Goal: Task Accomplishment & Management: Complete application form

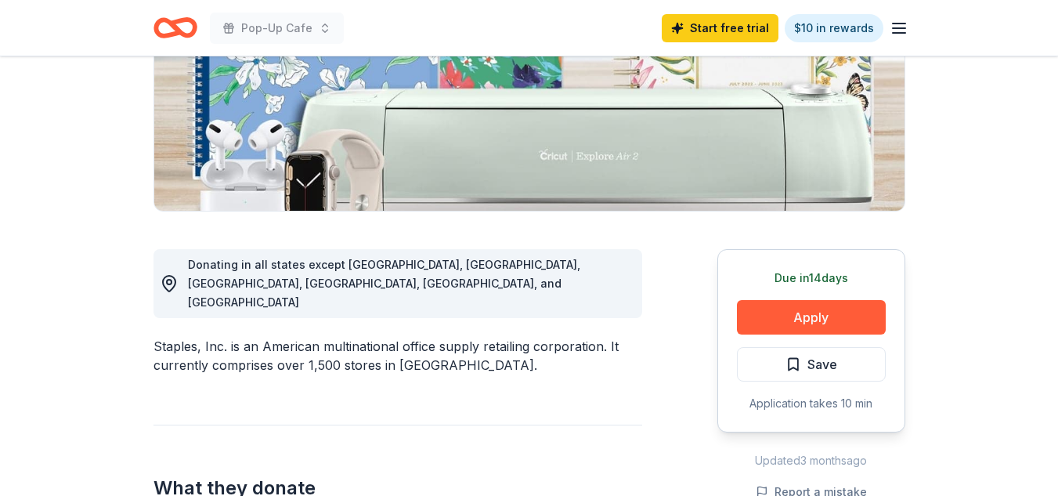
scroll to position [240, 0]
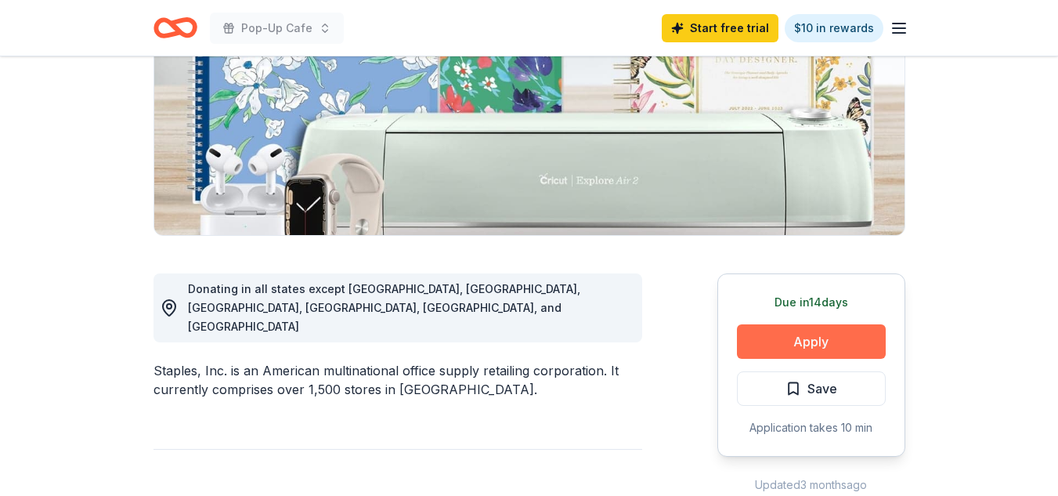
click at [825, 345] on button "Apply" at bounding box center [811, 341] width 149 height 34
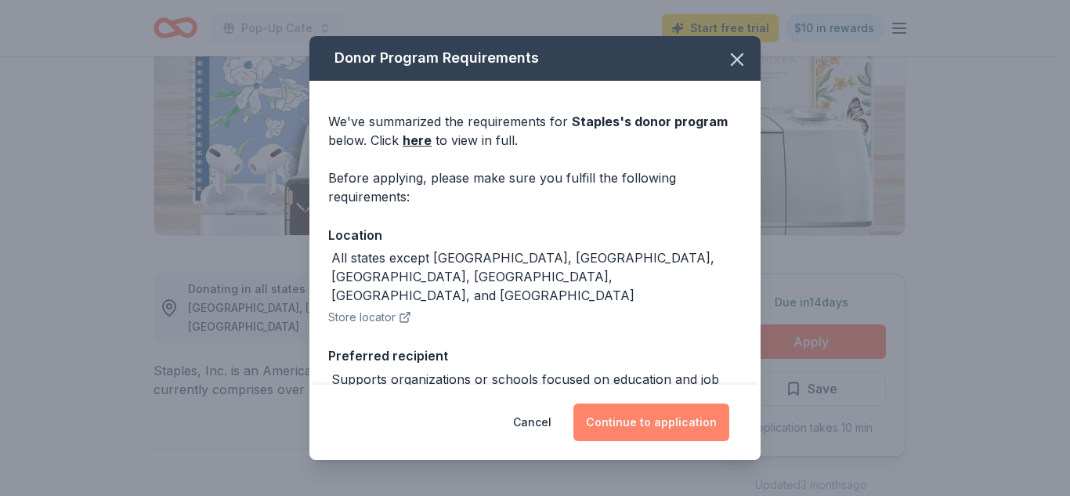
click at [696, 433] on button "Continue to application" at bounding box center [651, 422] width 156 height 38
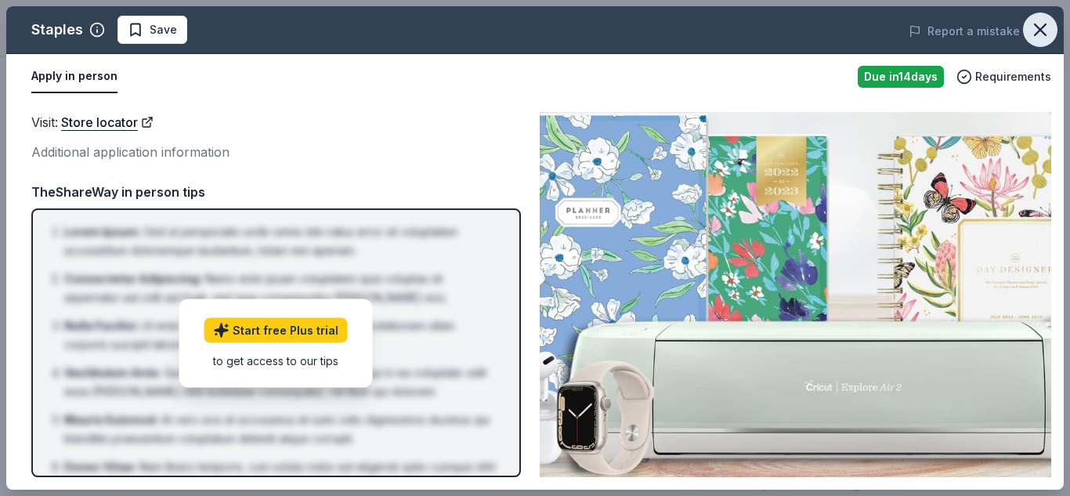
click at [1032, 26] on icon "button" at bounding box center [1040, 30] width 22 height 22
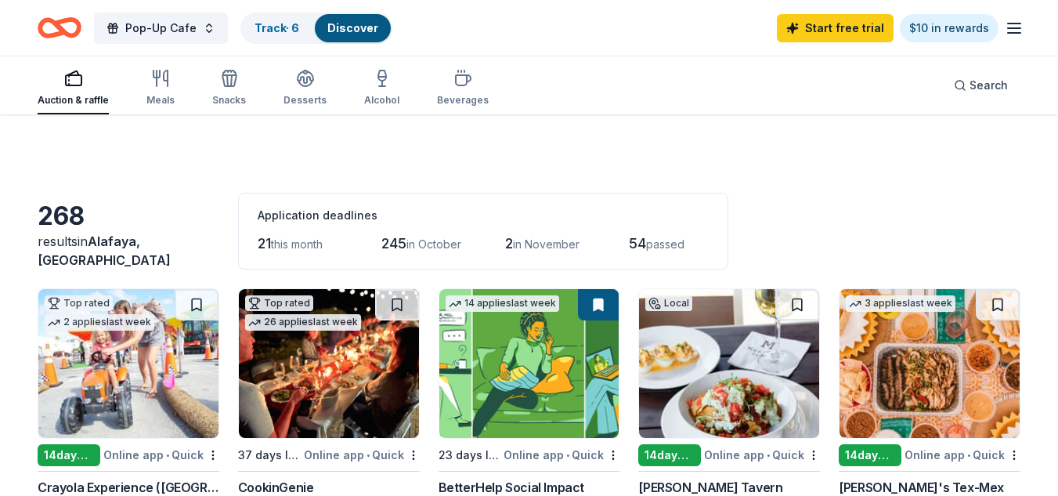
scroll to position [402, 0]
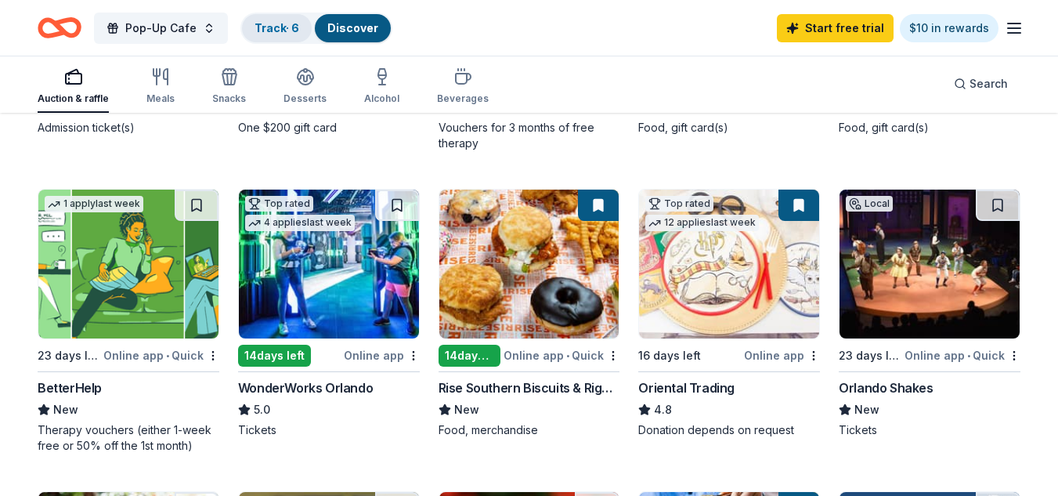
click at [284, 28] on link "Track · 6" at bounding box center [277, 27] width 45 height 13
click at [281, 25] on link "Track · 6" at bounding box center [277, 27] width 45 height 13
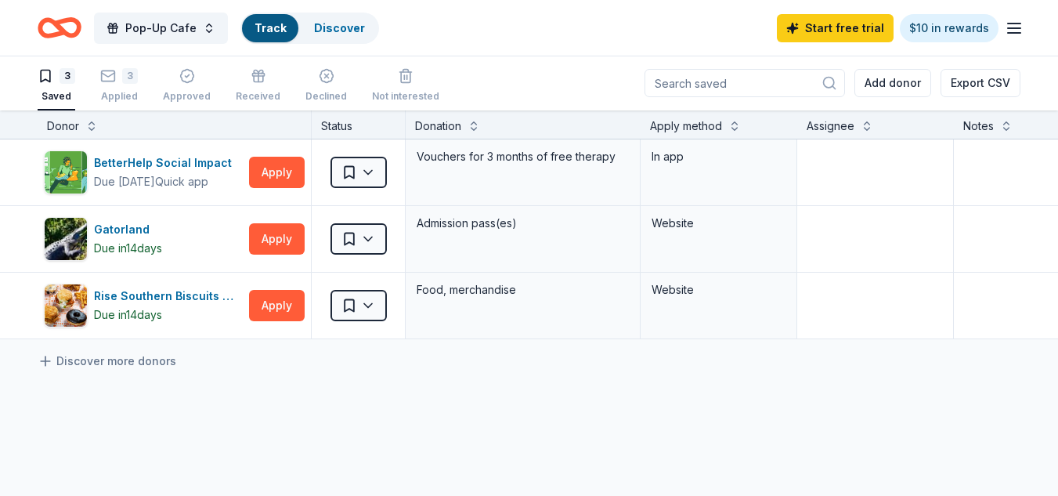
scroll to position [1, 0]
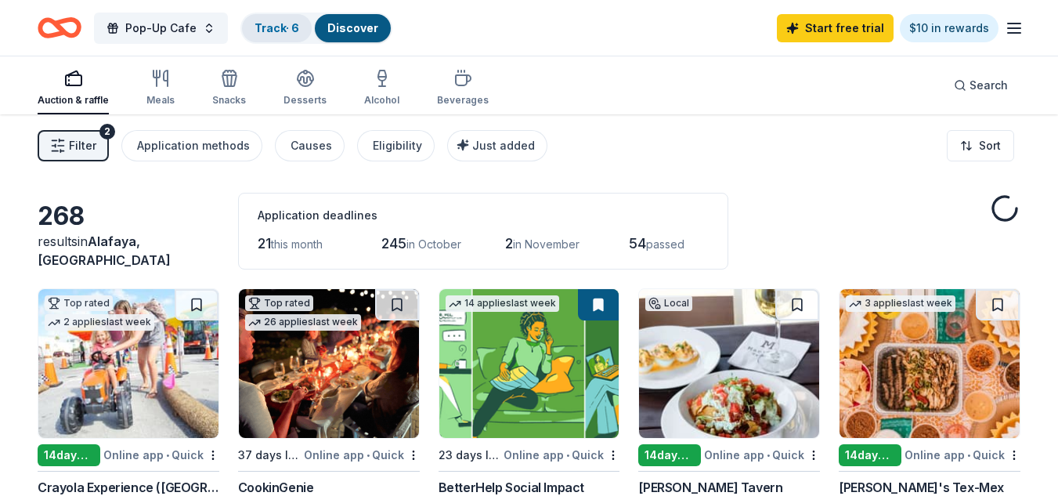
click at [263, 21] on link "Track · 6" at bounding box center [277, 27] width 45 height 13
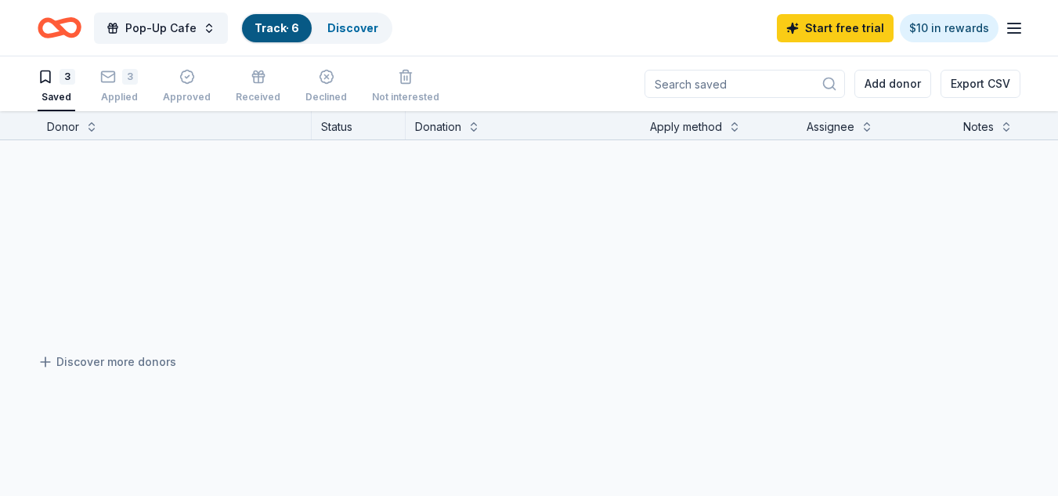
scroll to position [1, 0]
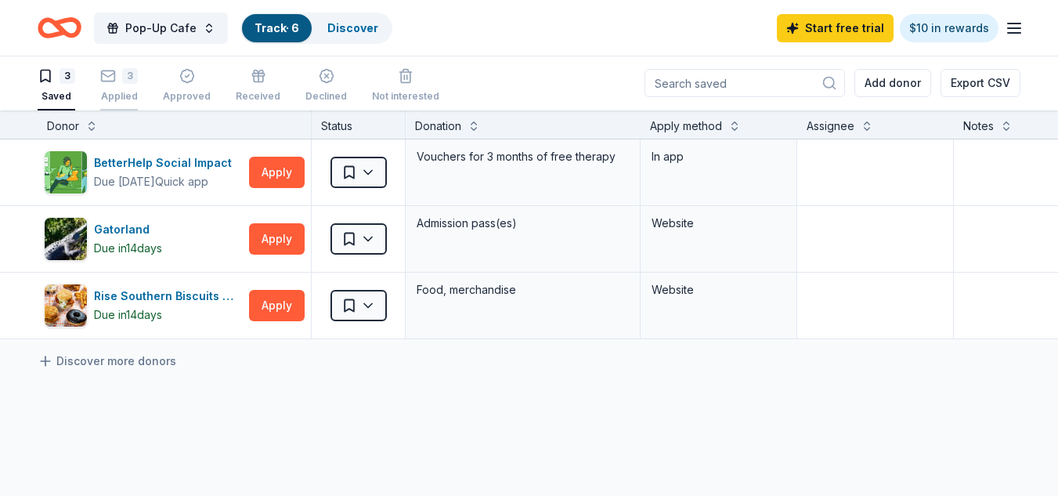
click at [117, 87] on div "3 Applied" at bounding box center [119, 85] width 38 height 34
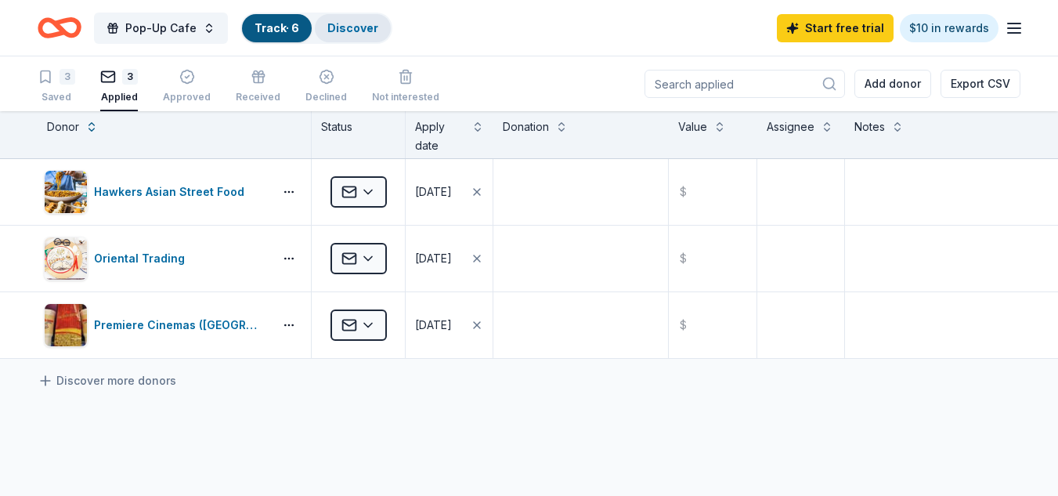
click at [352, 40] on div "Discover" at bounding box center [353, 28] width 76 height 28
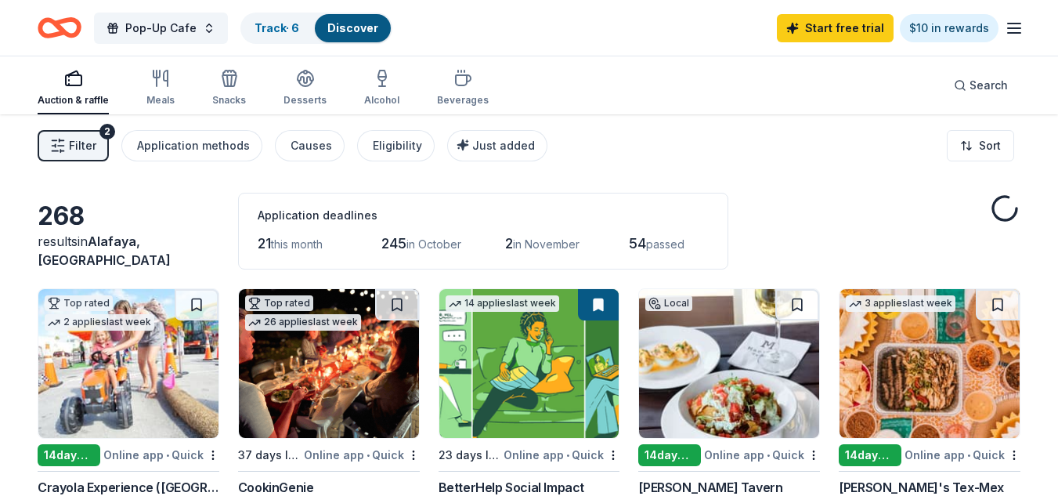
click at [360, 24] on link "Discover" at bounding box center [352, 27] width 51 height 13
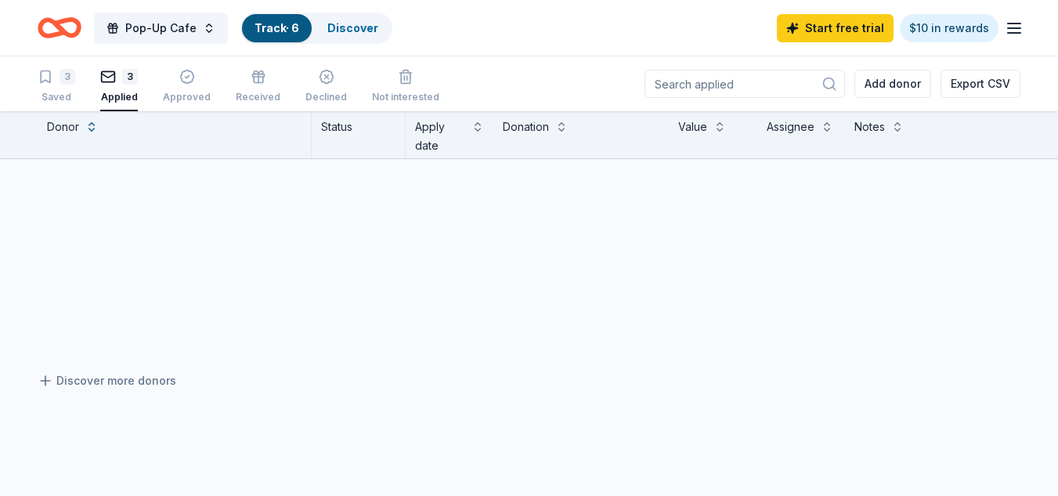
scroll to position [1, 0]
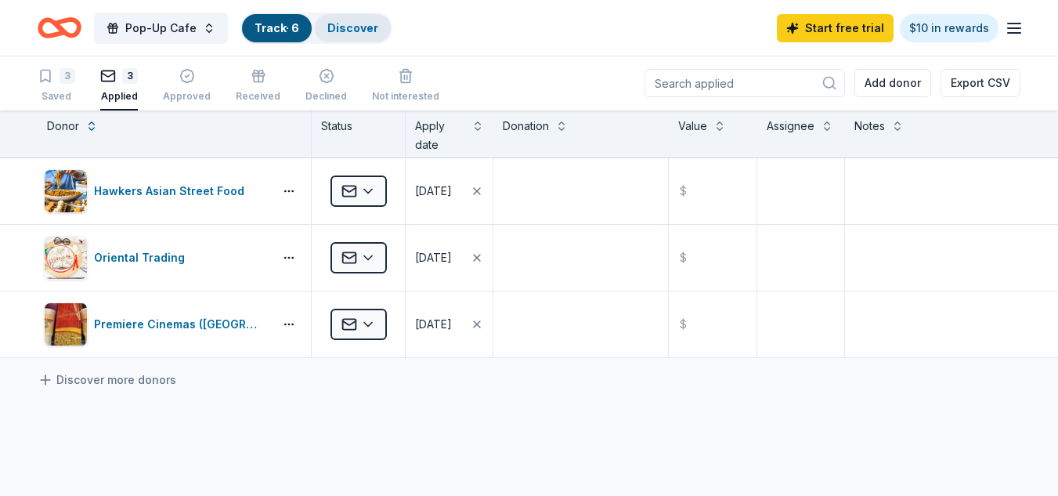
click at [352, 32] on link "Discover" at bounding box center [352, 27] width 51 height 13
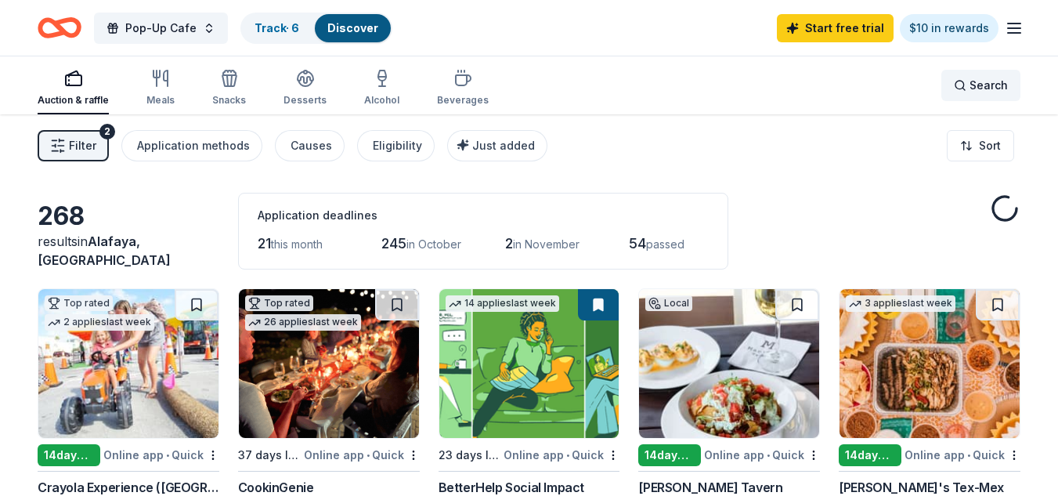
click at [976, 90] on span "Search" at bounding box center [989, 85] width 38 height 19
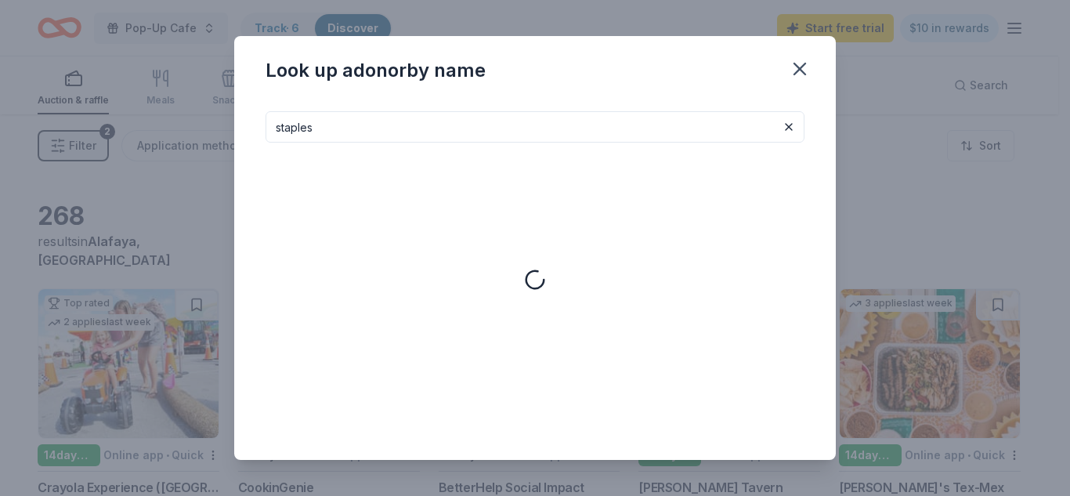
type input "staples"
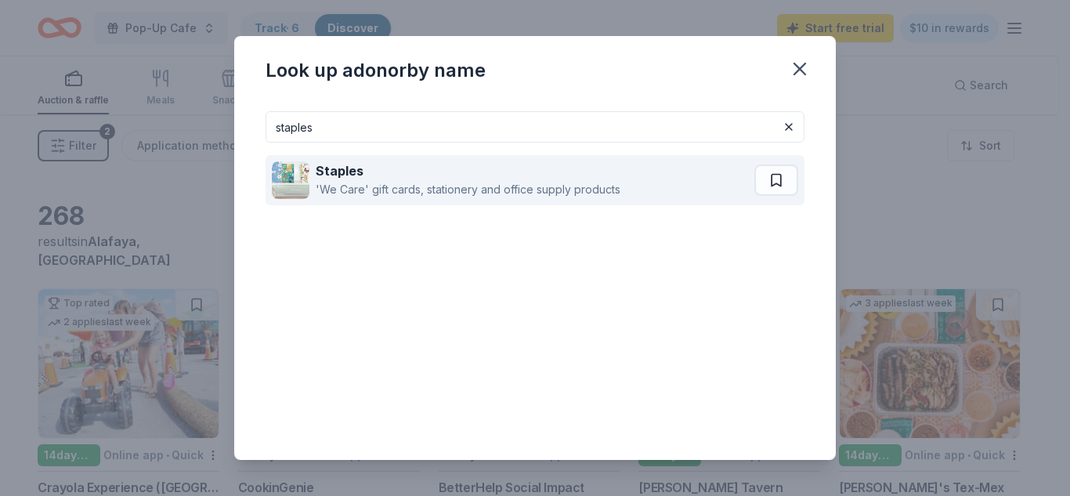
click at [447, 174] on div "Staples" at bounding box center [468, 170] width 305 height 19
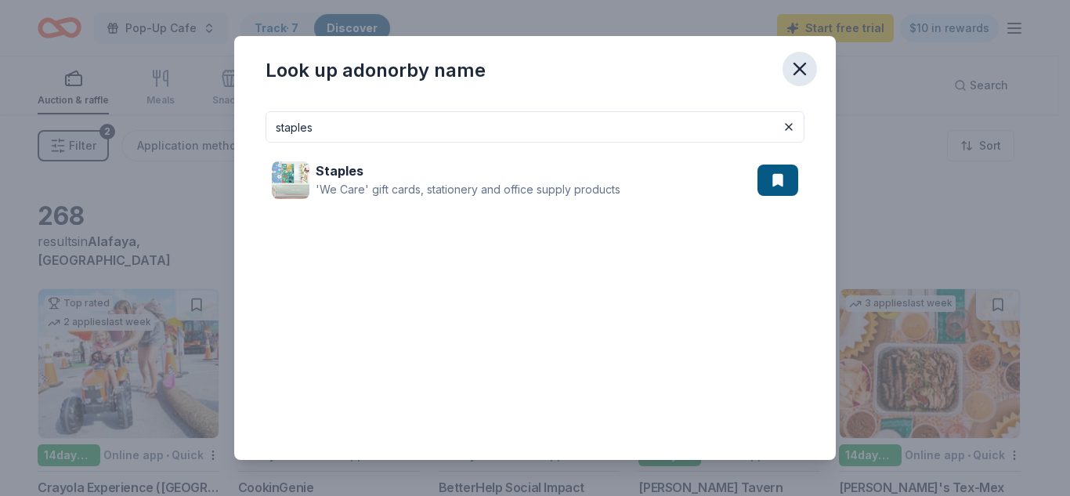
click at [802, 65] on icon "button" at bounding box center [800, 69] width 22 height 22
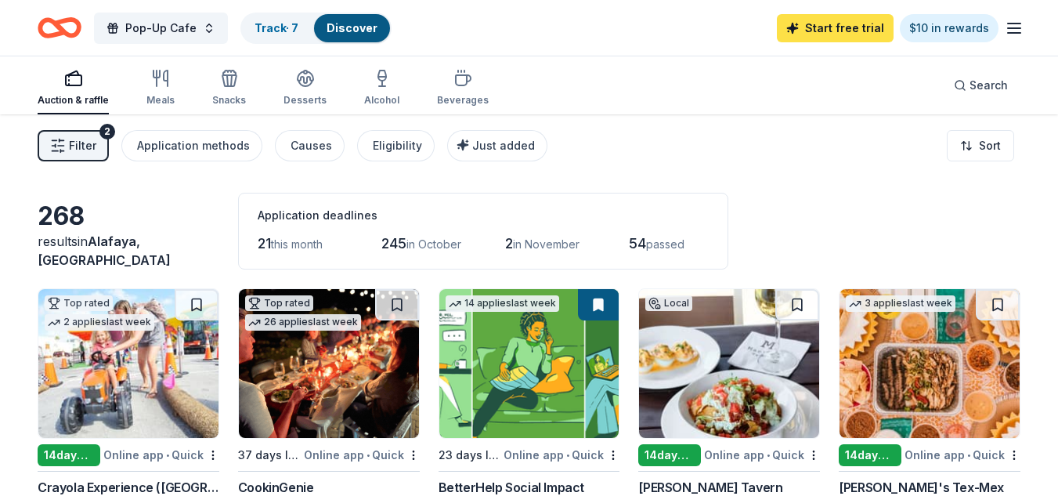
click at [869, 29] on link "Start free trial" at bounding box center [835, 28] width 117 height 28
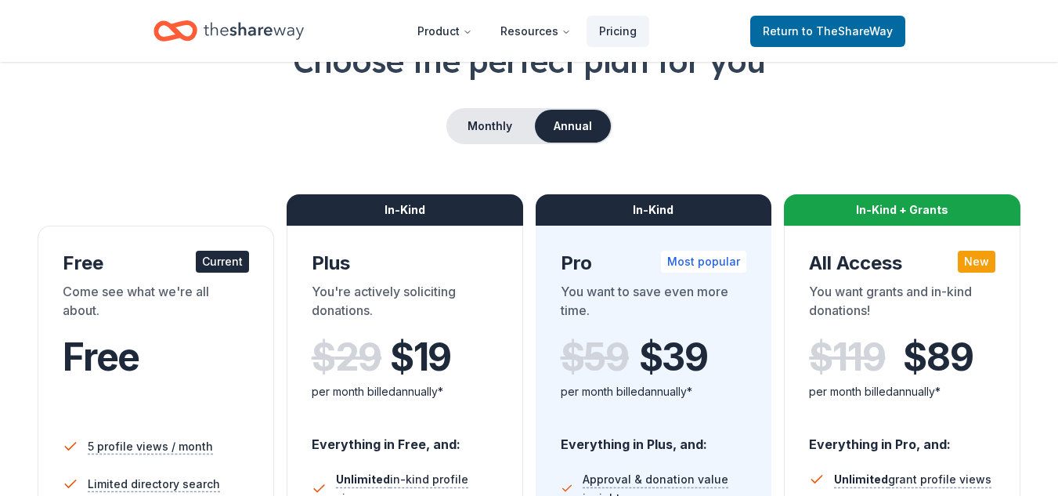
scroll to position [104, 0]
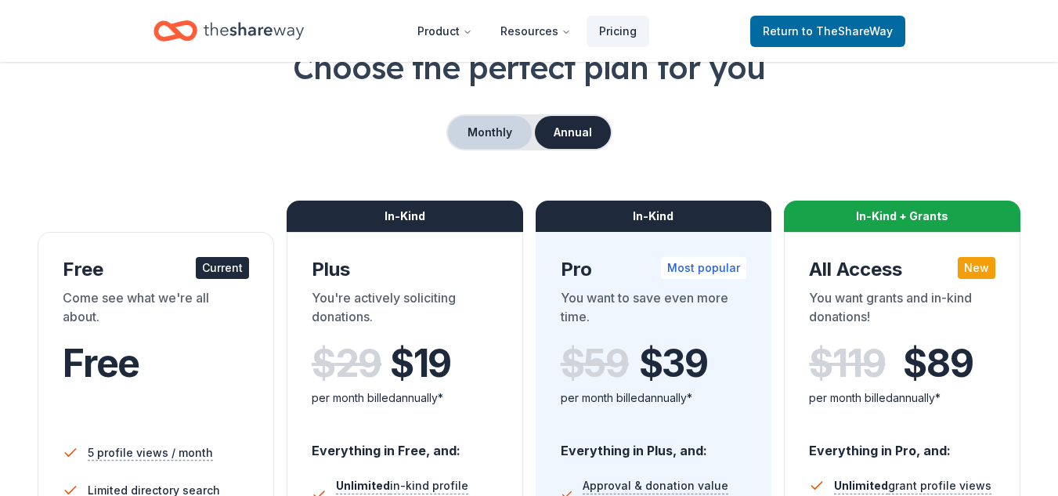
click at [504, 145] on button "Monthly" at bounding box center [490, 132] width 84 height 33
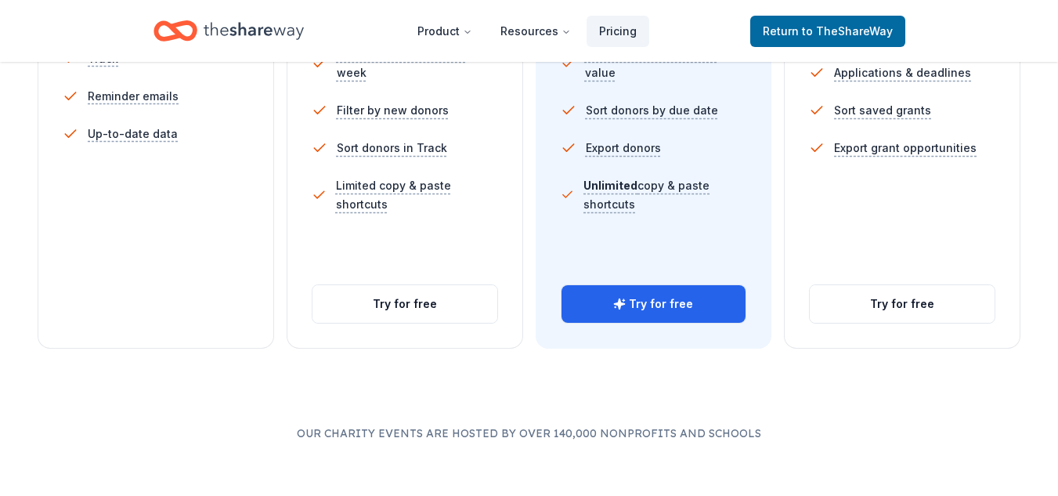
scroll to position [674, 0]
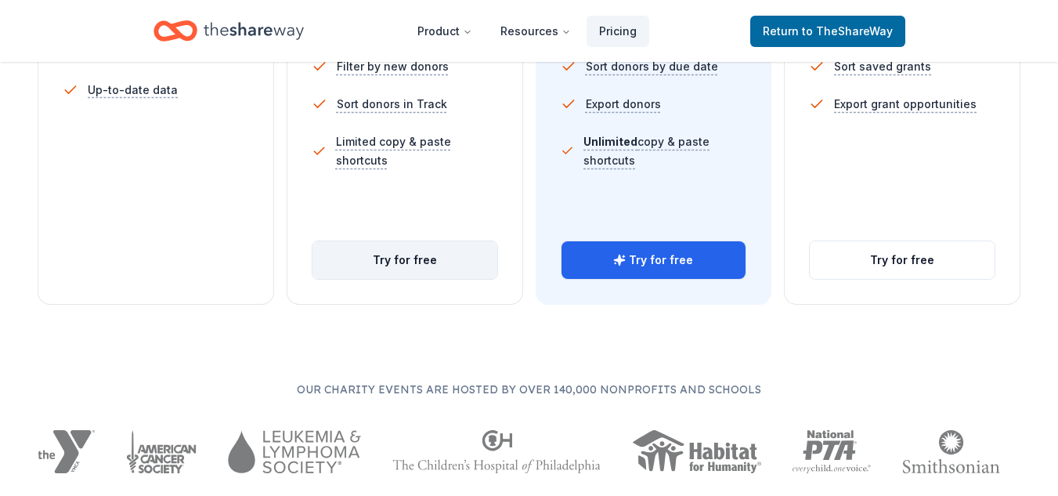
click at [433, 265] on button "Try for free" at bounding box center [405, 260] width 185 height 38
click at [392, 258] on button "Try for free" at bounding box center [405, 260] width 185 height 38
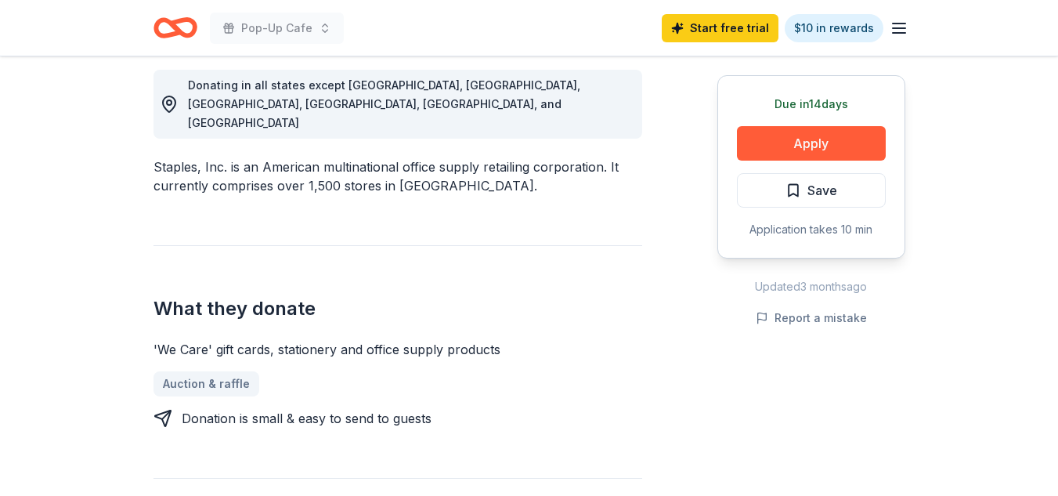
scroll to position [501, 0]
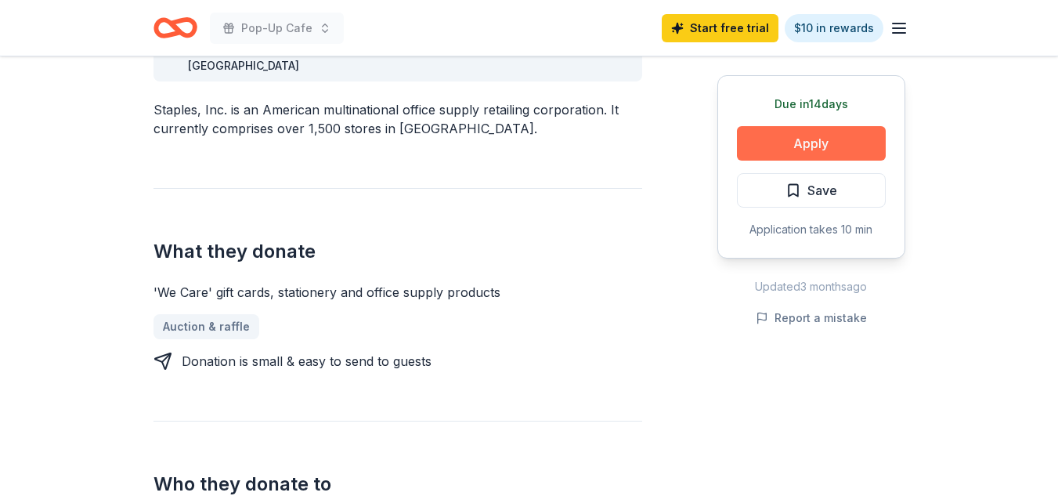
click at [813, 136] on button "Apply" at bounding box center [811, 143] width 149 height 34
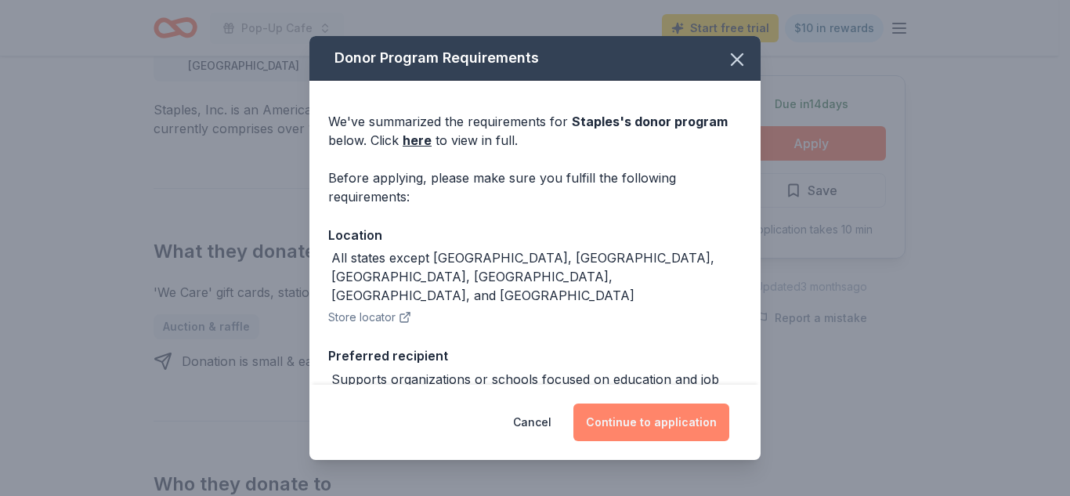
click at [688, 423] on button "Continue to application" at bounding box center [651, 422] width 156 height 38
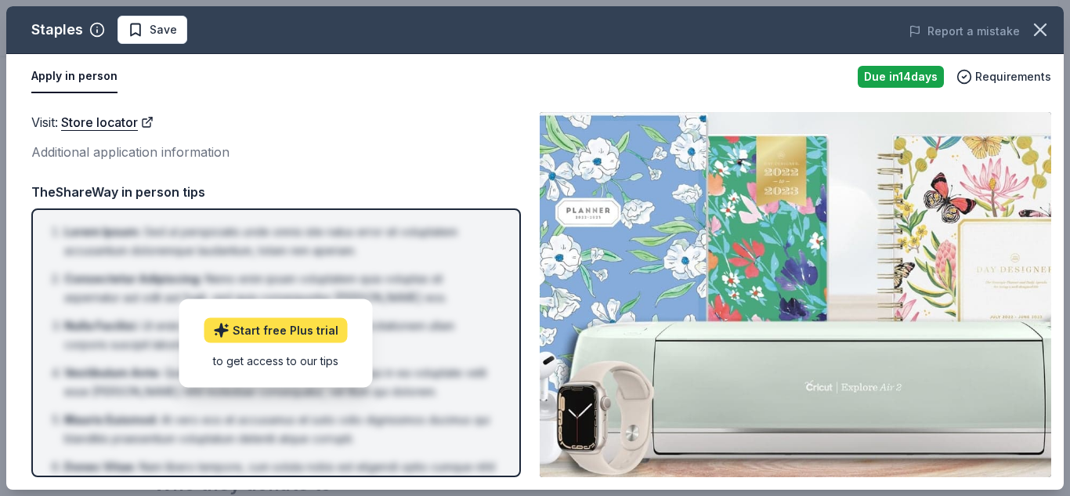
click at [302, 336] on link "Start free Plus trial" at bounding box center [275, 329] width 143 height 25
click at [1036, 23] on icon "button" at bounding box center [1040, 30] width 22 height 22
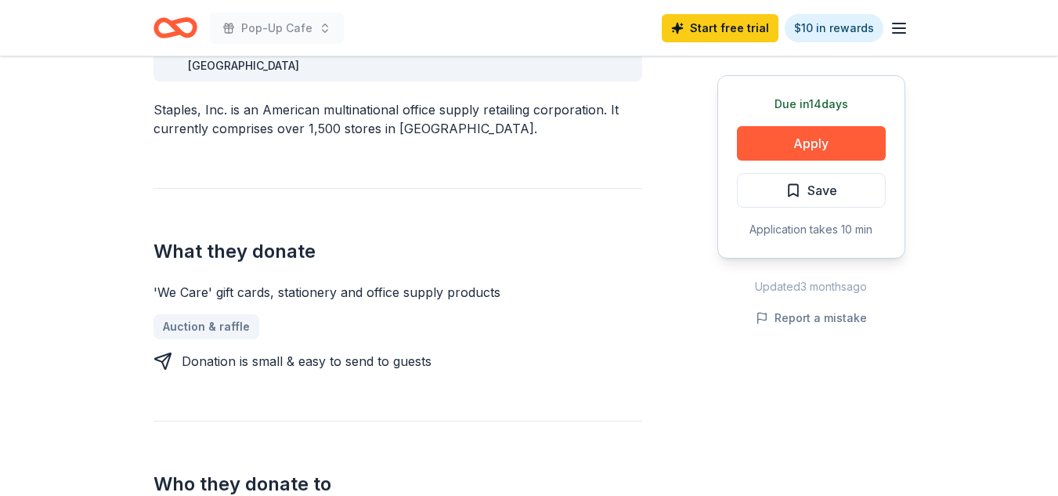
scroll to position [0, 0]
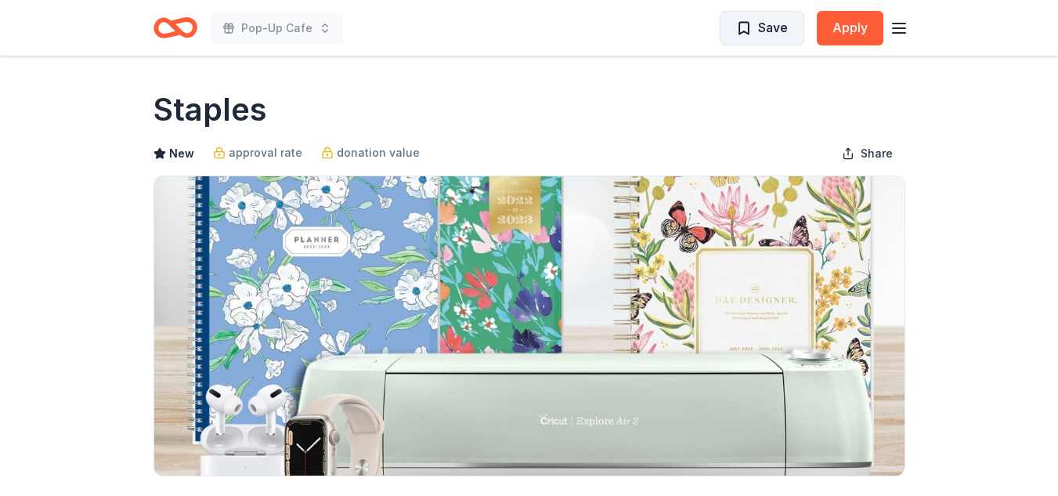
click at [735, 35] on button "Save" at bounding box center [762, 28] width 85 height 34
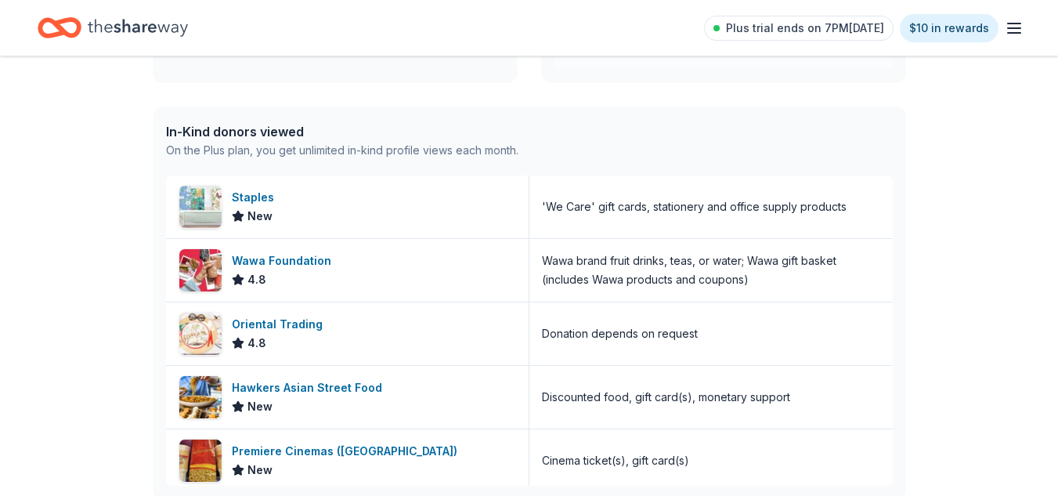
scroll to position [359, 0]
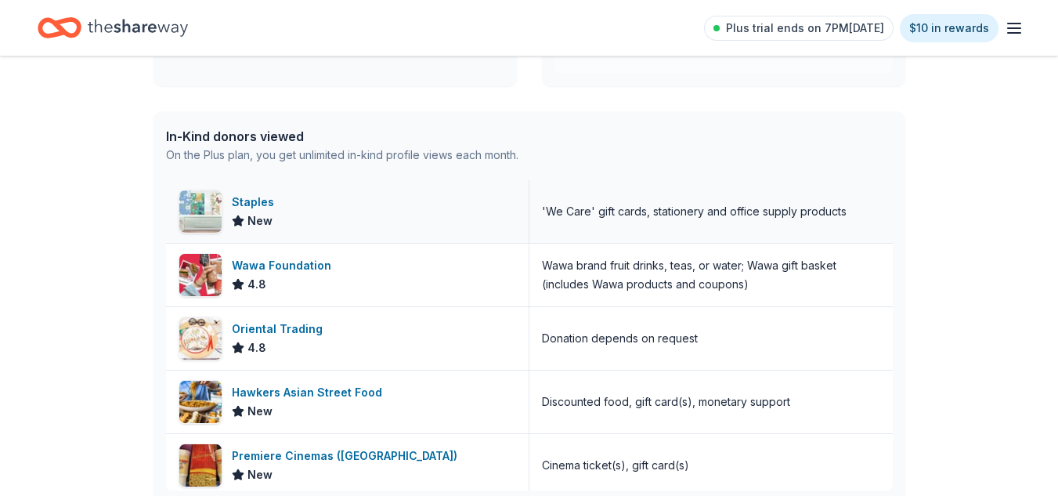
click at [253, 196] on div "Staples" at bounding box center [256, 202] width 49 height 19
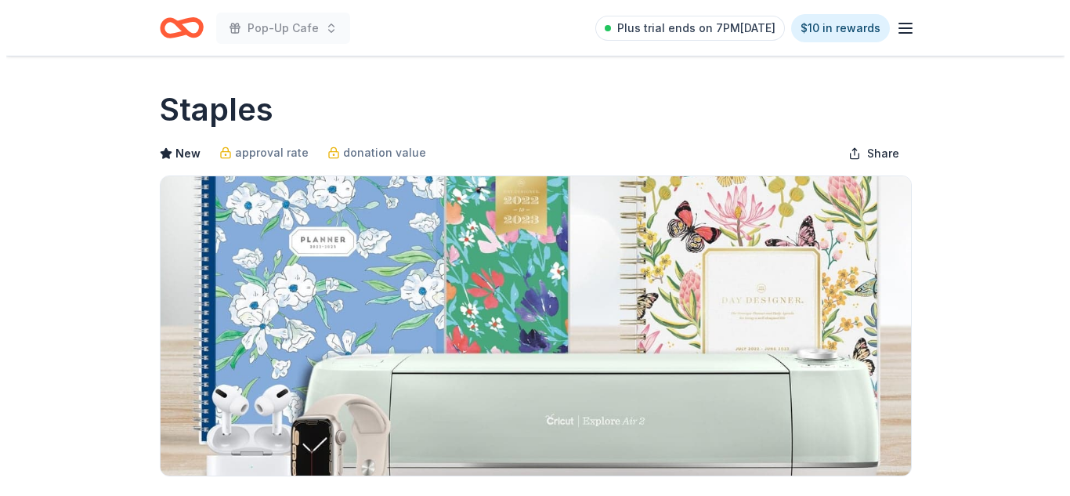
scroll to position [433, 0]
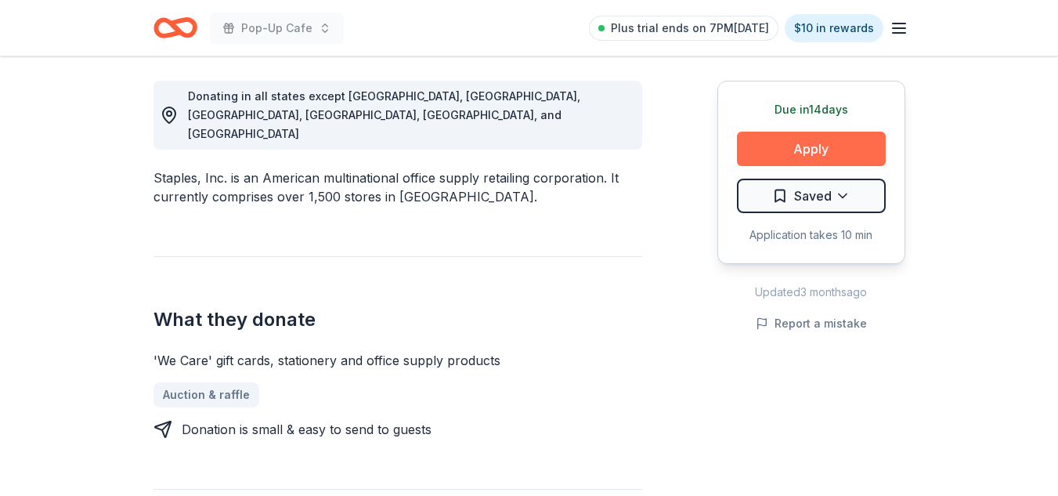
click at [826, 147] on button "Apply" at bounding box center [811, 149] width 149 height 34
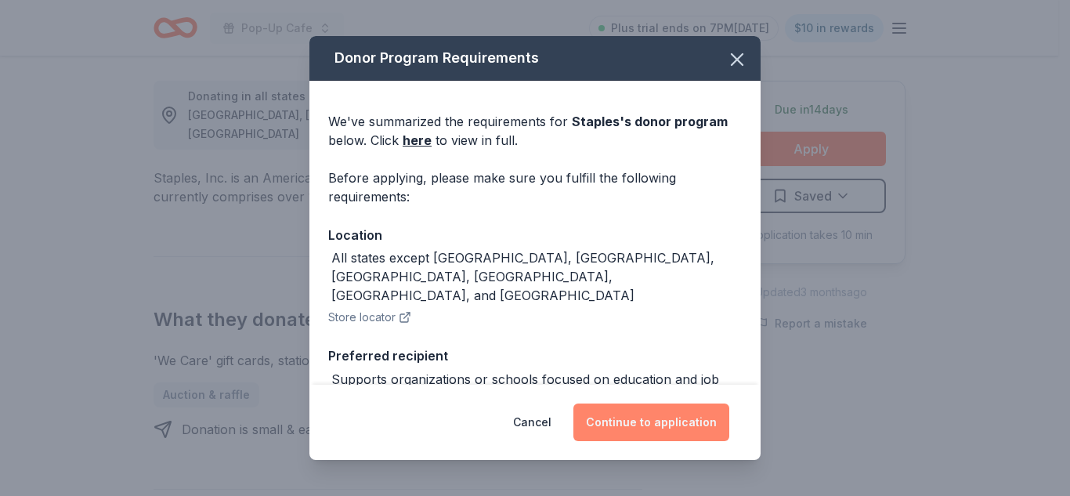
click at [671, 414] on button "Continue to application" at bounding box center [651, 422] width 156 height 38
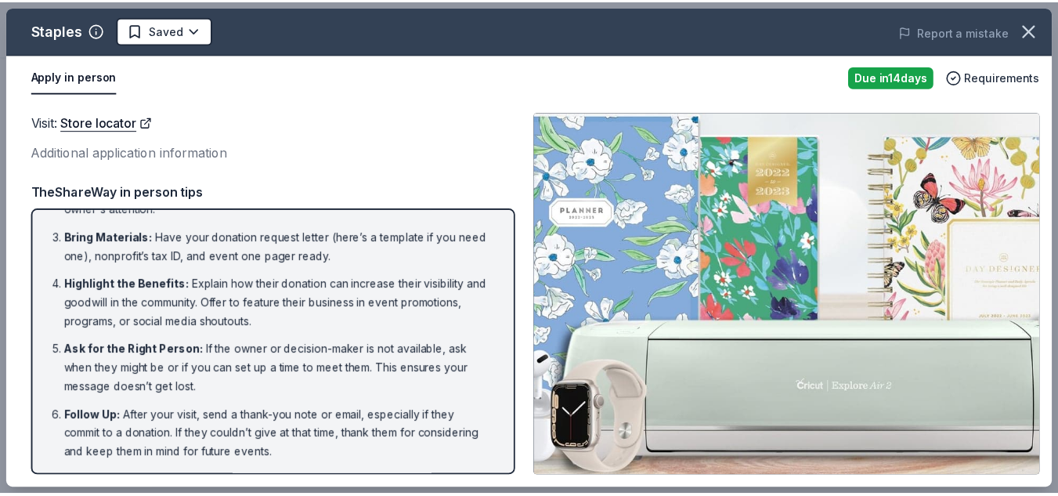
scroll to position [0, 0]
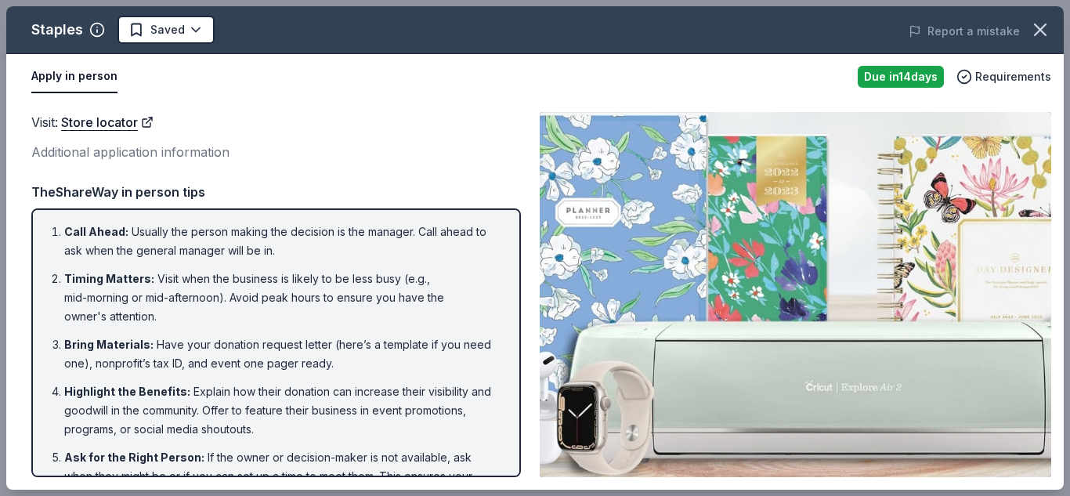
click at [70, 80] on button "Apply in person" at bounding box center [74, 76] width 86 height 33
click at [1043, 35] on icon "button" at bounding box center [1040, 30] width 22 height 22
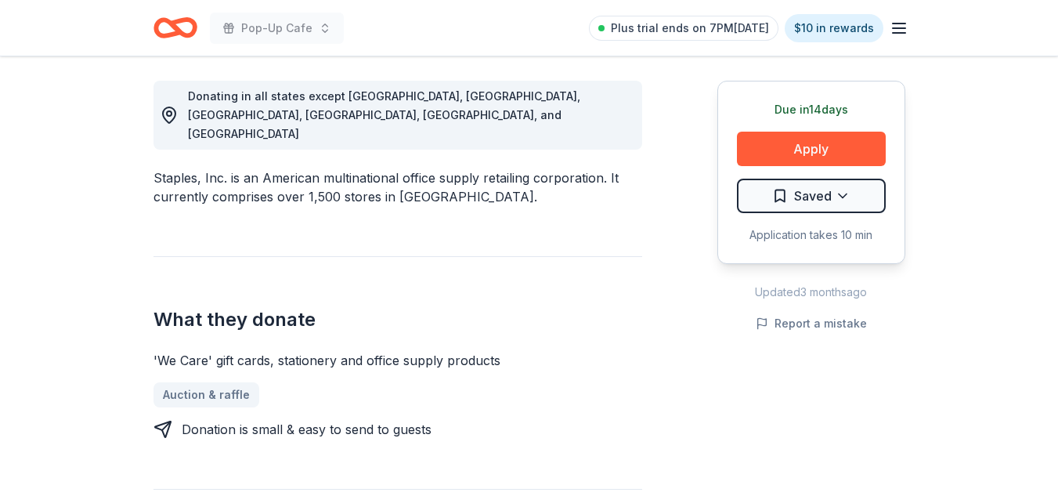
scroll to position [866, 0]
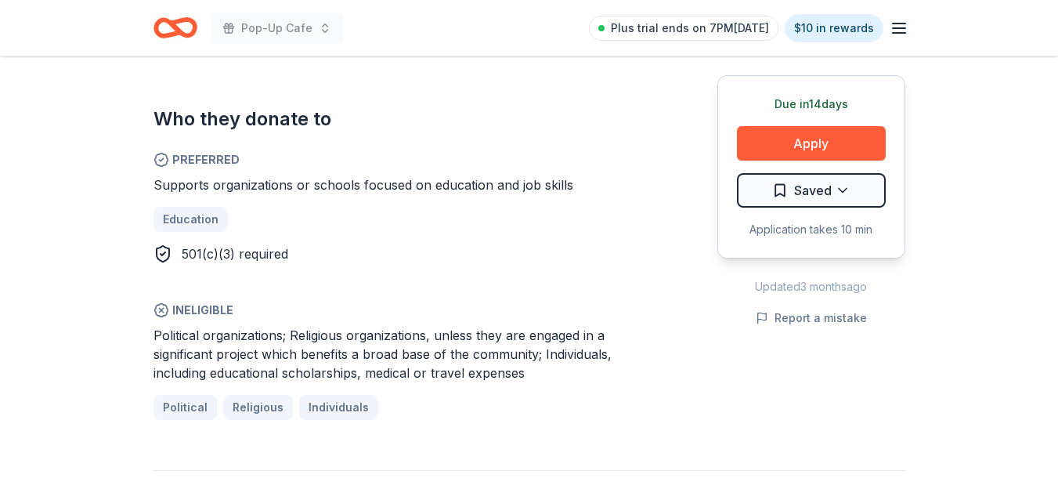
click at [172, 34] on icon "Home" at bounding box center [168, 28] width 24 height 16
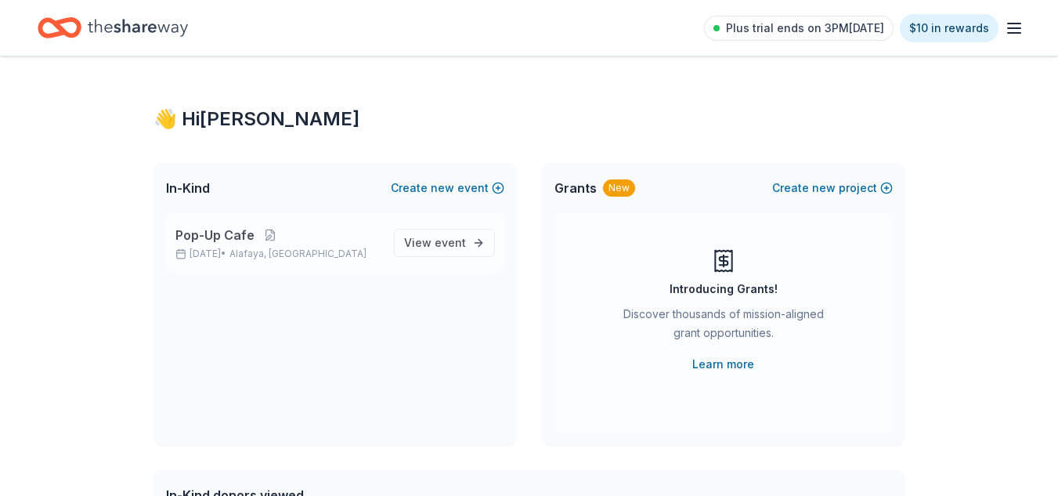
click at [219, 237] on span "Pop-Up Cafe" at bounding box center [214, 235] width 79 height 19
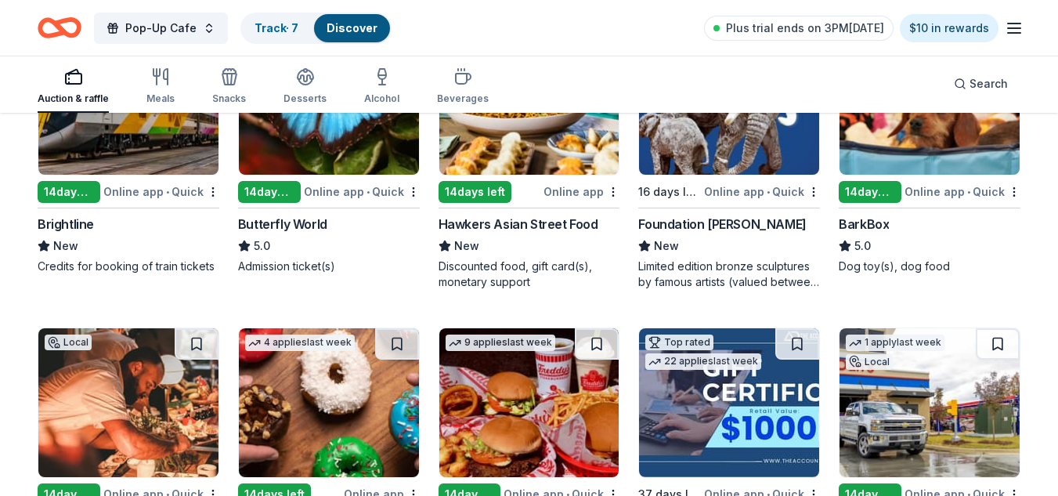
scroll to position [1097, 0]
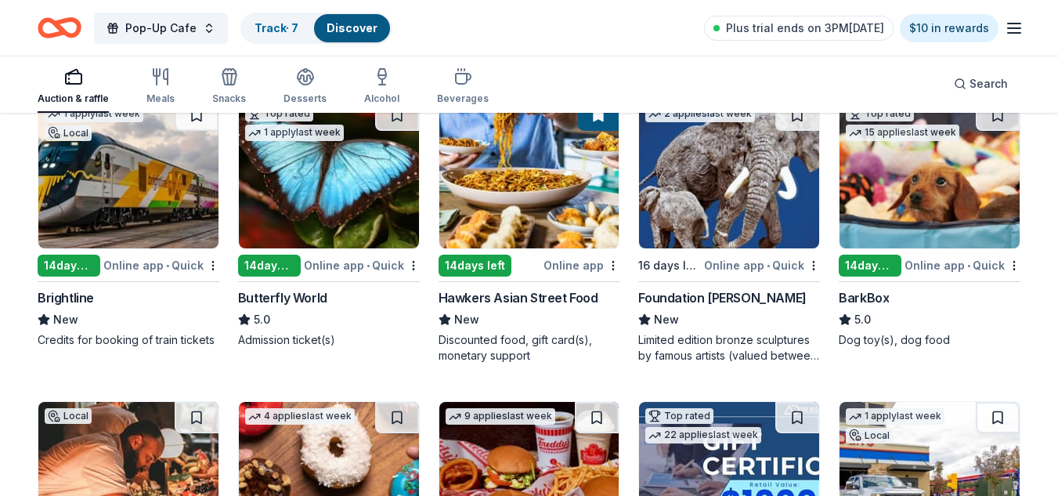
click at [916, 170] on img at bounding box center [930, 173] width 180 height 149
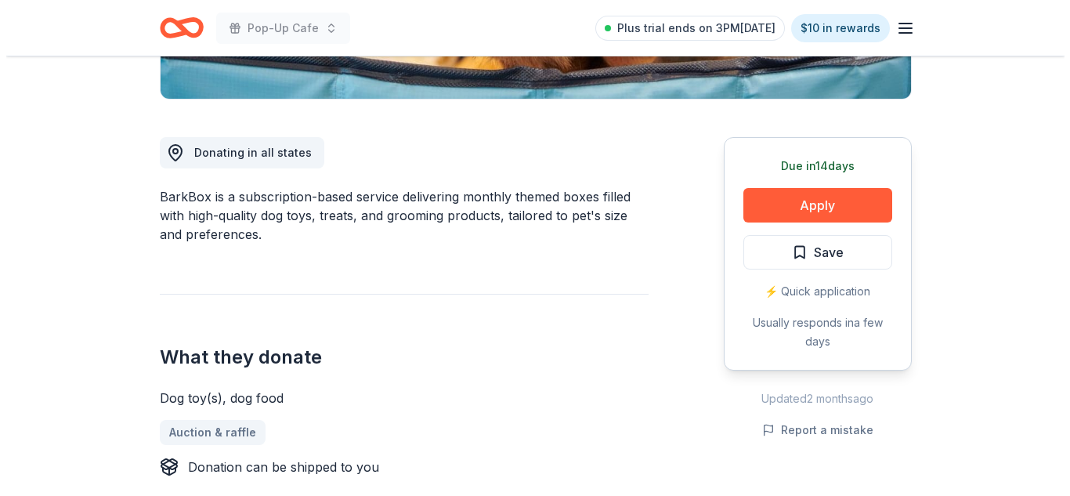
scroll to position [413, 0]
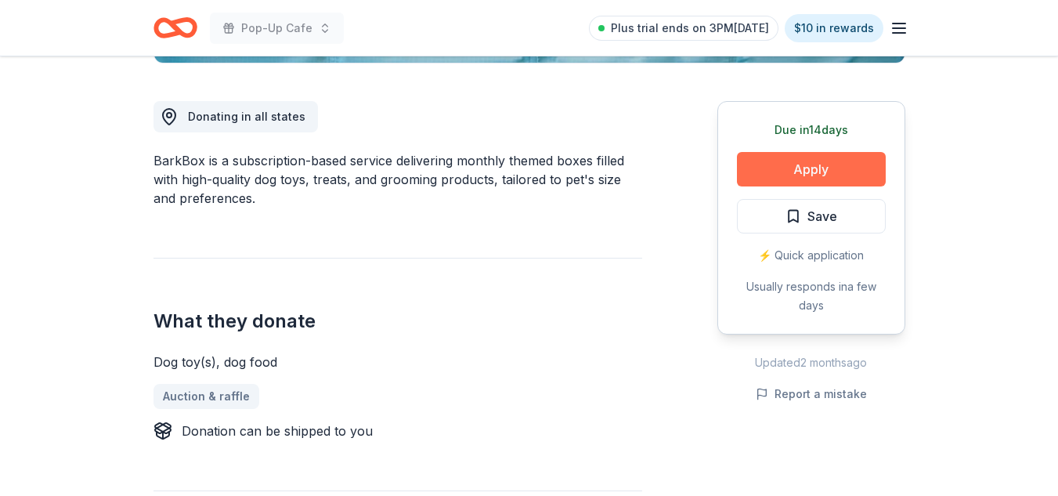
click at [841, 170] on button "Apply" at bounding box center [811, 169] width 149 height 34
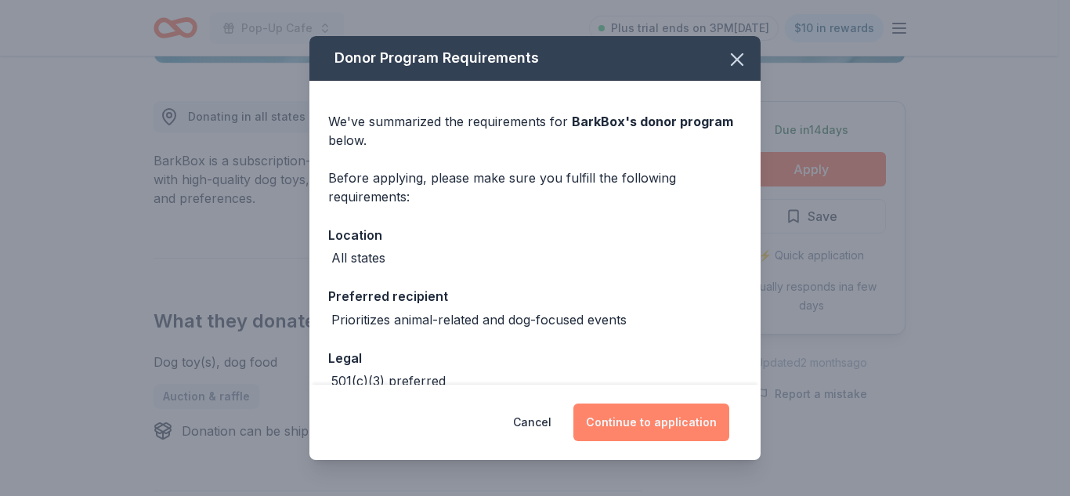
click at [670, 435] on button "Continue to application" at bounding box center [651, 422] width 156 height 38
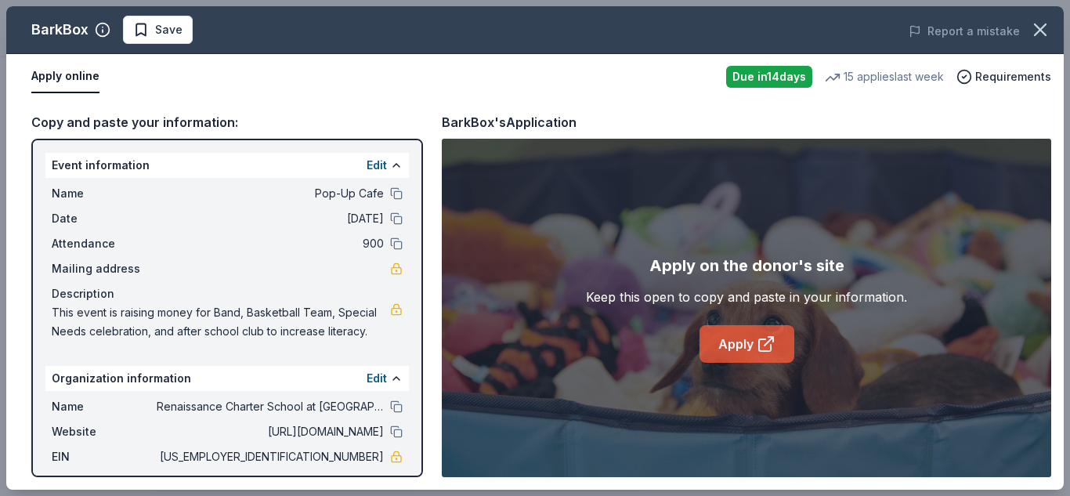
click at [734, 355] on link "Apply" at bounding box center [746, 344] width 95 height 38
click at [143, 31] on span "Save" at bounding box center [157, 29] width 49 height 19
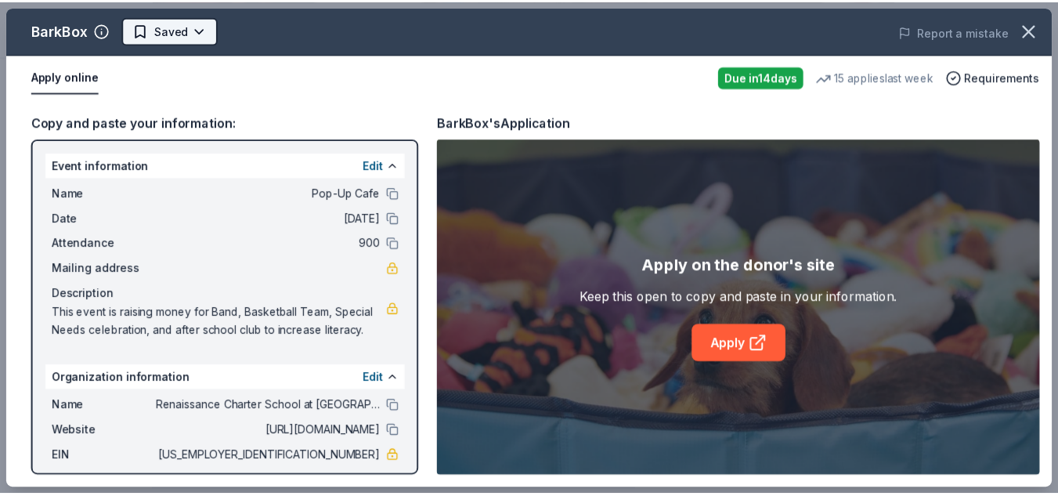
scroll to position [0, 0]
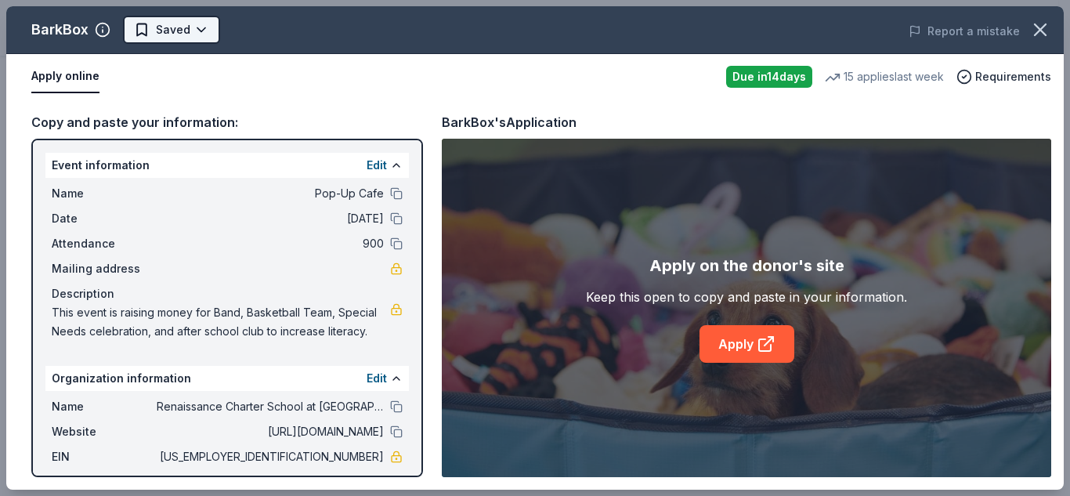
click at [201, 32] on html "Pop-Up Cafe Plus trial ends on 3PM, 10/1 $10 in rewards Due in 14 days Share Ba…" at bounding box center [535, 248] width 1070 height 496
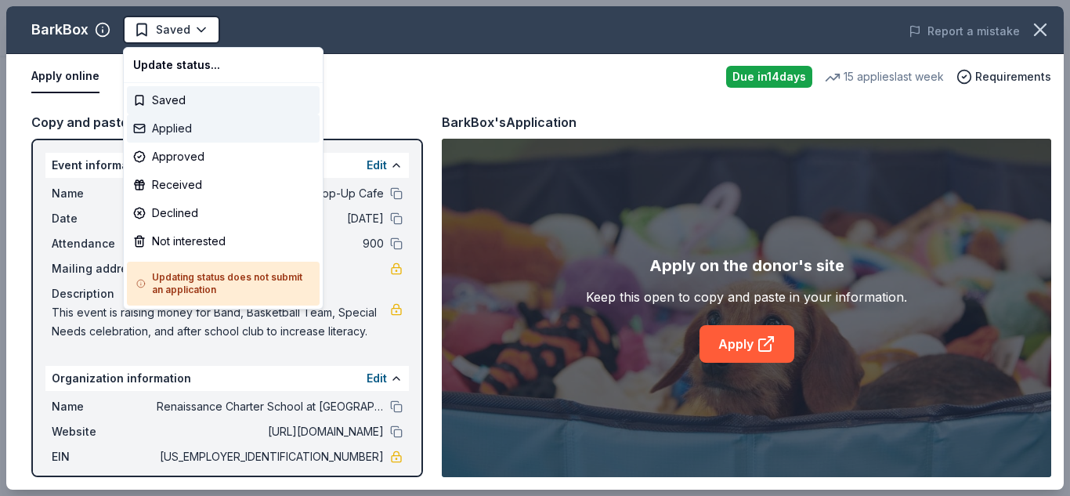
click at [195, 142] on div "Applied" at bounding box center [223, 128] width 193 height 28
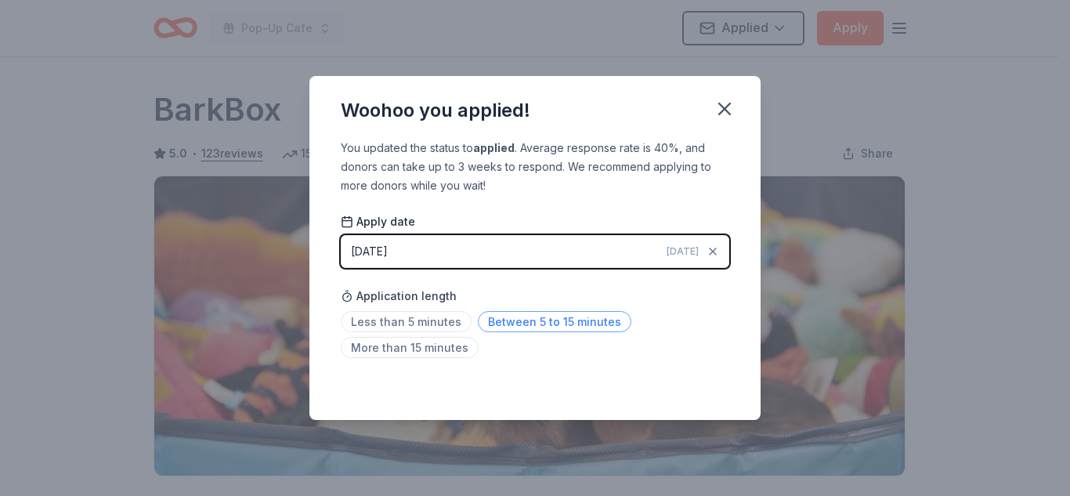
click at [528, 323] on span "Between 5 to 15 minutes" at bounding box center [555, 321] width 154 height 21
click at [723, 102] on icon "button" at bounding box center [725, 109] width 22 height 22
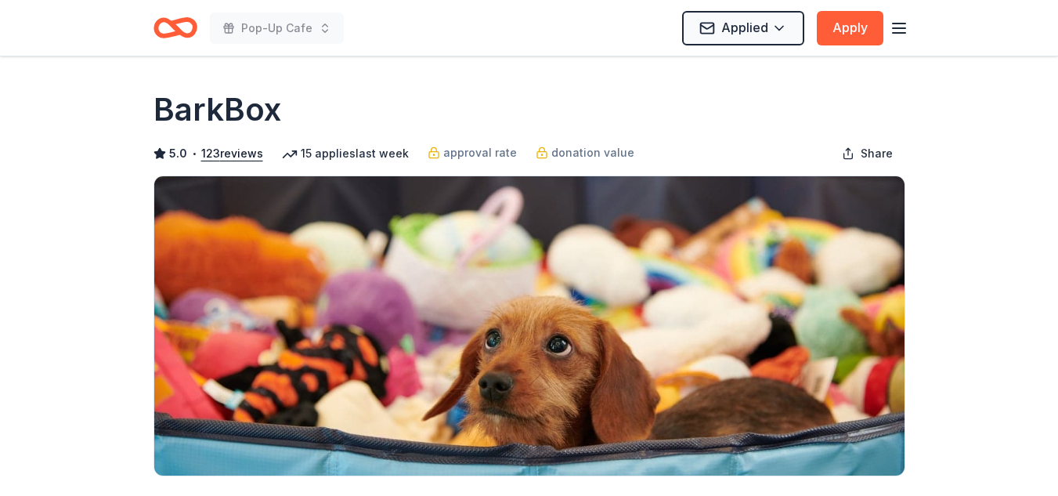
click at [172, 37] on icon "Home" at bounding box center [176, 27] width 44 height 37
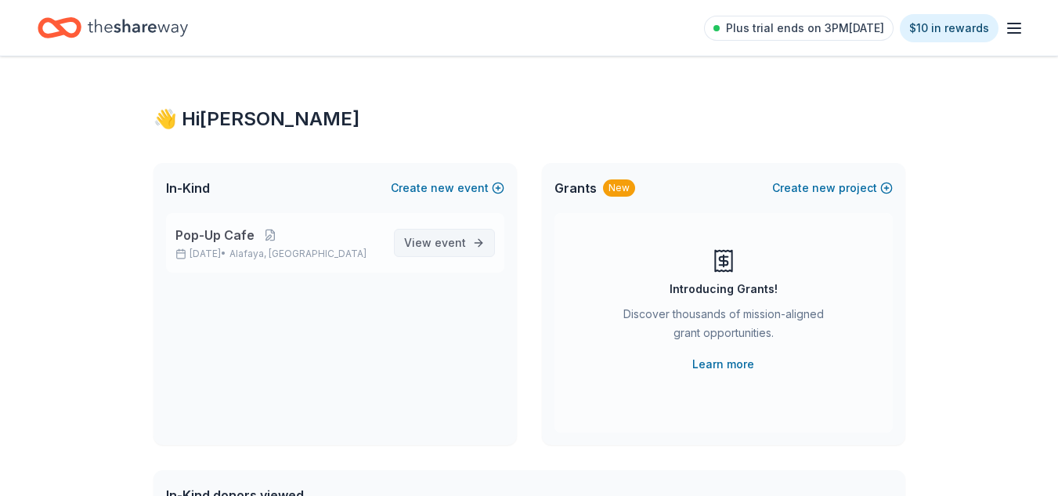
click at [464, 236] on span "event" at bounding box center [450, 242] width 31 height 13
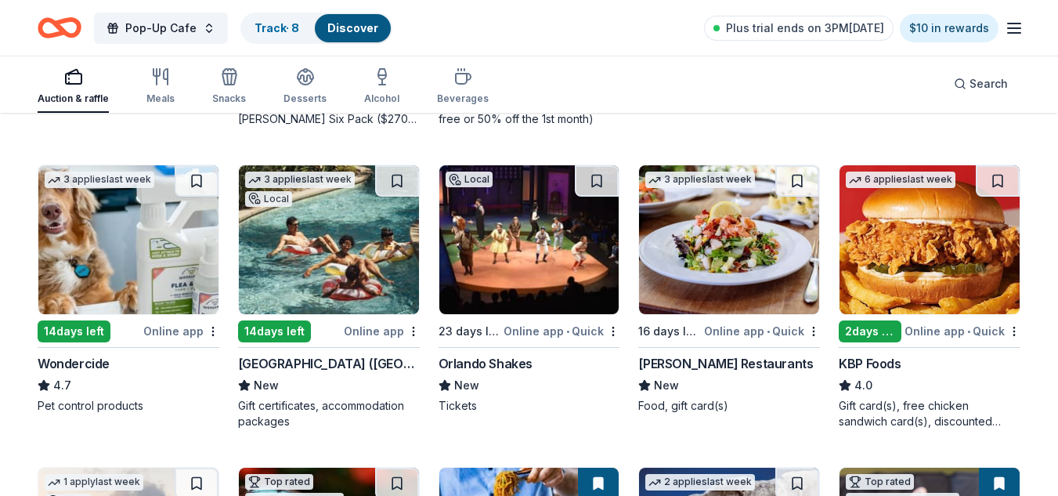
scroll to position [717, 0]
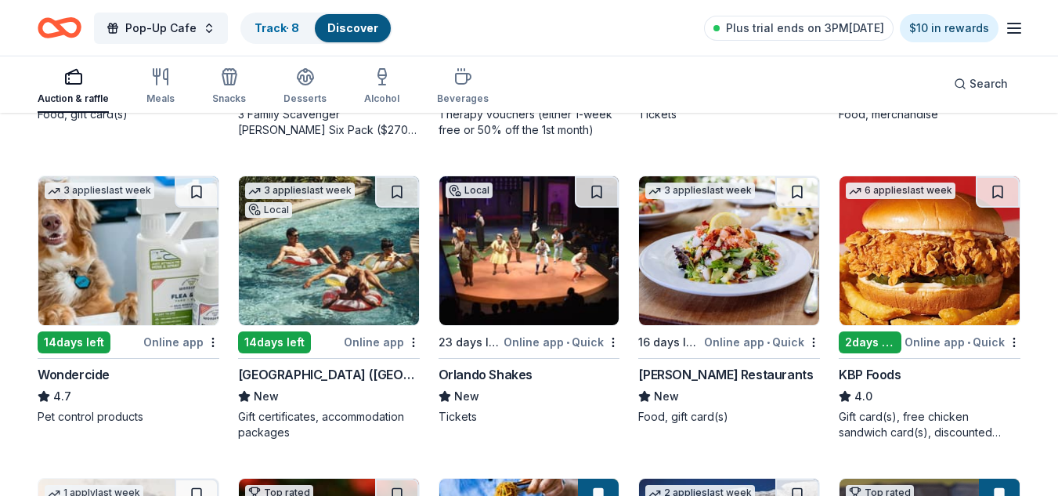
click at [291, 244] on img at bounding box center [329, 250] width 180 height 149
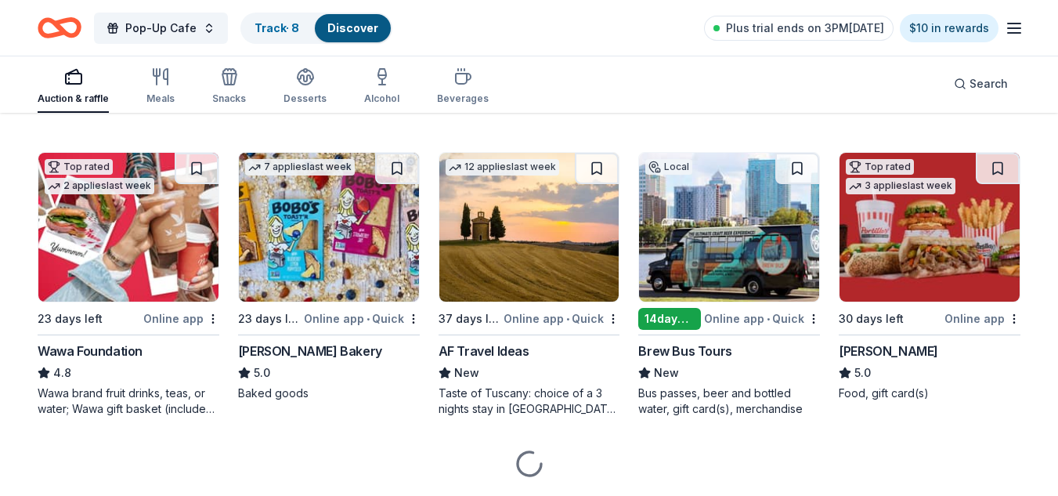
scroll to position [1659, 0]
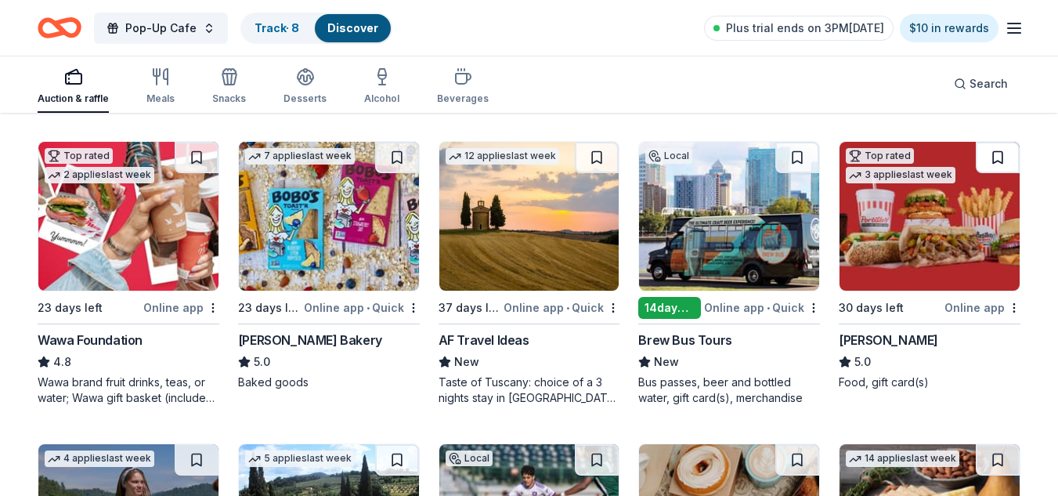
click at [994, 148] on button at bounding box center [998, 157] width 44 height 31
click at [945, 222] on img at bounding box center [930, 216] width 180 height 149
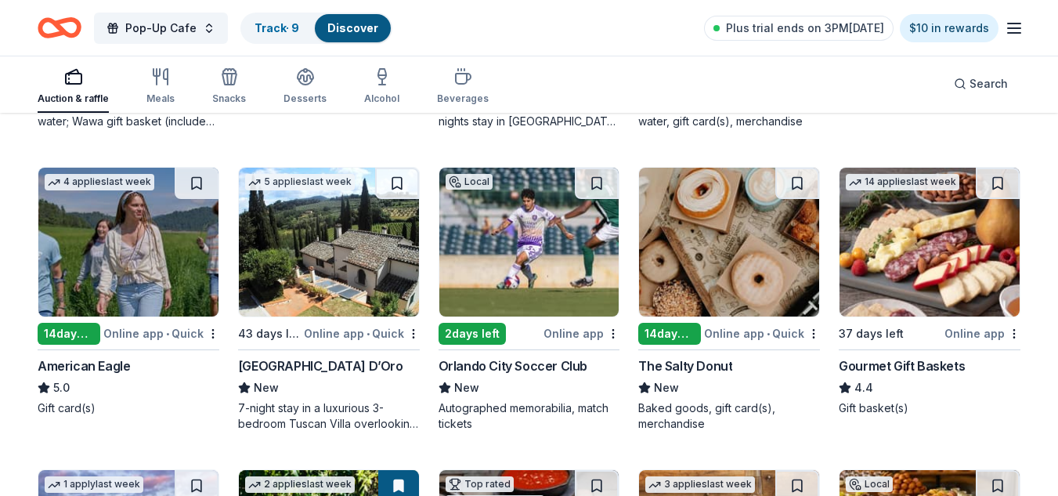
scroll to position [1940, 0]
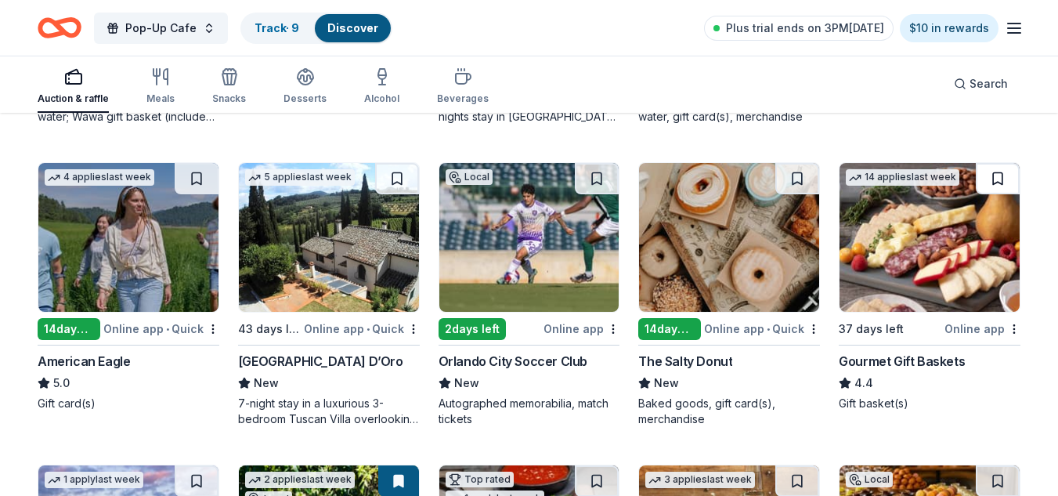
click at [992, 175] on button at bounding box center [998, 178] width 44 height 31
click at [938, 246] on img at bounding box center [930, 237] width 180 height 149
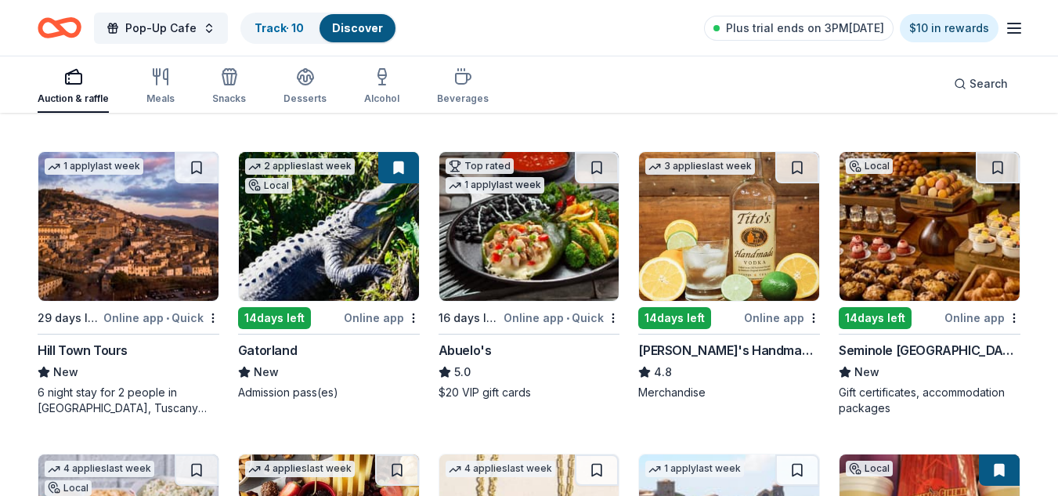
scroll to position [2248, 0]
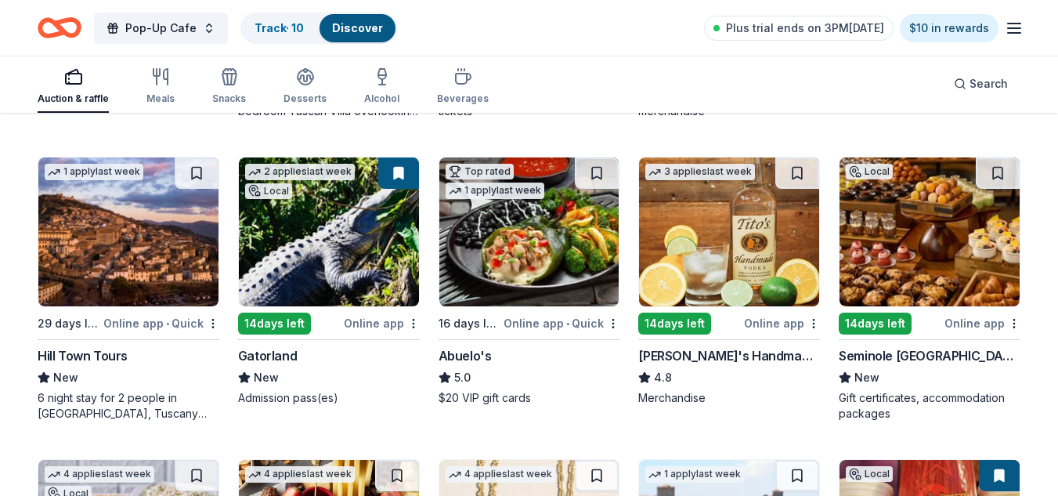
click at [733, 214] on img at bounding box center [729, 231] width 180 height 149
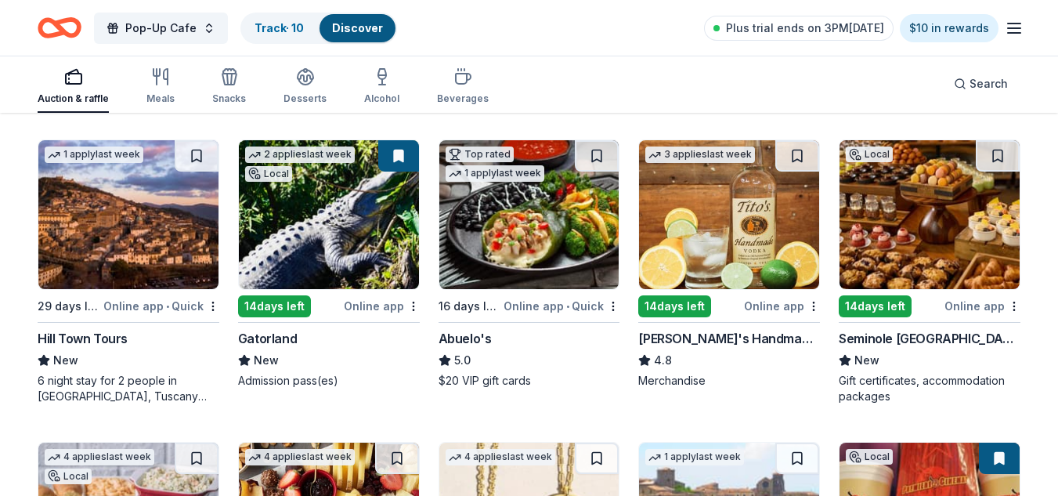
scroll to position [2282, 0]
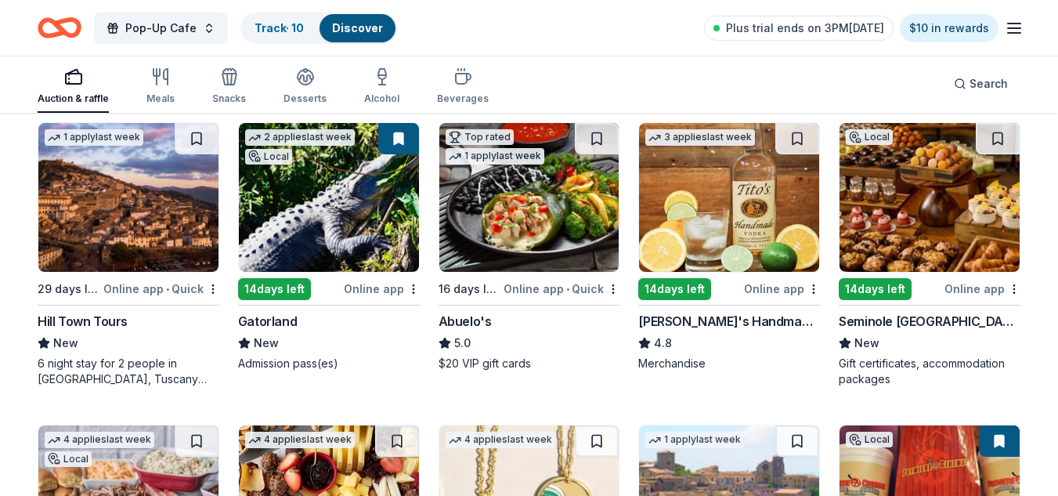
click at [907, 161] on img at bounding box center [930, 197] width 180 height 149
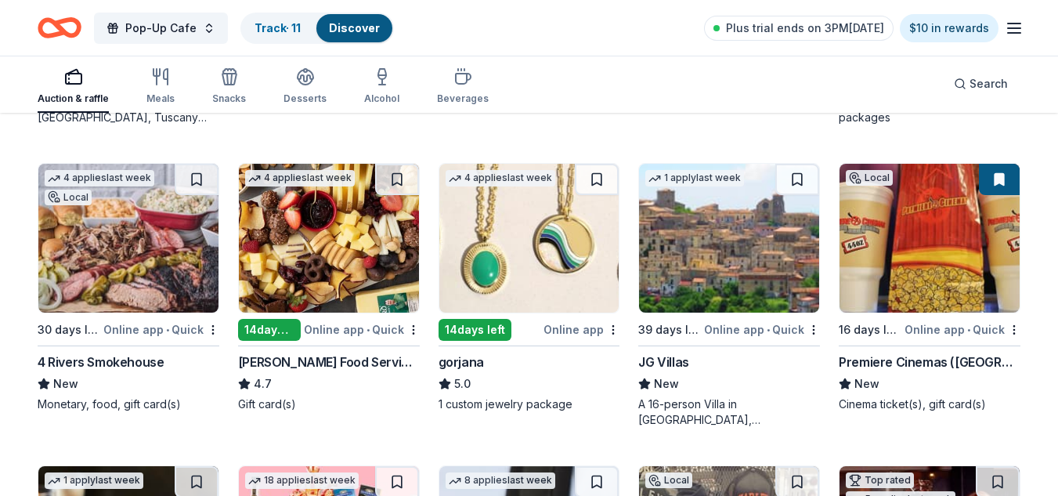
scroll to position [2556, 0]
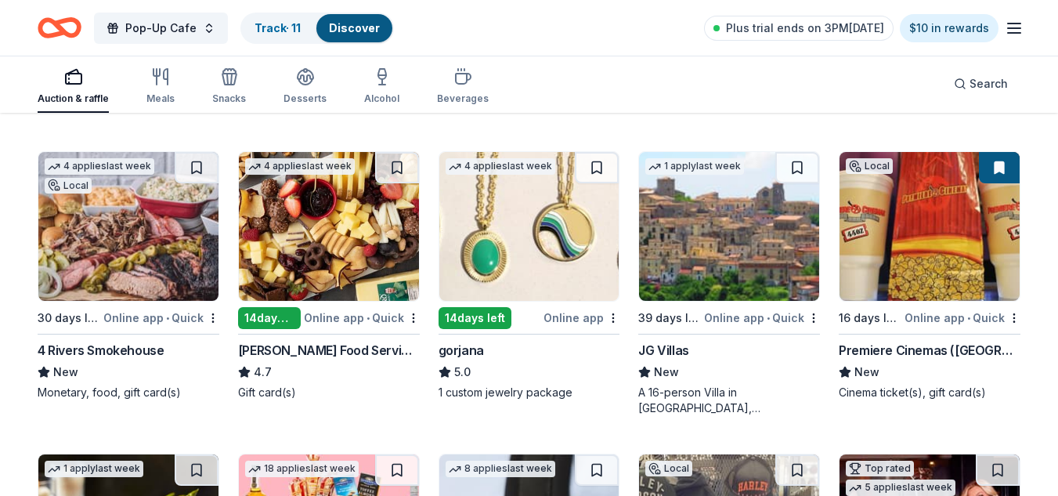
click at [136, 206] on img at bounding box center [128, 226] width 180 height 149
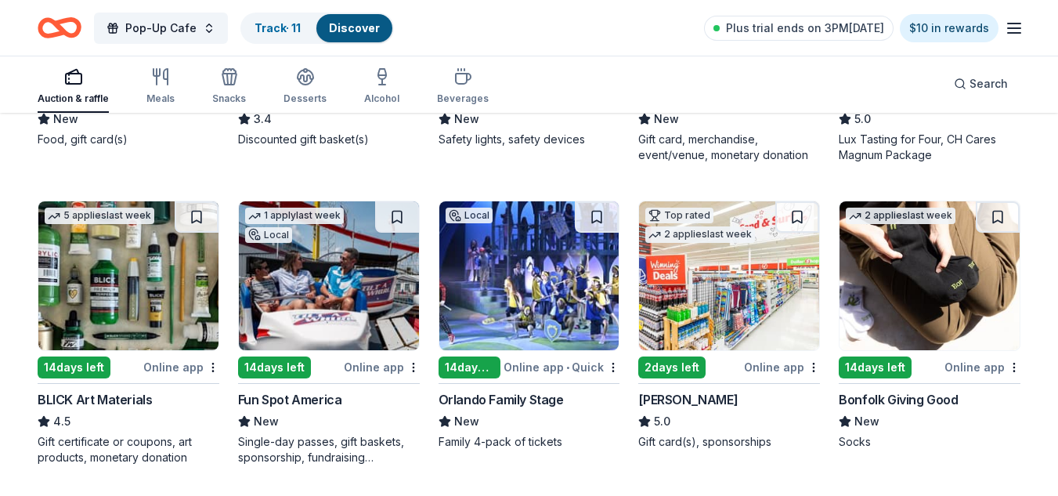
scroll to position [3131, 0]
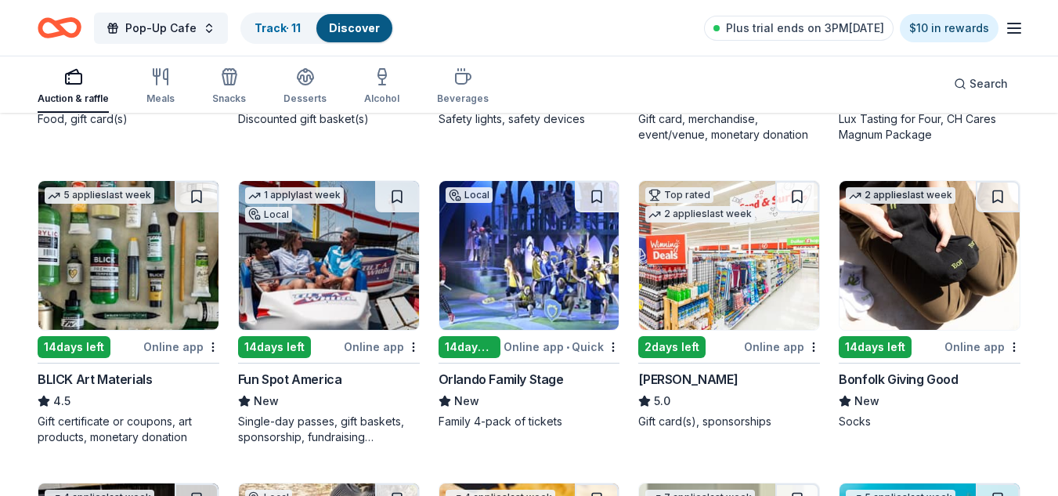
click at [751, 237] on img at bounding box center [729, 255] width 180 height 149
click at [793, 195] on button at bounding box center [797, 196] width 44 height 31
click at [798, 192] on button at bounding box center [799, 196] width 41 height 31
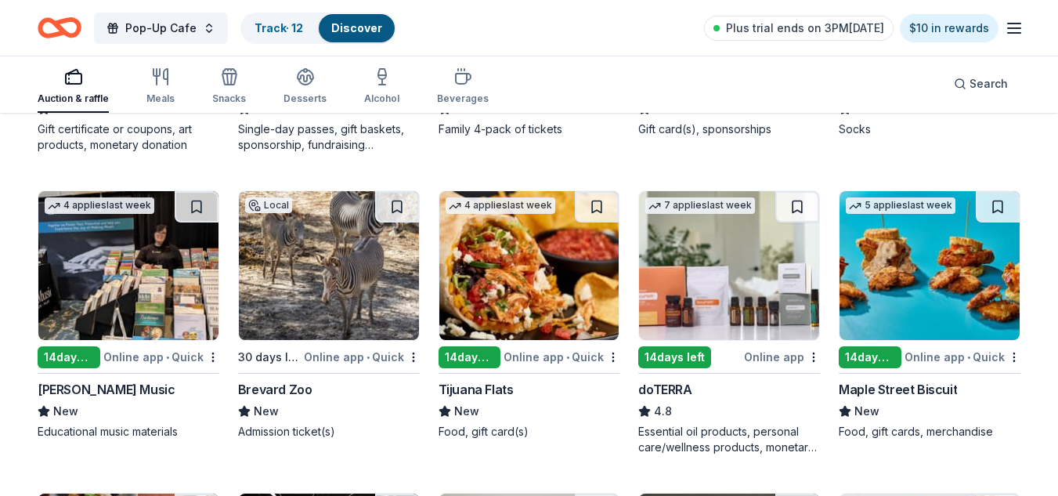
scroll to position [3455, 0]
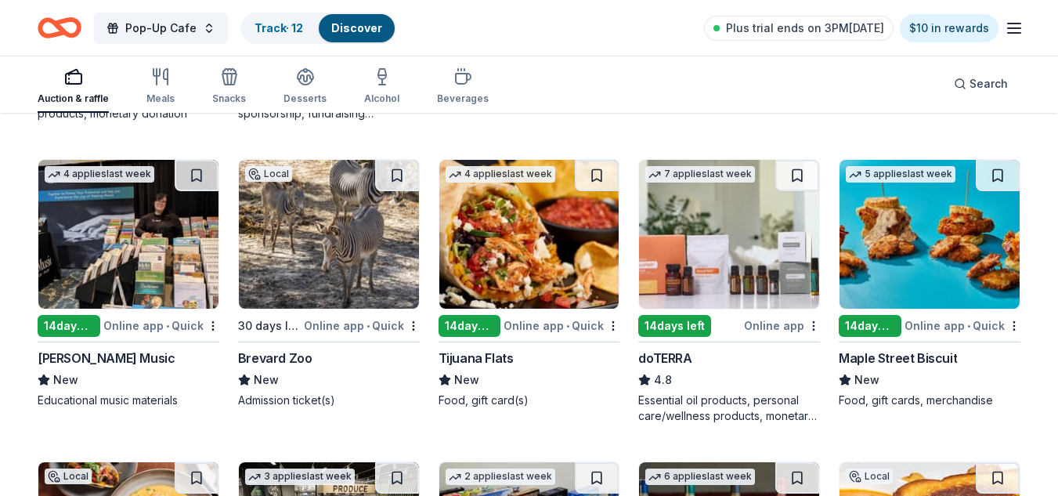
click at [578, 214] on img at bounding box center [529, 234] width 180 height 149
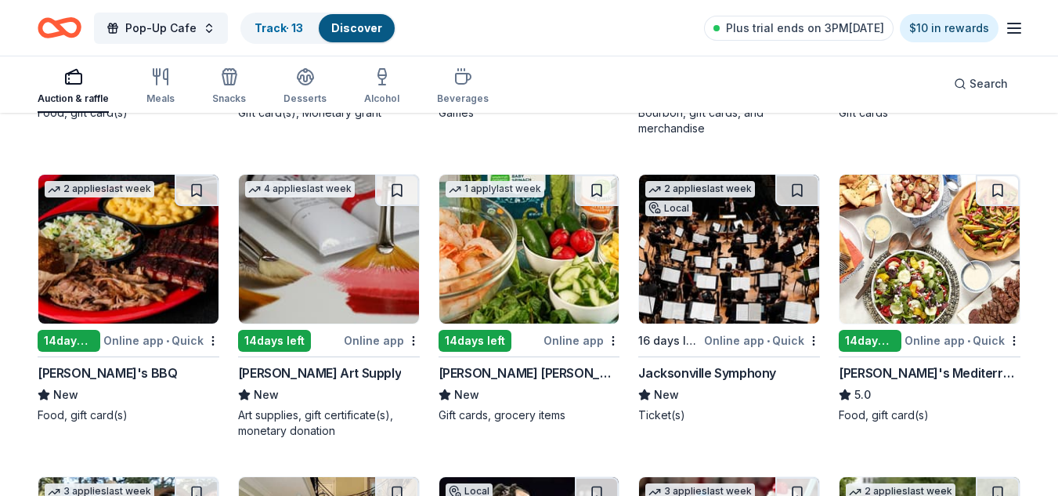
scroll to position [3992, 0]
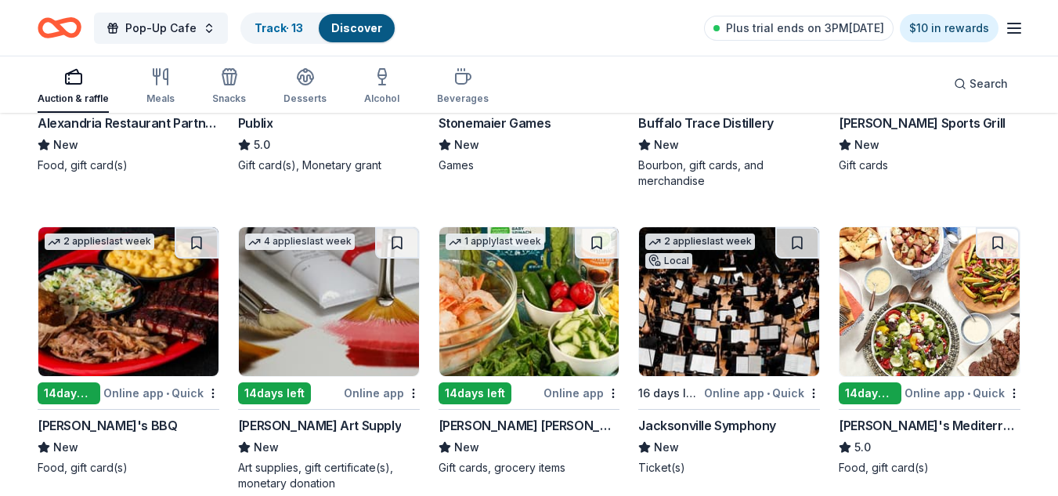
click at [74, 272] on img at bounding box center [128, 301] width 180 height 149
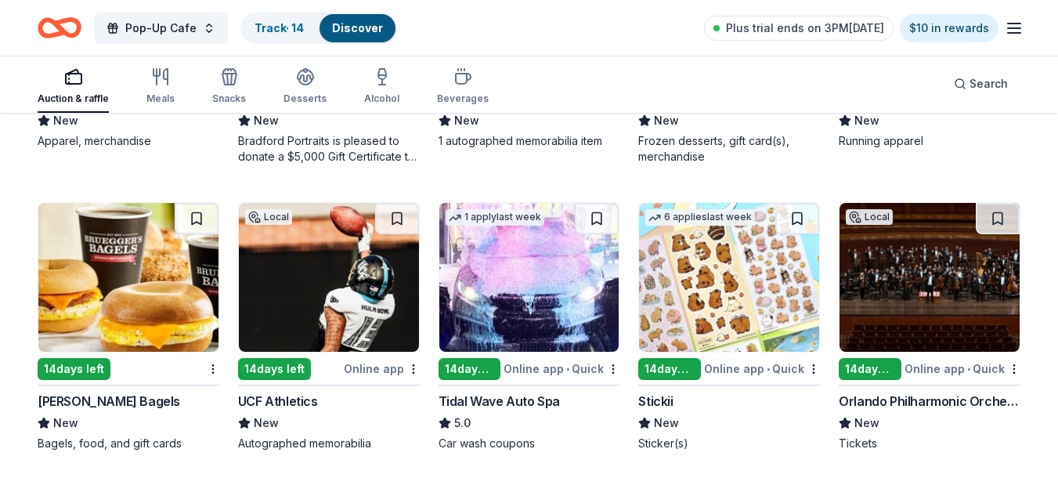
scroll to position [4652, 0]
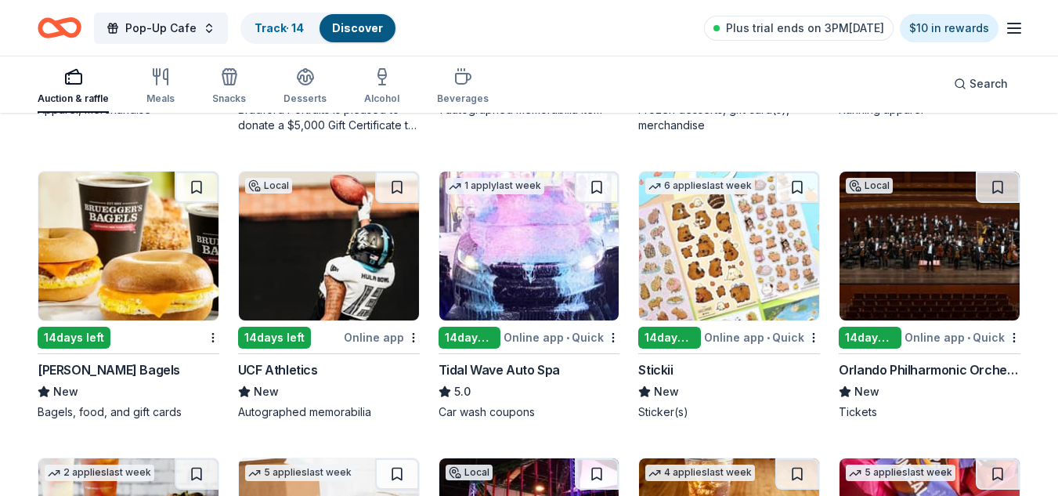
click at [751, 253] on img at bounding box center [729, 246] width 180 height 149
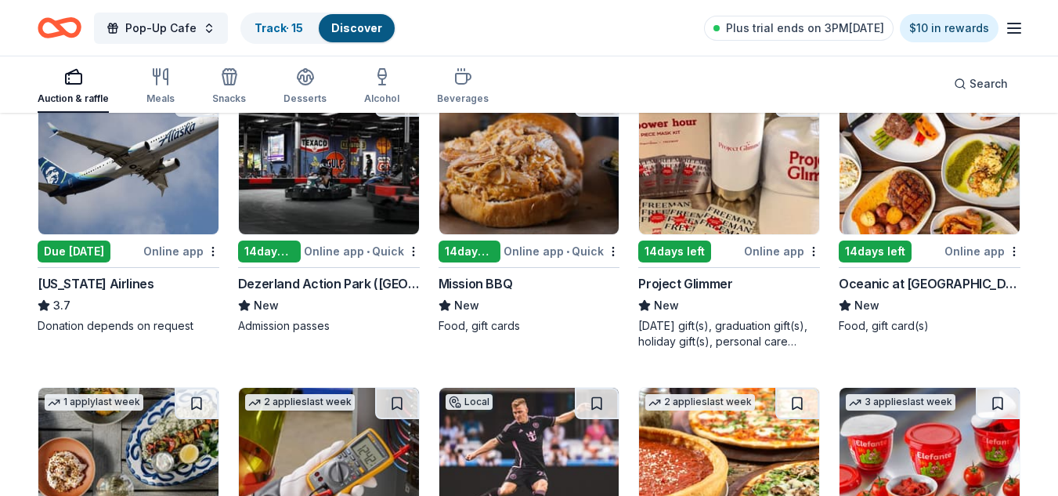
scroll to position [6474, 0]
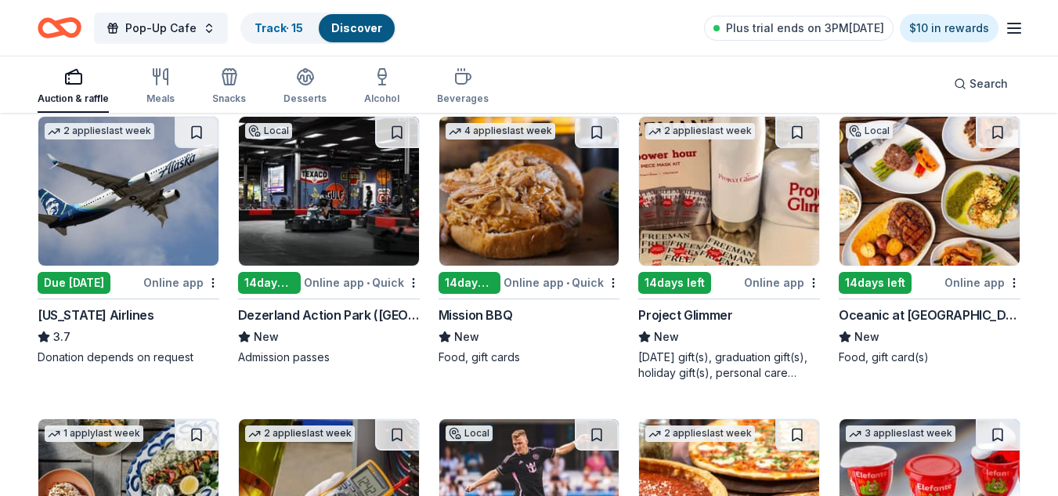
click at [559, 193] on img at bounding box center [529, 191] width 180 height 149
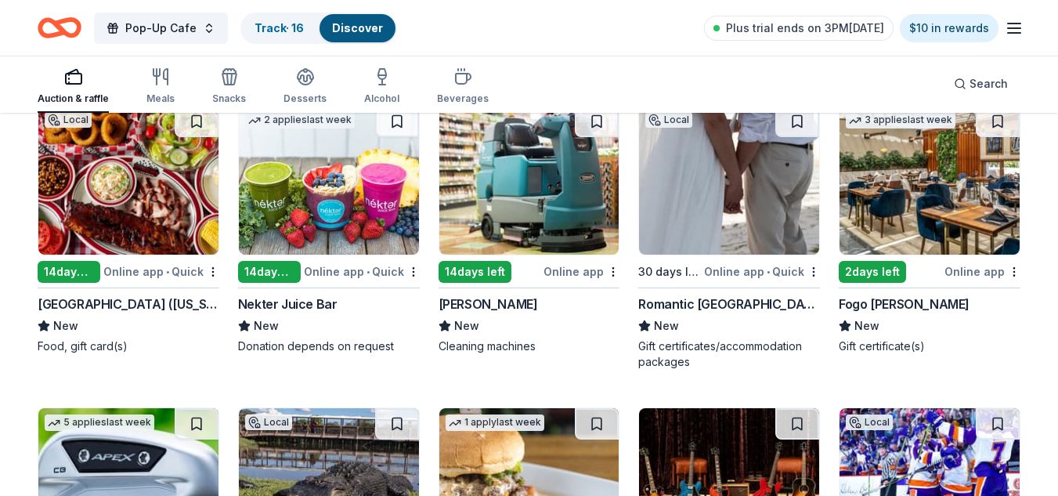
scroll to position [7121, 0]
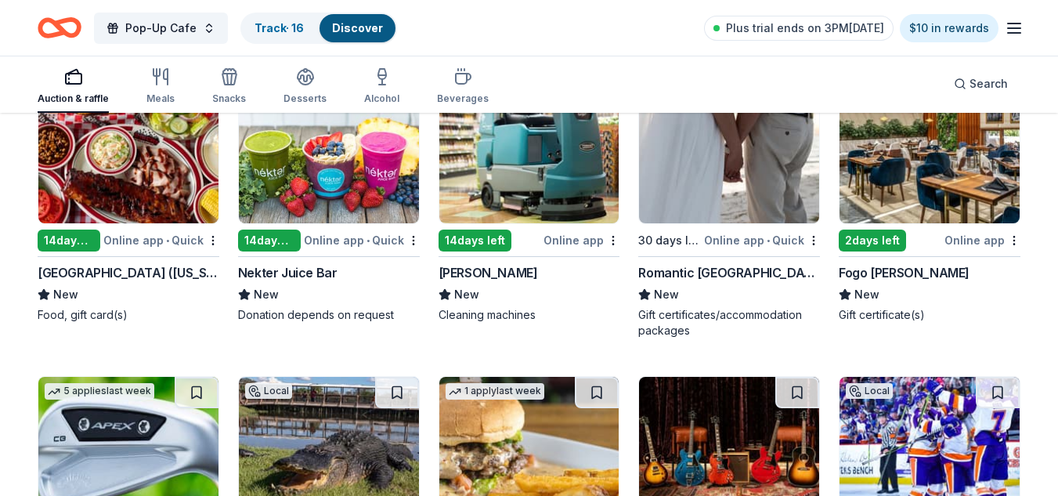
click at [956, 157] on img at bounding box center [930, 148] width 180 height 149
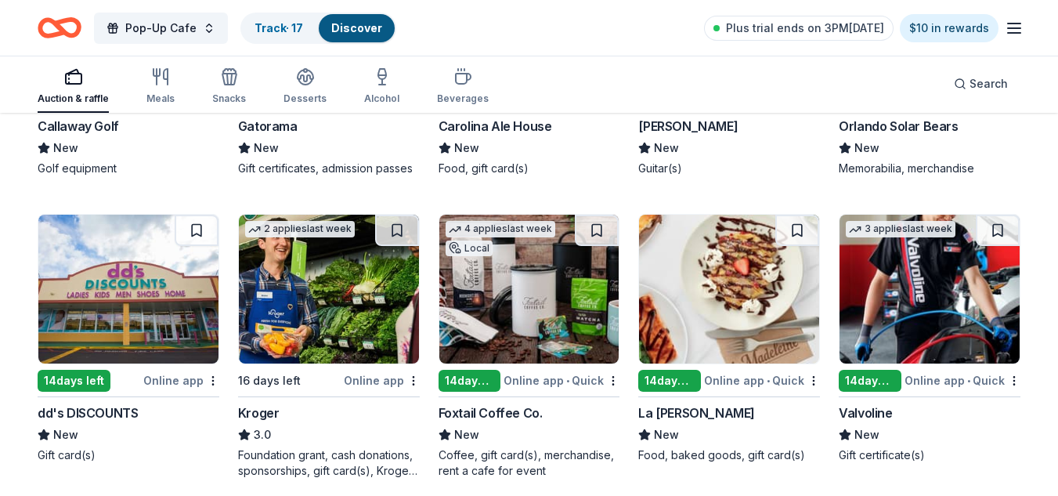
scroll to position [7601, 0]
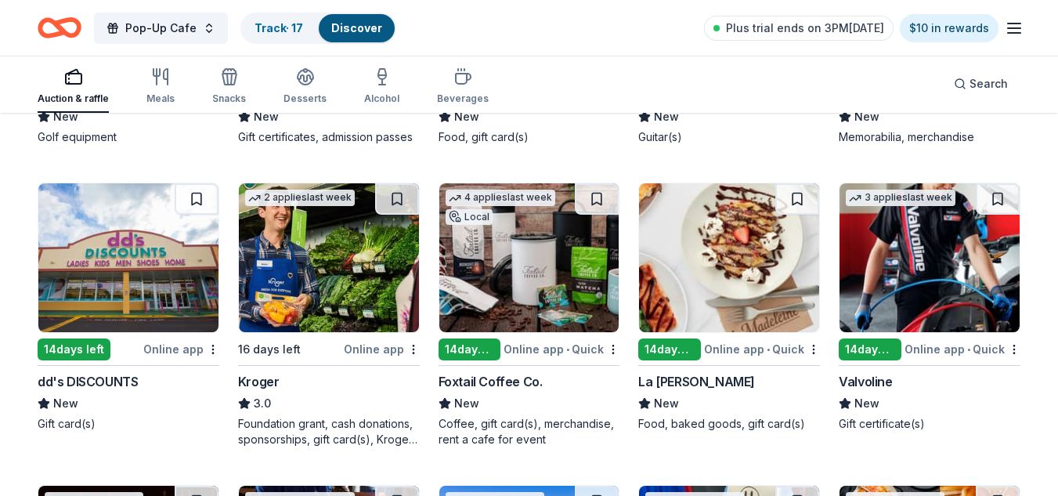
click at [363, 249] on img at bounding box center [329, 257] width 180 height 149
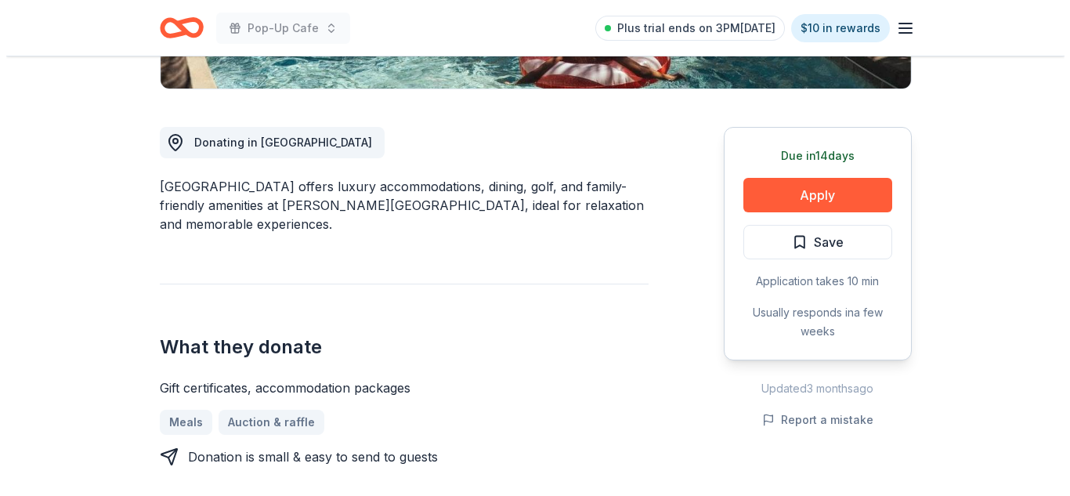
scroll to position [418, 0]
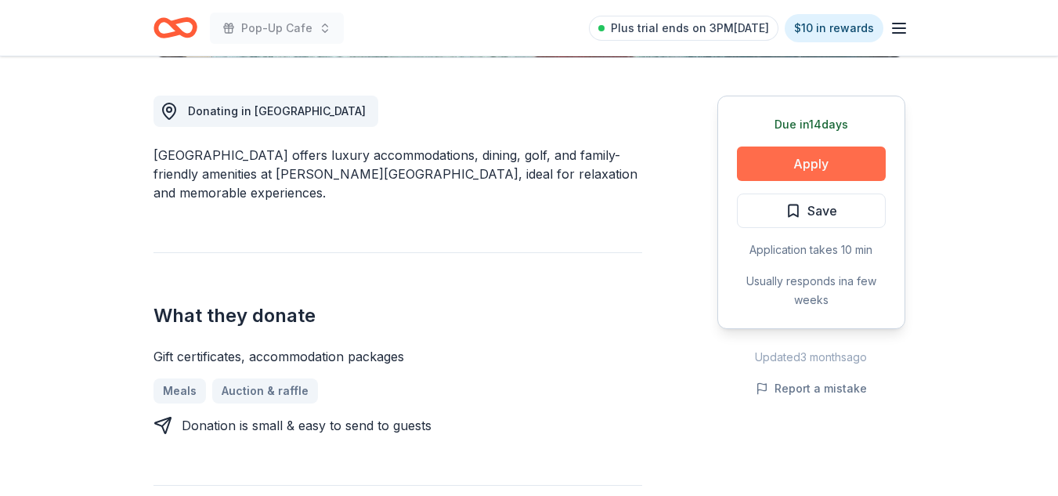
click at [783, 162] on button "Apply" at bounding box center [811, 163] width 149 height 34
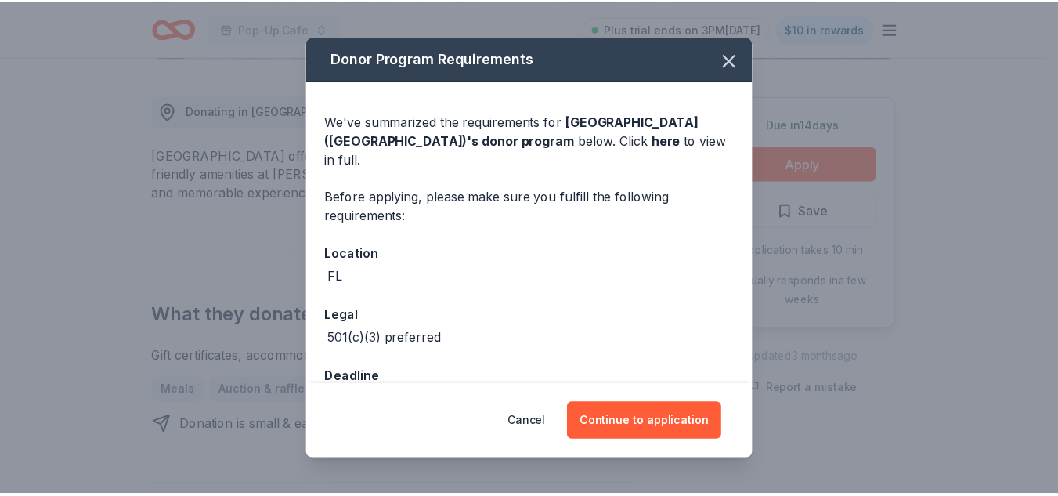
scroll to position [27, 0]
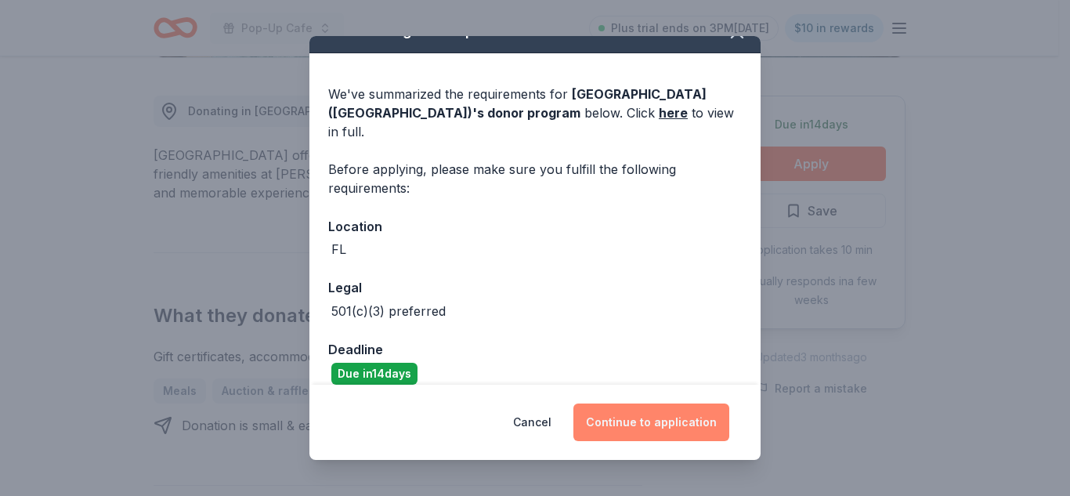
click at [649, 418] on button "Continue to application" at bounding box center [651, 422] width 156 height 38
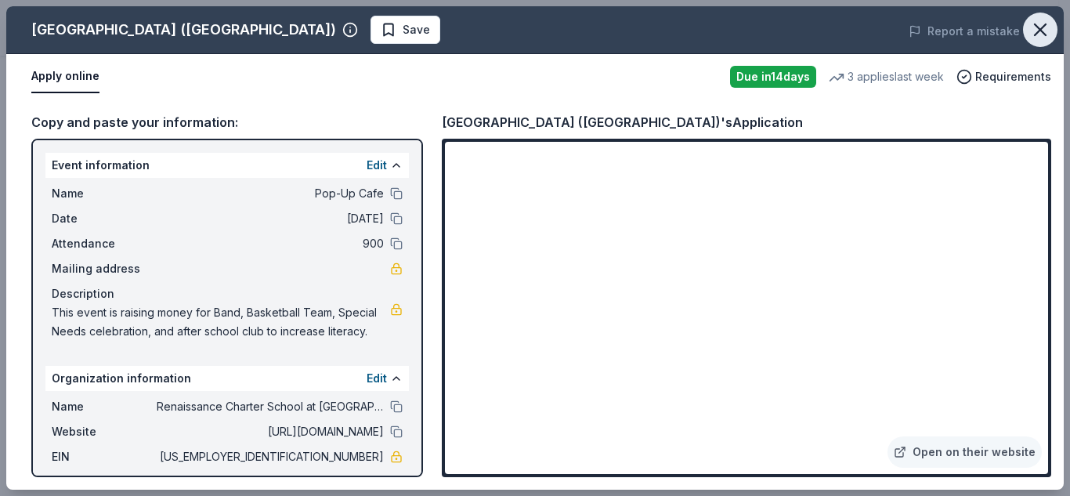
click at [1039, 26] on icon "button" at bounding box center [1040, 30] width 22 height 22
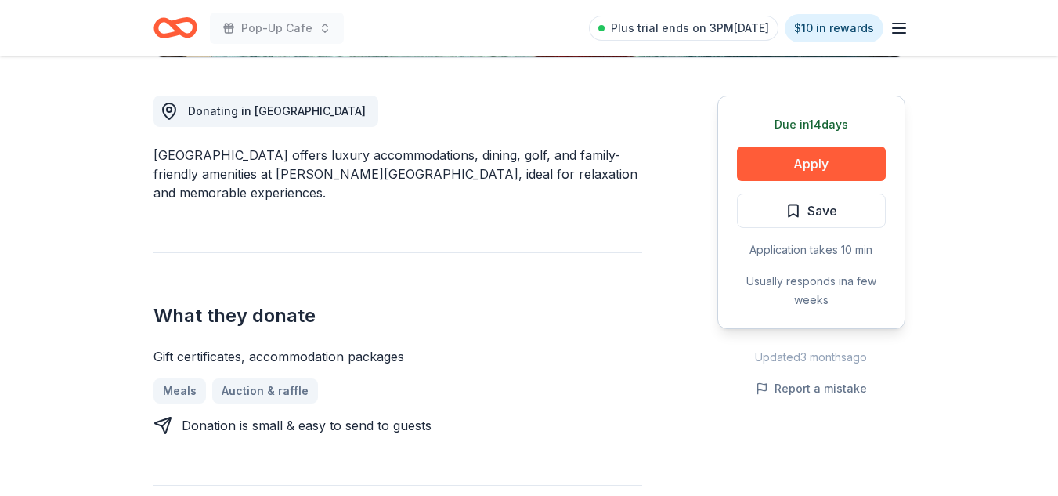
scroll to position [34, 0]
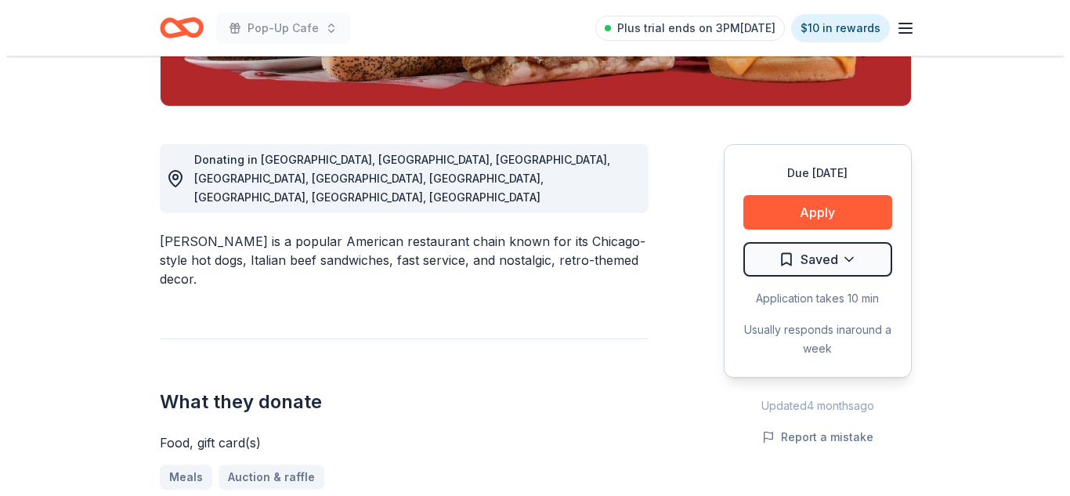
scroll to position [374, 0]
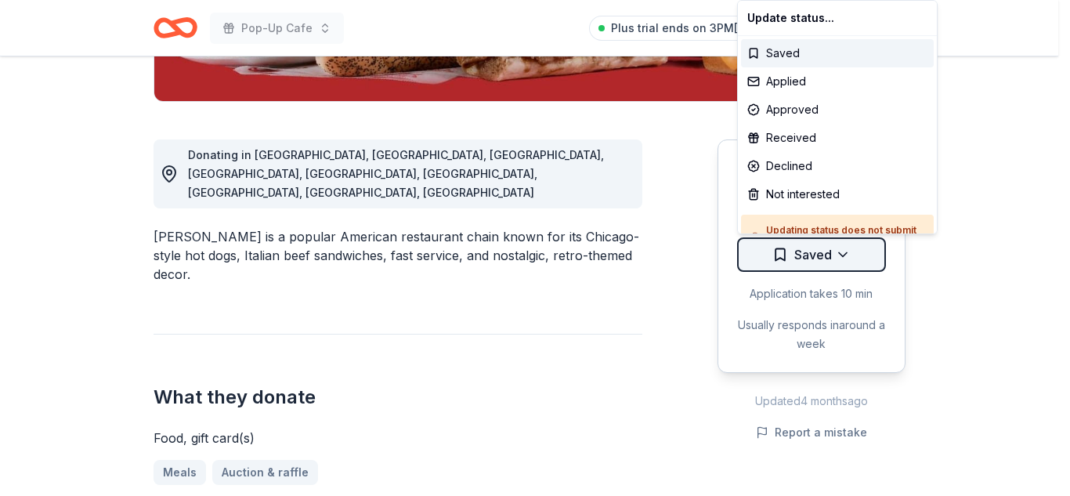
click at [801, 52] on div "Saved" at bounding box center [837, 53] width 193 height 28
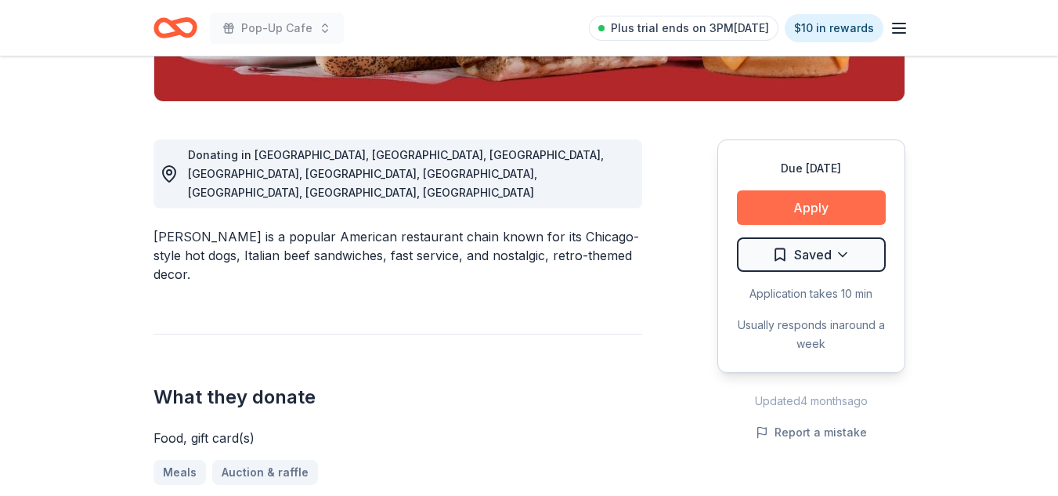
click at [802, 203] on button "Apply" at bounding box center [811, 207] width 149 height 34
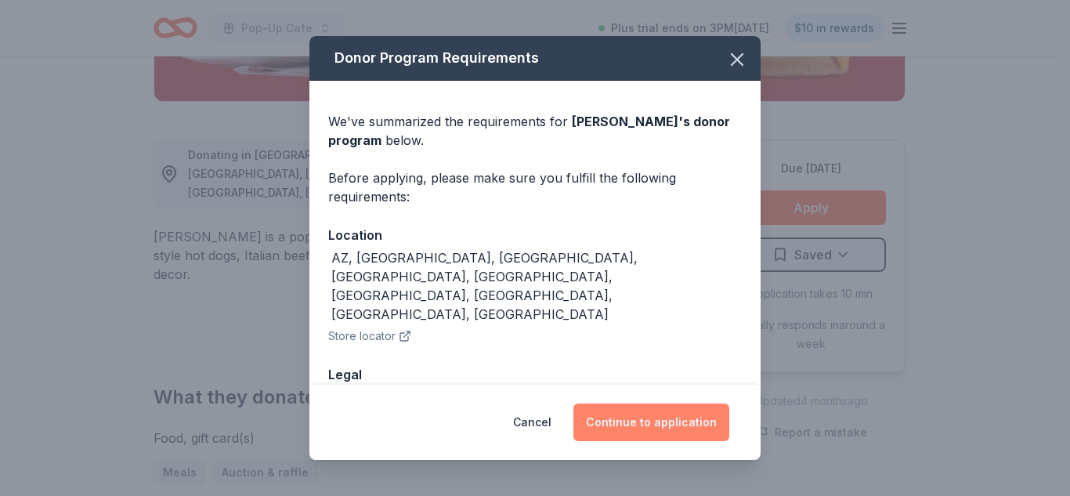
click at [674, 416] on button "Continue to application" at bounding box center [651, 422] width 156 height 38
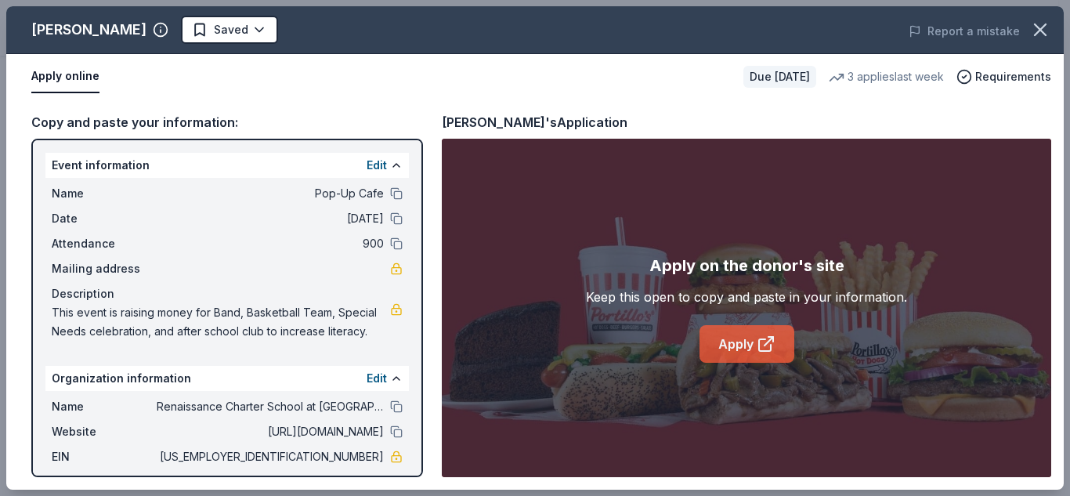
click at [754, 351] on link "Apply" at bounding box center [746, 344] width 95 height 38
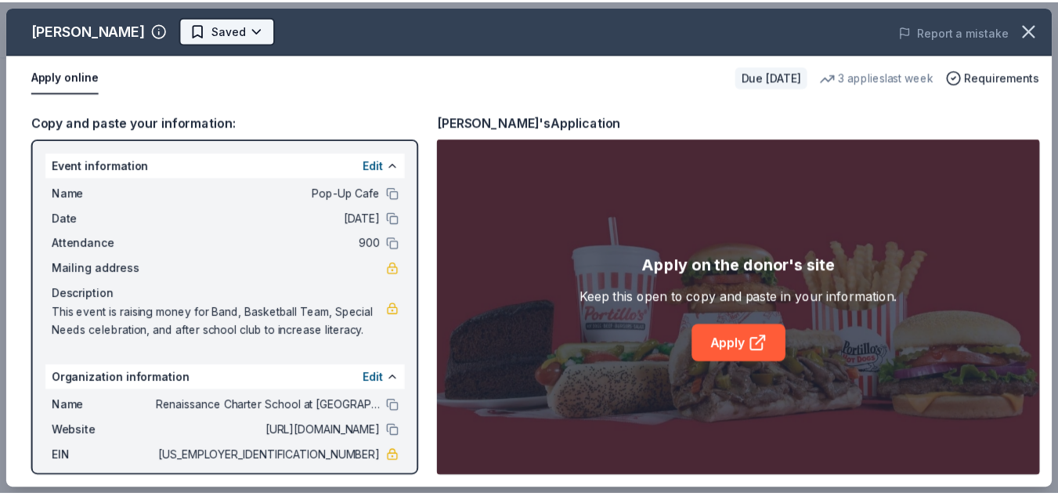
scroll to position [0, 0]
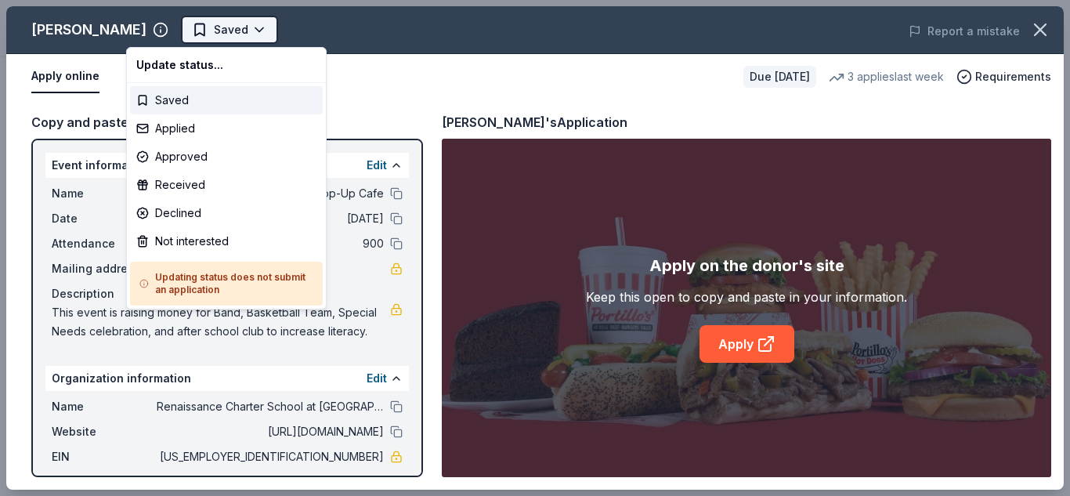
click at [206, 22] on html "Pop-Up Cafe Saved Apply Due [DATE] Share [PERSON_NAME] 5.0 • 4 reviews 3 applie…" at bounding box center [535, 248] width 1070 height 496
click at [205, 119] on div "Applied" at bounding box center [226, 128] width 193 height 28
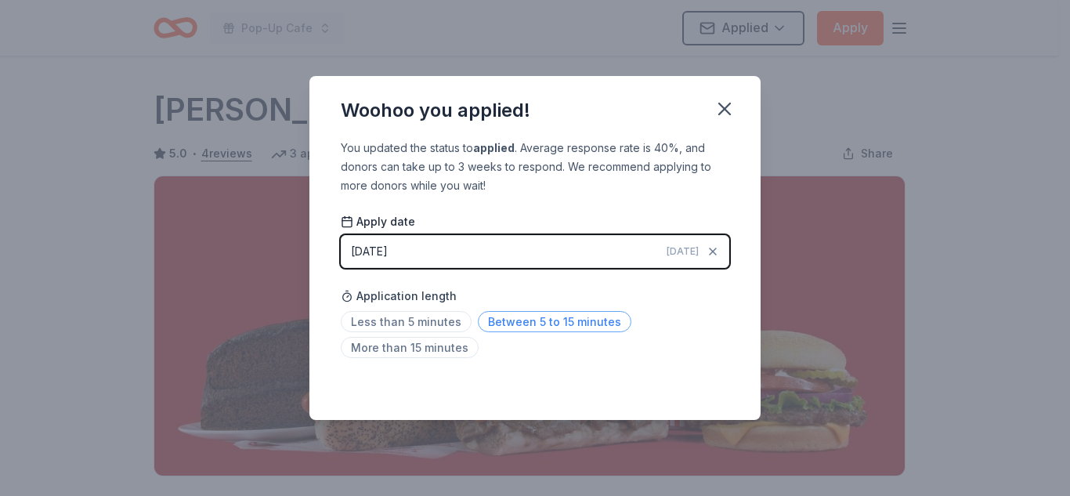
click at [557, 323] on span "Between 5 to 15 minutes" at bounding box center [555, 321] width 154 height 21
click at [730, 106] on icon "button" at bounding box center [725, 109] width 22 height 22
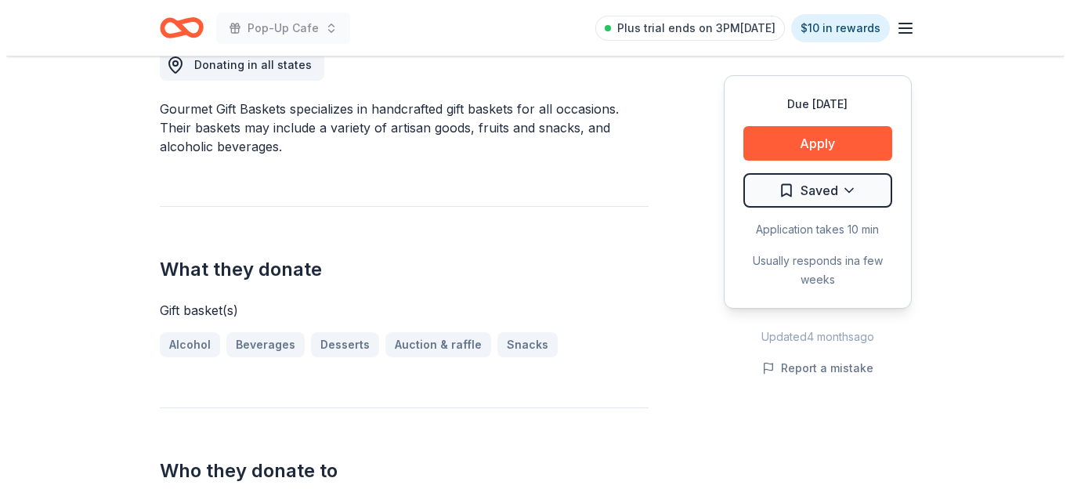
scroll to position [422, 0]
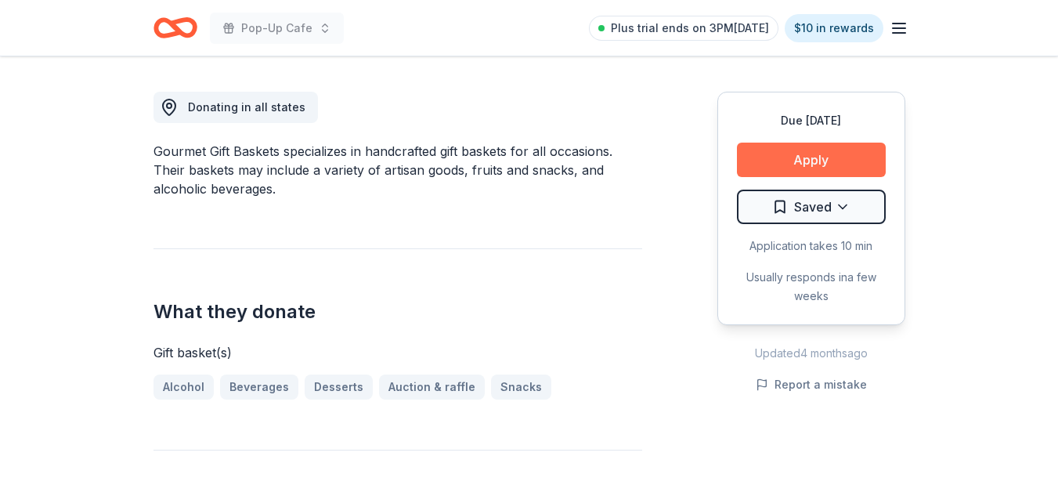
click at [821, 149] on button "Apply" at bounding box center [811, 160] width 149 height 34
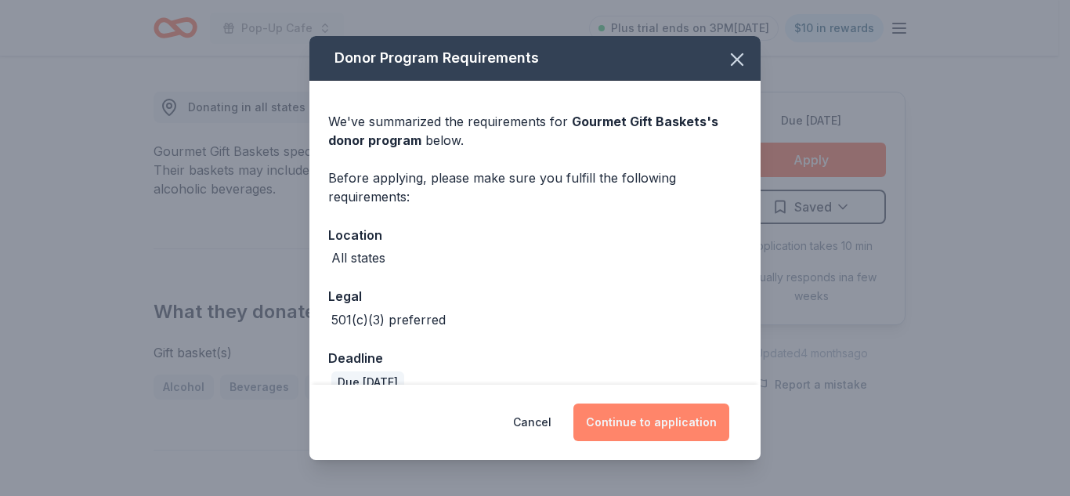
click at [659, 429] on button "Continue to application" at bounding box center [651, 422] width 156 height 38
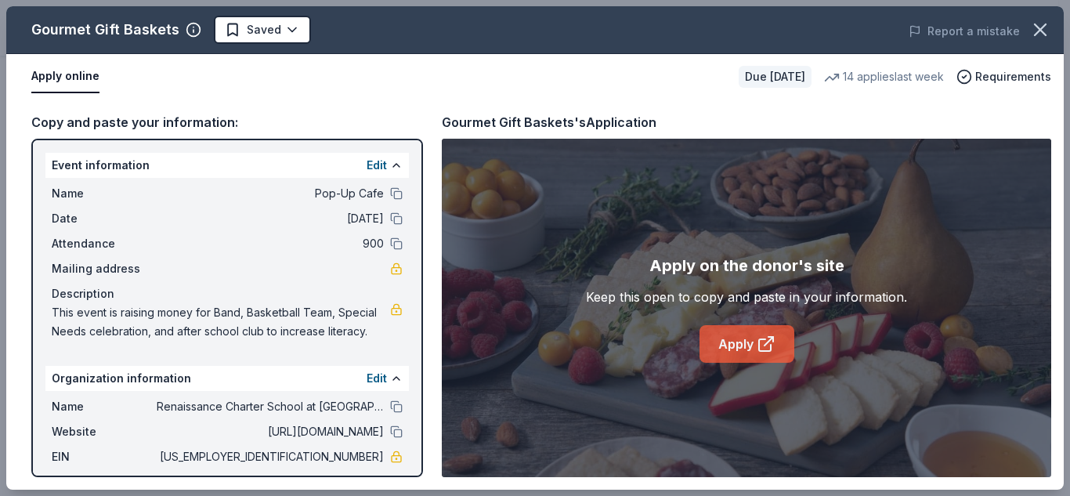
click at [748, 345] on link "Apply" at bounding box center [746, 344] width 95 height 38
click at [353, 16] on div "Gourmet Gift Baskets Saved" at bounding box center [323, 30] width 634 height 28
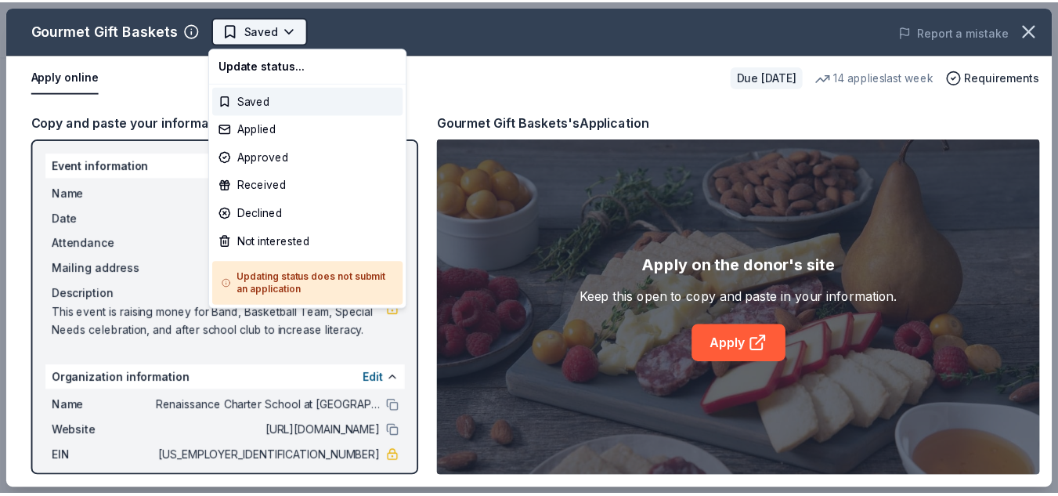
scroll to position [0, 0]
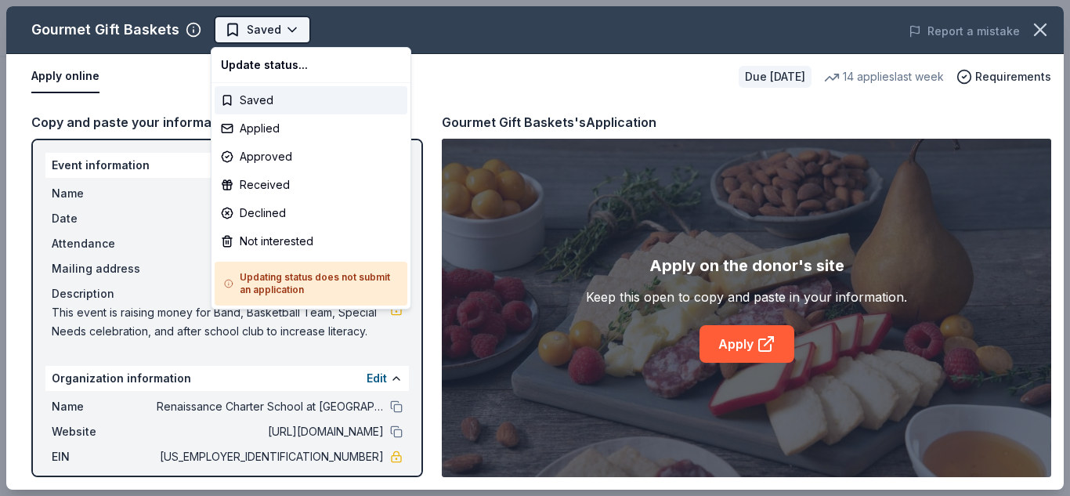
click at [289, 31] on body "Pop-Up Cafe Saved Apply Due [DATE] Share Gourmet Gift Baskets 4.4 • 28 reviews …" at bounding box center [529, 248] width 1058 height 496
click at [287, 126] on div "Applied" at bounding box center [311, 128] width 193 height 28
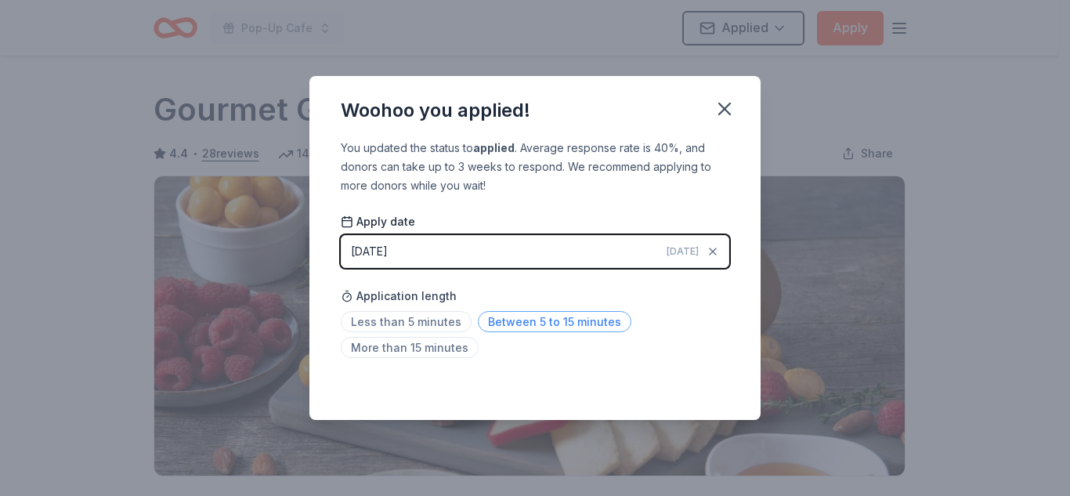
drag, startPoint x: 723, startPoint y: 107, endPoint x: 566, endPoint y: 313, distance: 259.4
click at [566, 313] on div "Woohoo you applied! You updated the status to applied . Average response rate i…" at bounding box center [534, 248] width 451 height 345
click at [566, 313] on span "Between 5 to 15 minutes" at bounding box center [555, 321] width 154 height 21
click at [728, 114] on icon "button" at bounding box center [725, 109] width 22 height 22
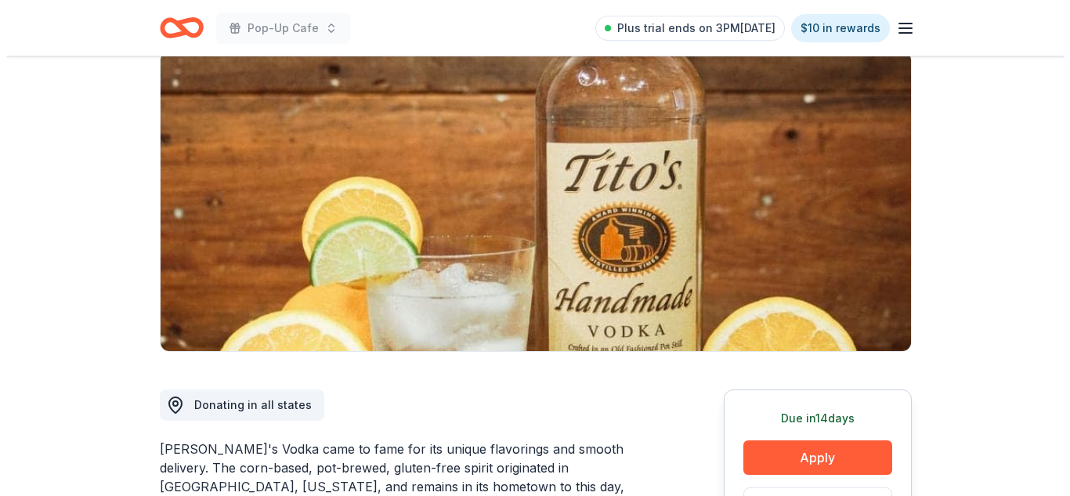
scroll to position [111, 0]
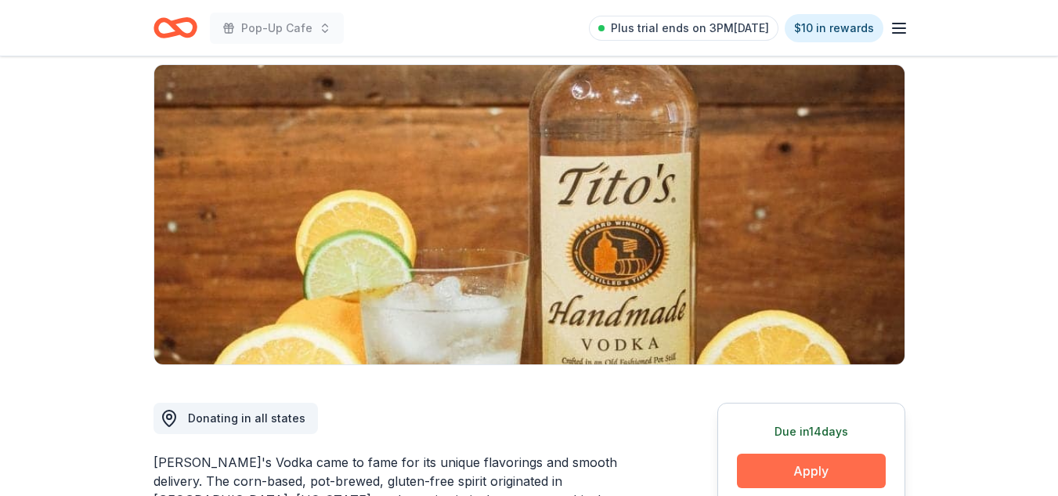
click at [849, 465] on button "Apply" at bounding box center [811, 470] width 149 height 34
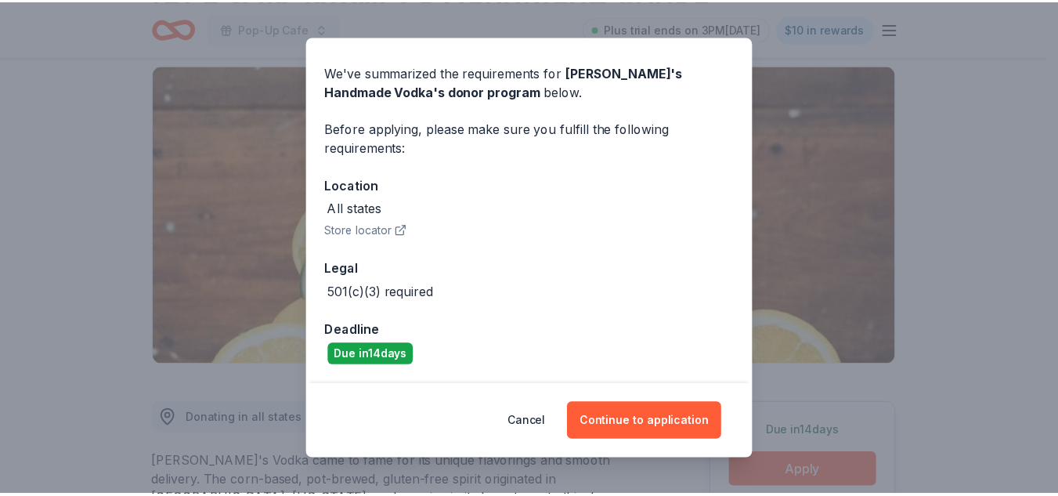
scroll to position [0, 0]
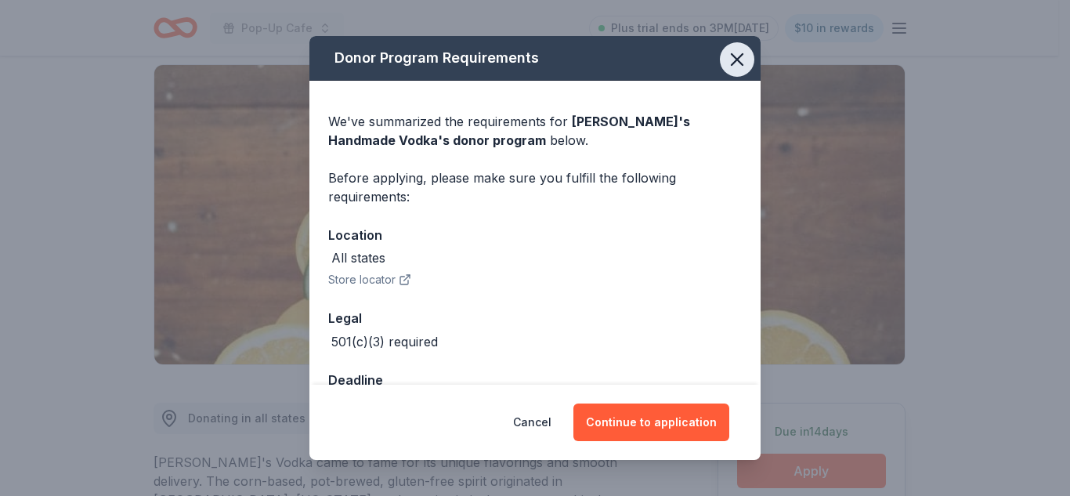
click at [728, 52] on icon "button" at bounding box center [737, 60] width 22 height 22
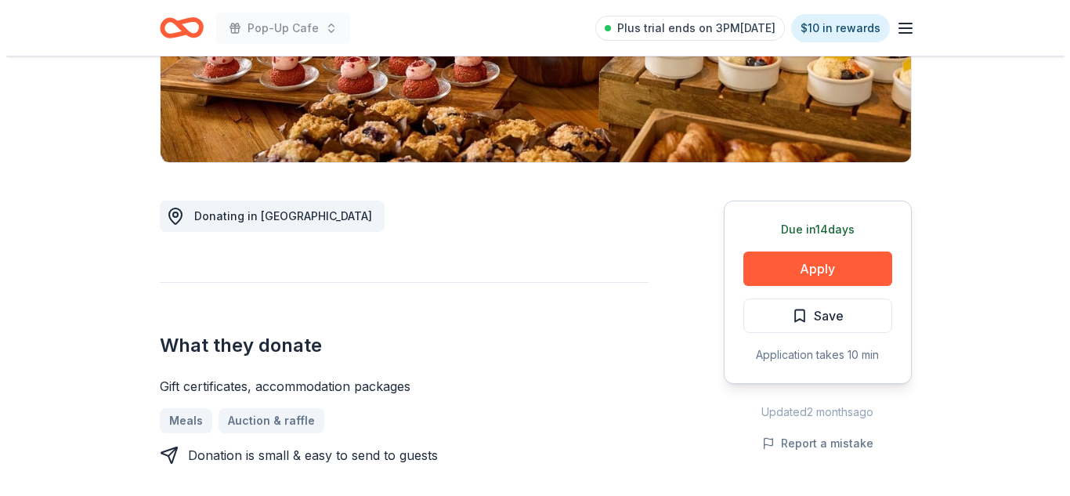
scroll to position [316, 0]
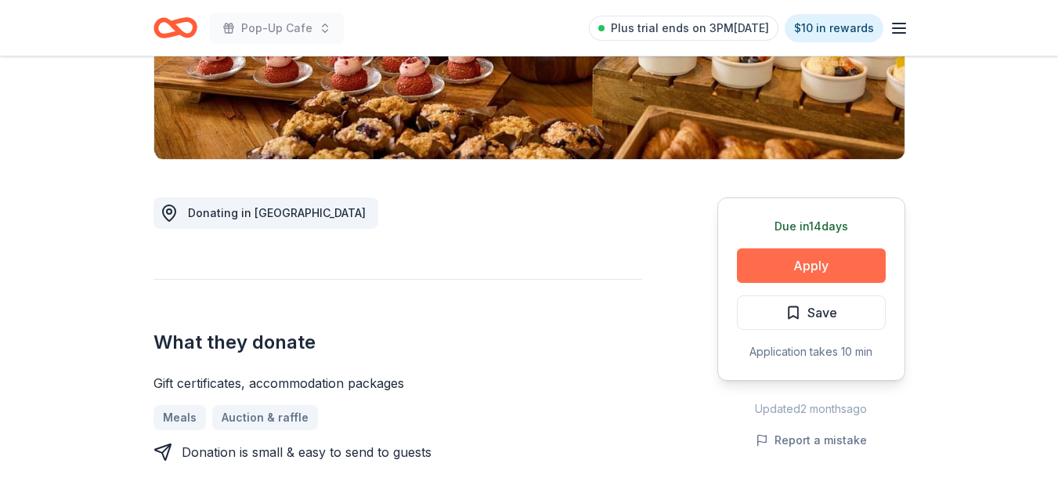
click at [825, 260] on button "Apply" at bounding box center [811, 265] width 149 height 34
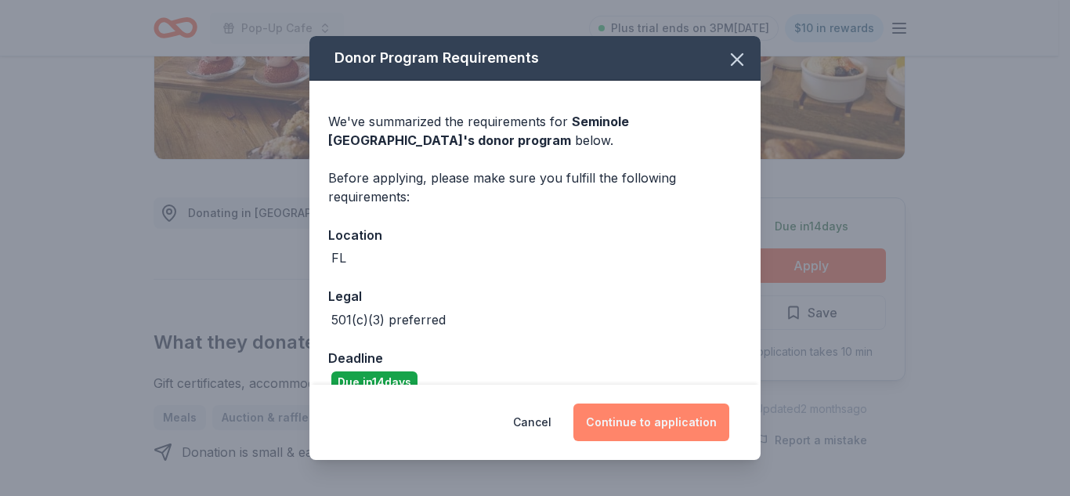
click at [643, 417] on button "Continue to application" at bounding box center [651, 422] width 156 height 38
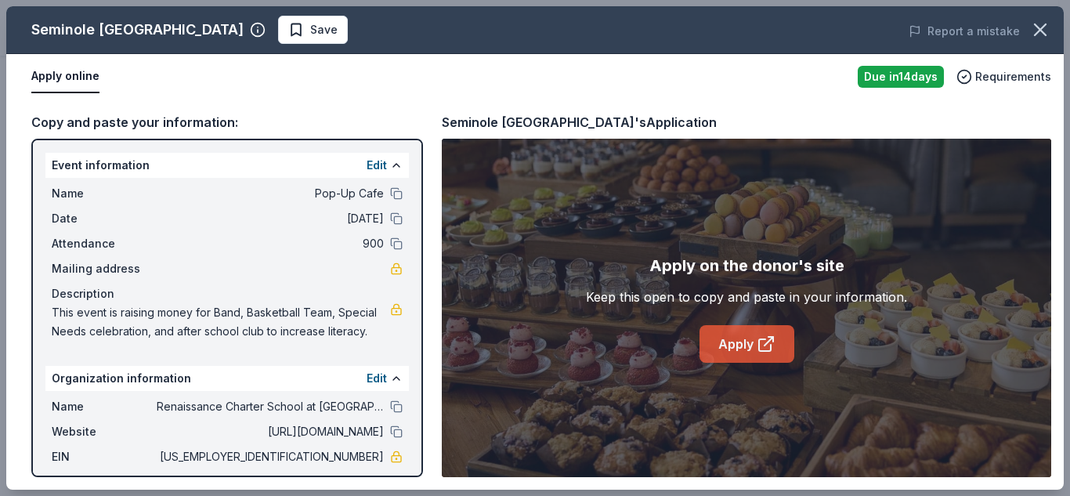
click at [764, 354] on link "Apply" at bounding box center [746, 344] width 95 height 38
drag, startPoint x: 26, startPoint y: 25, endPoint x: 330, endPoint y: 50, distance: 304.9
click at [330, 50] on div "Seminole Hard Rock Hotel & Casino Hollywood Save Report a mistake" at bounding box center [534, 30] width 1057 height 48
drag, startPoint x: 439, startPoint y: 123, endPoint x: 764, endPoint y: 122, distance: 325.0
click at [764, 122] on div "Copy and paste your information: Event information Edit Name Pop-Up Cafe Date 1…" at bounding box center [534, 294] width 1057 height 390
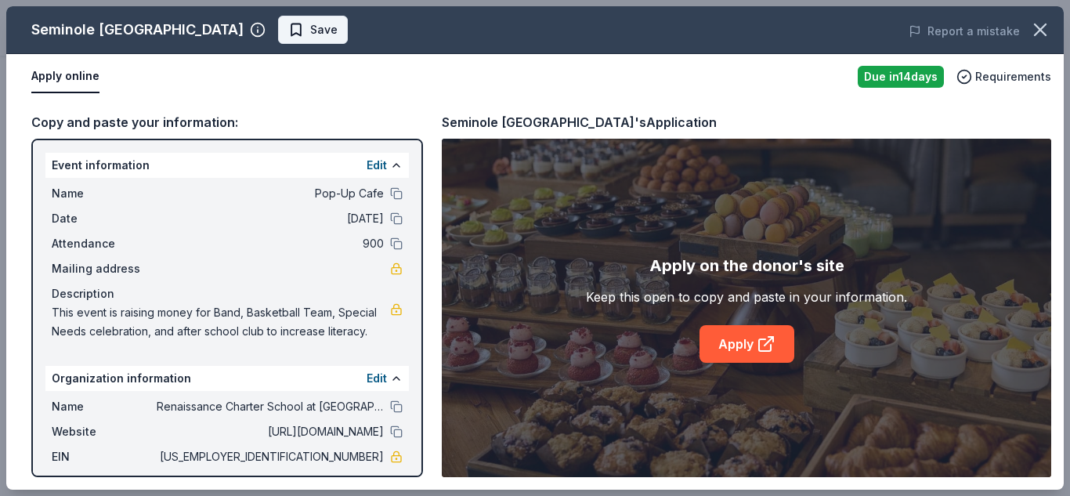
click at [338, 35] on span "Save" at bounding box center [312, 29] width 49 height 19
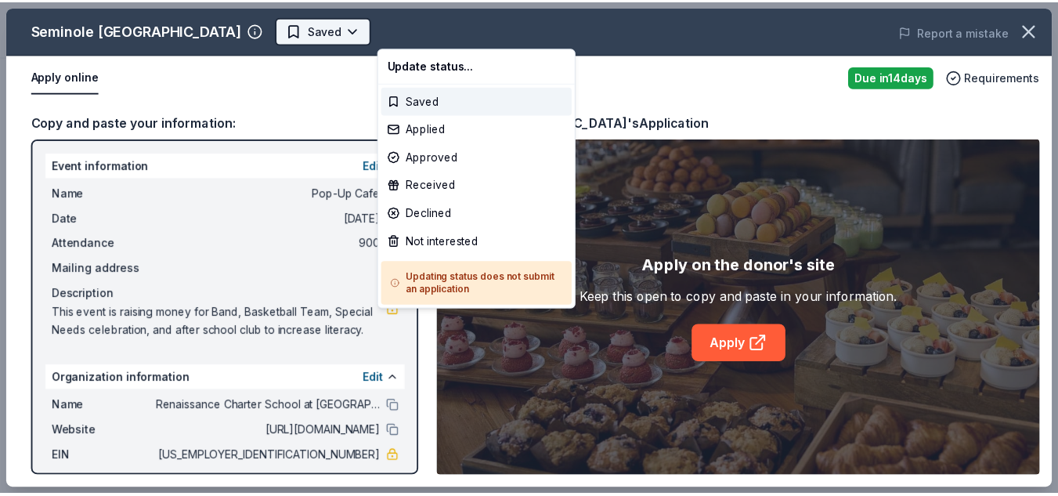
scroll to position [0, 0]
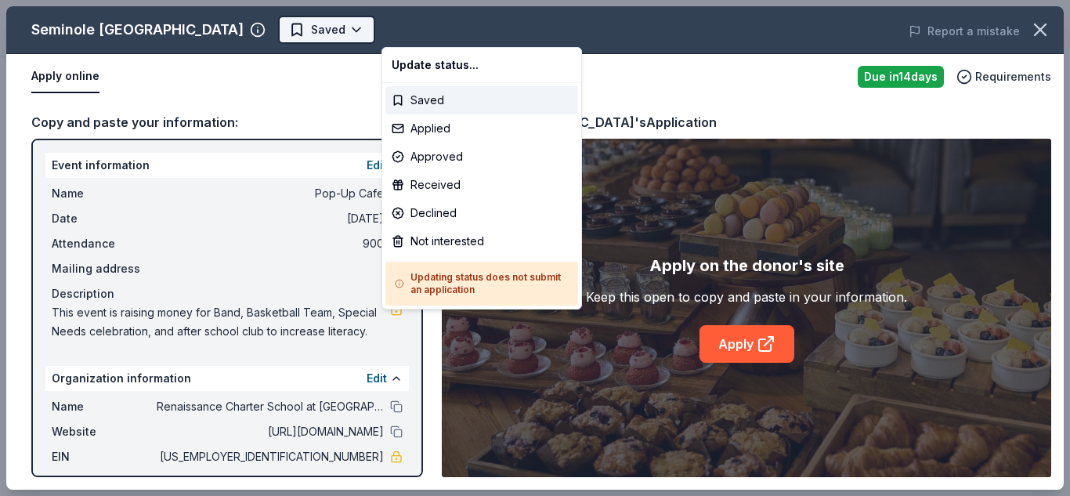
click at [456, 25] on html "Pop-Up Cafe Saved Apply Due in 14 days Share Seminole Hard Rock Hotel & Casino …" at bounding box center [535, 248] width 1070 height 496
click at [446, 128] on div "Applied" at bounding box center [481, 128] width 193 height 28
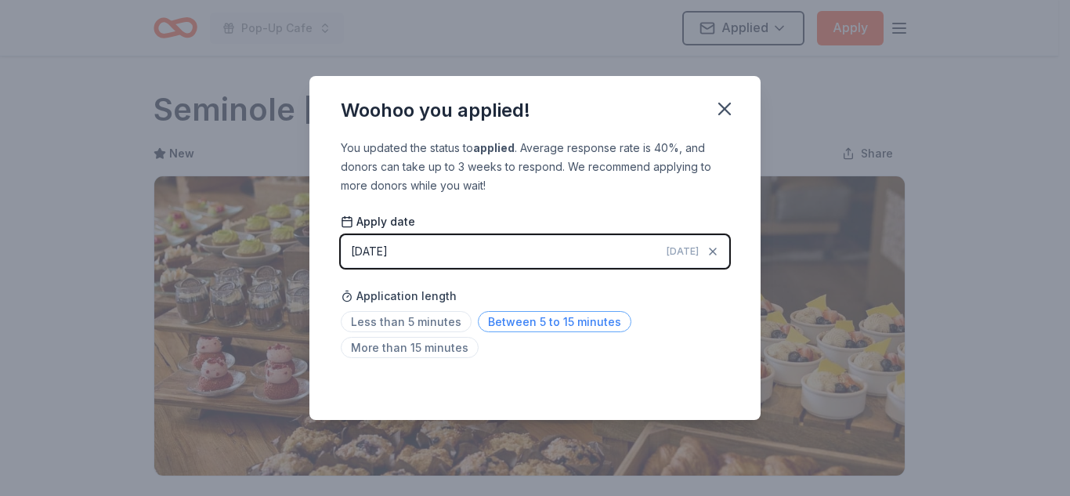
click at [563, 329] on span "Between 5 to 15 minutes" at bounding box center [555, 321] width 154 height 21
click at [723, 107] on icon "button" at bounding box center [724, 108] width 11 height 11
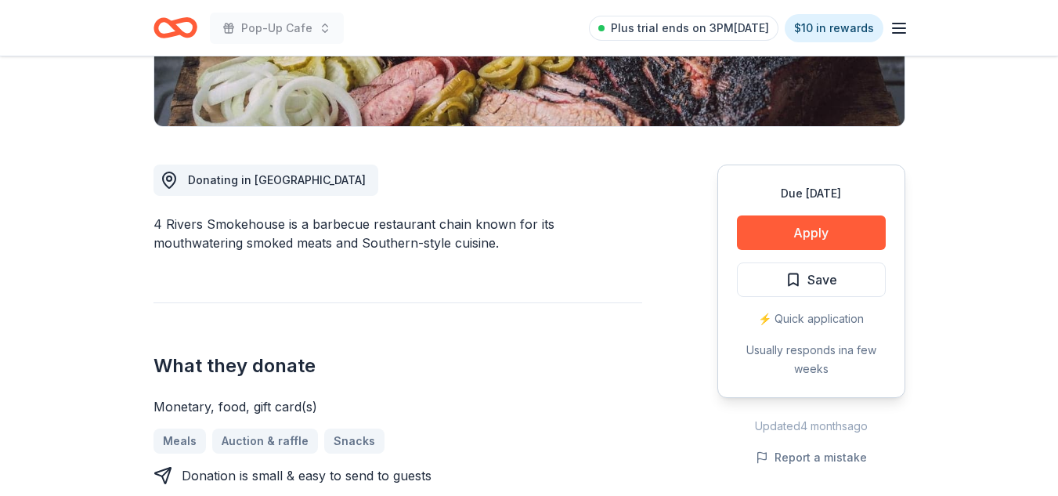
scroll to position [357, 0]
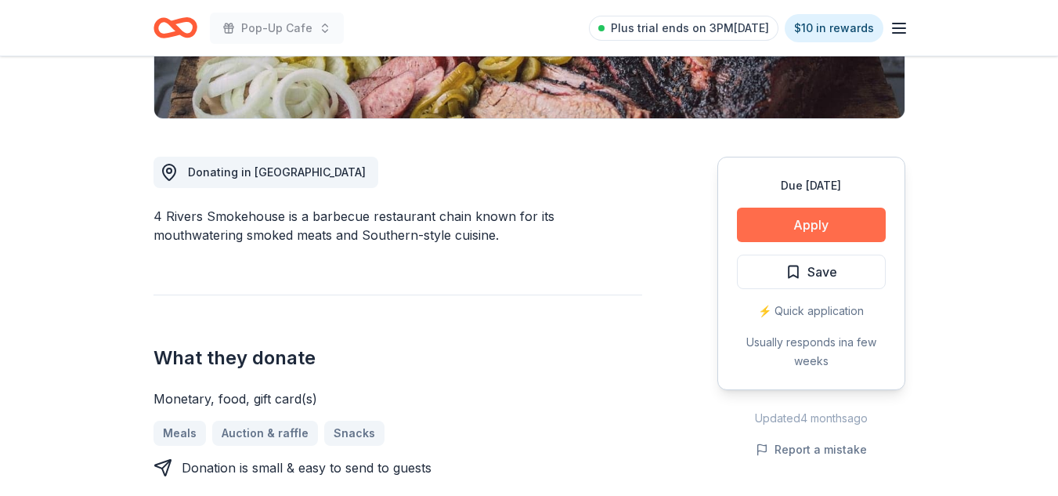
click at [846, 215] on button "Apply" at bounding box center [811, 225] width 149 height 34
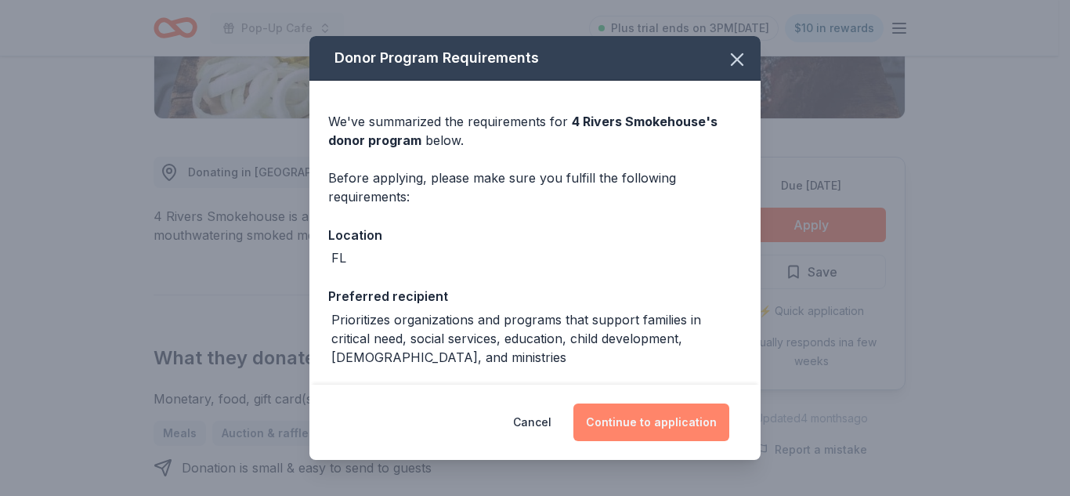
click at [663, 415] on button "Continue to application" at bounding box center [651, 422] width 156 height 38
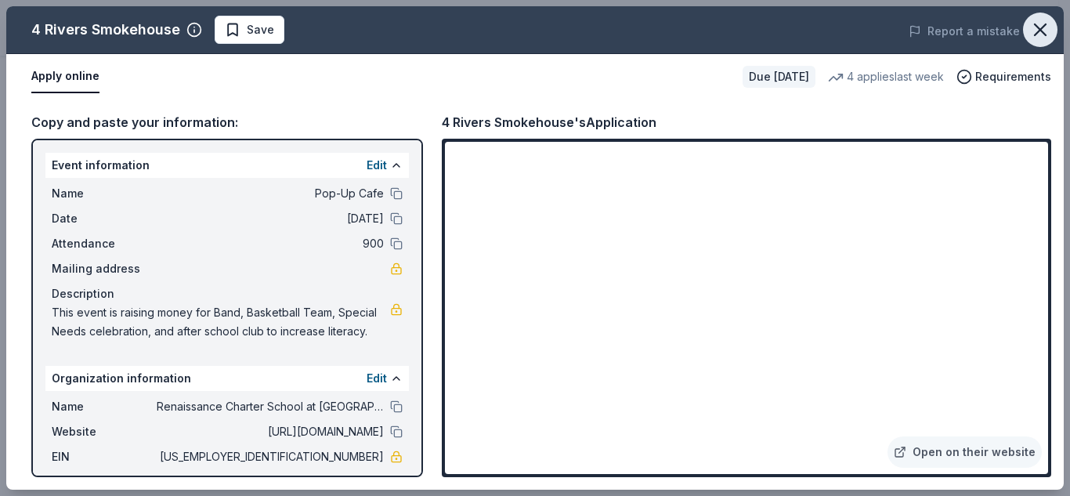
click at [1035, 24] on icon "button" at bounding box center [1040, 29] width 11 height 11
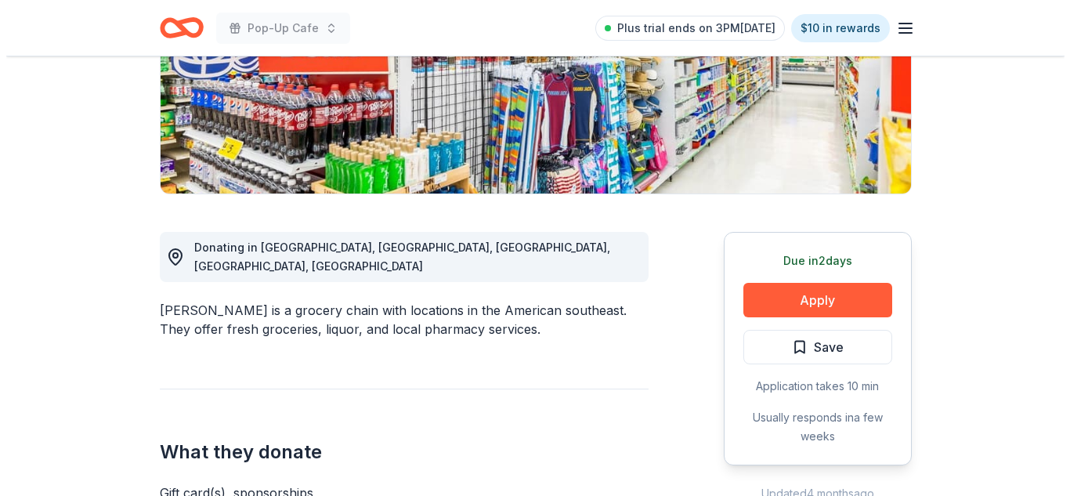
scroll to position [339, 0]
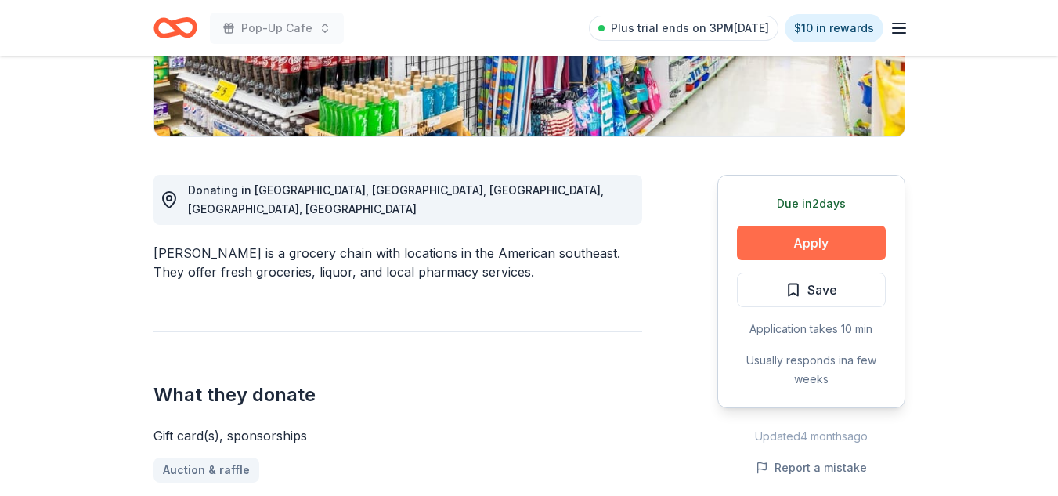
click at [794, 247] on button "Apply" at bounding box center [811, 243] width 149 height 34
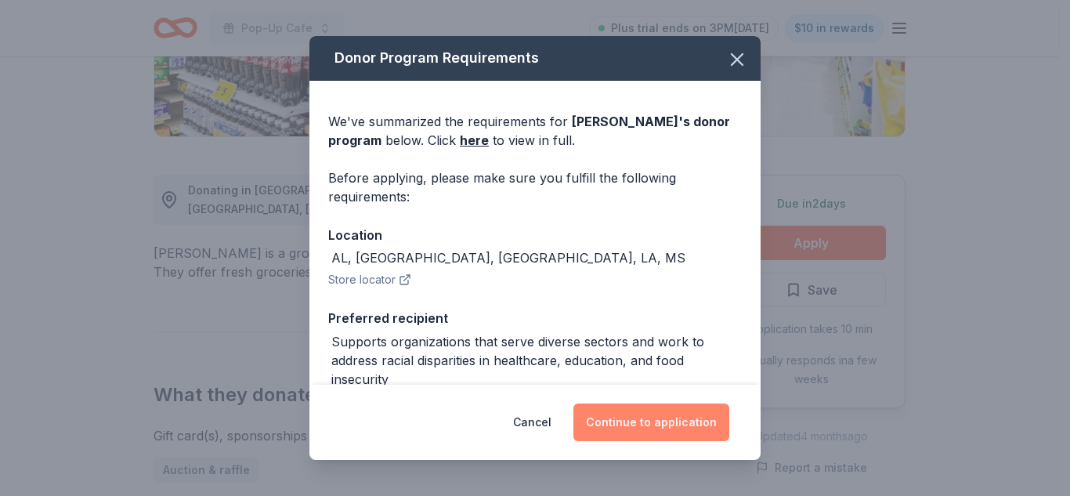
click at [655, 424] on button "Continue to application" at bounding box center [651, 422] width 156 height 38
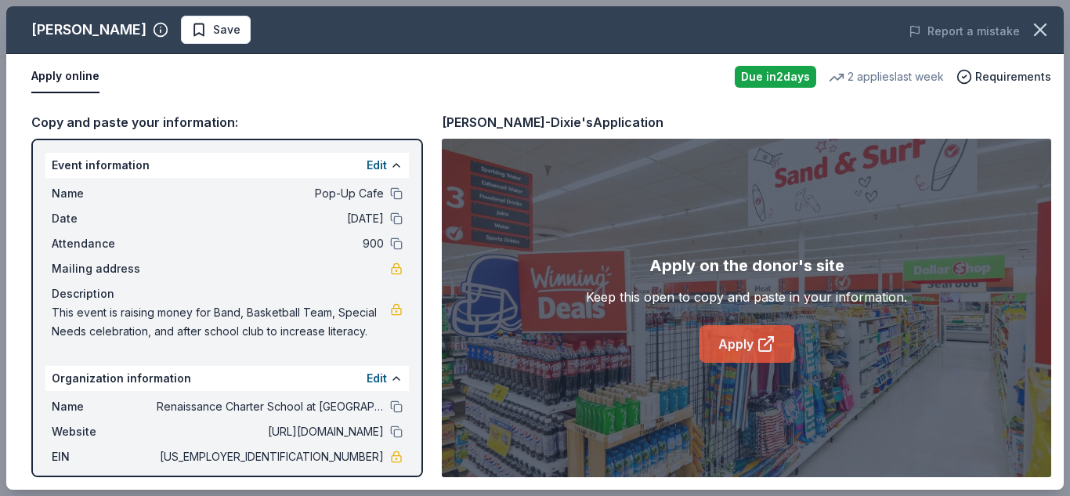
click at [767, 356] on link "Apply" at bounding box center [746, 344] width 95 height 38
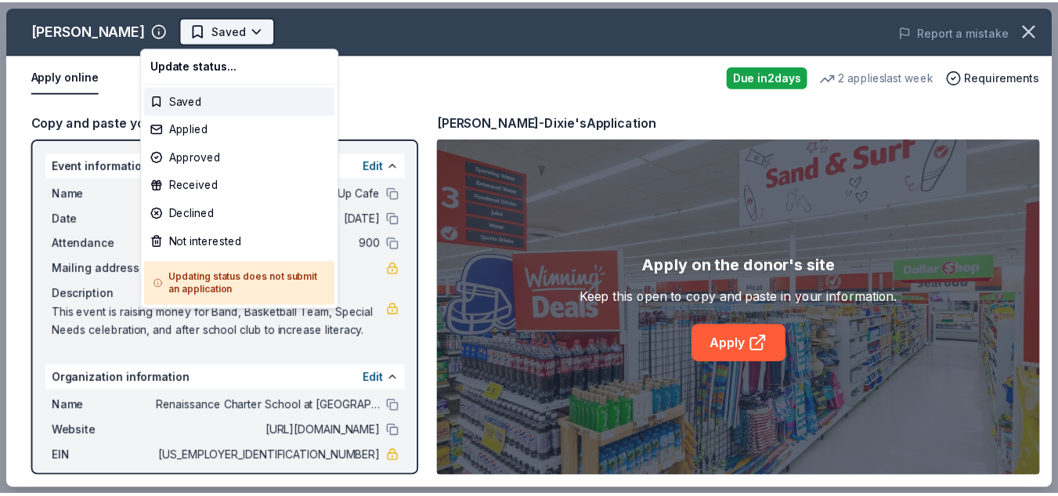
scroll to position [0, 0]
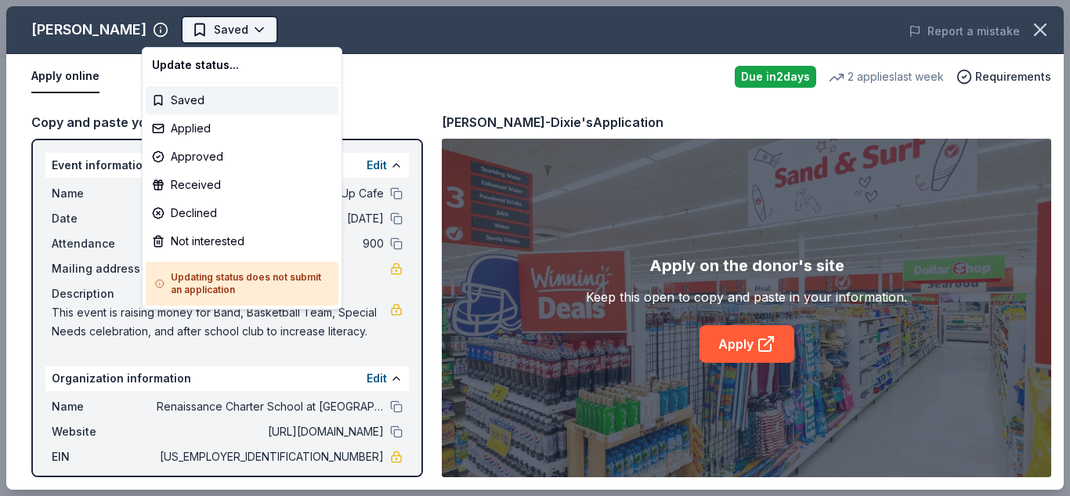
click at [213, 18] on body "Pop-Up Cafe Plus trial ends on 3PM, 10/1 $10 in rewards Due in 2 days Share Win…" at bounding box center [529, 248] width 1058 height 496
click at [222, 128] on div "Applied" at bounding box center [242, 128] width 193 height 28
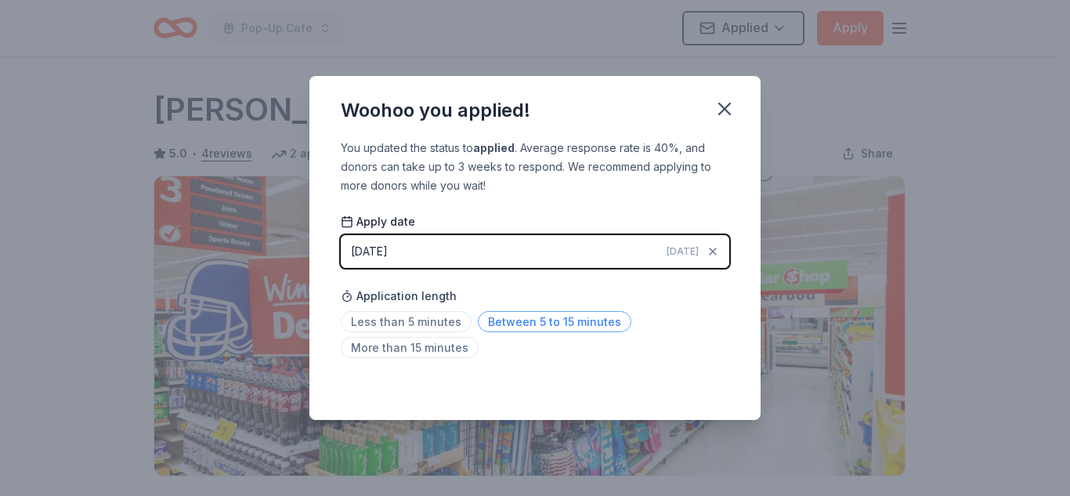
click at [576, 323] on span "Between 5 to 15 minutes" at bounding box center [555, 321] width 154 height 21
click at [724, 103] on icon "button" at bounding box center [725, 109] width 22 height 22
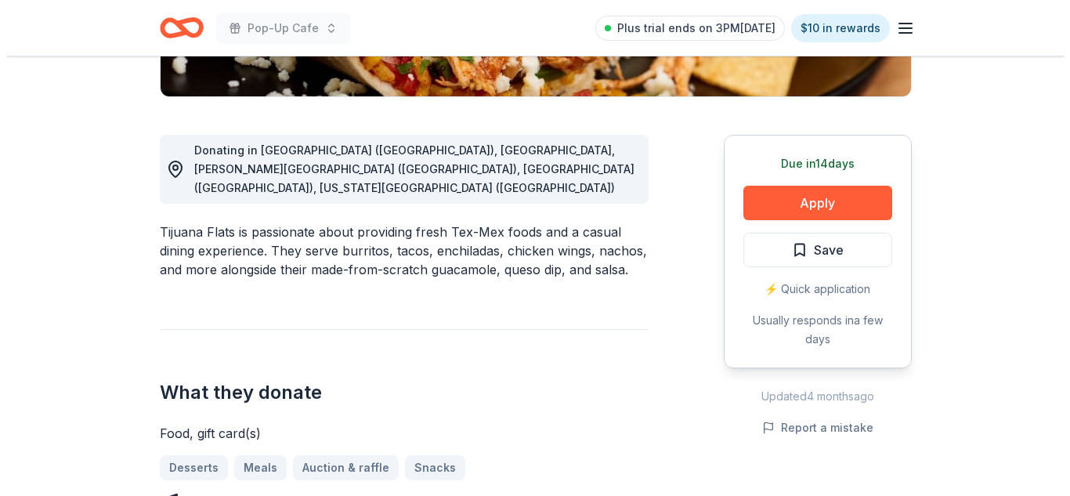
scroll to position [364, 0]
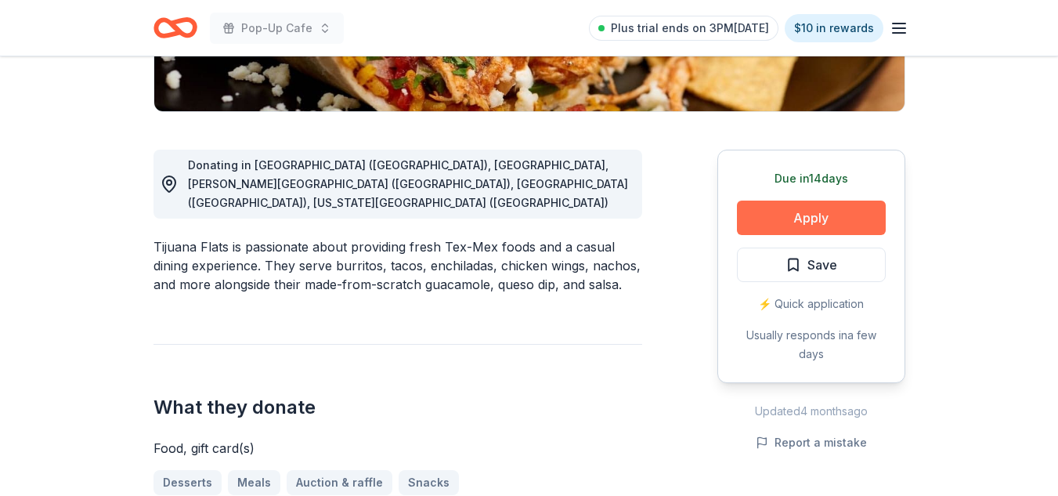
click at [836, 211] on button "Apply" at bounding box center [811, 218] width 149 height 34
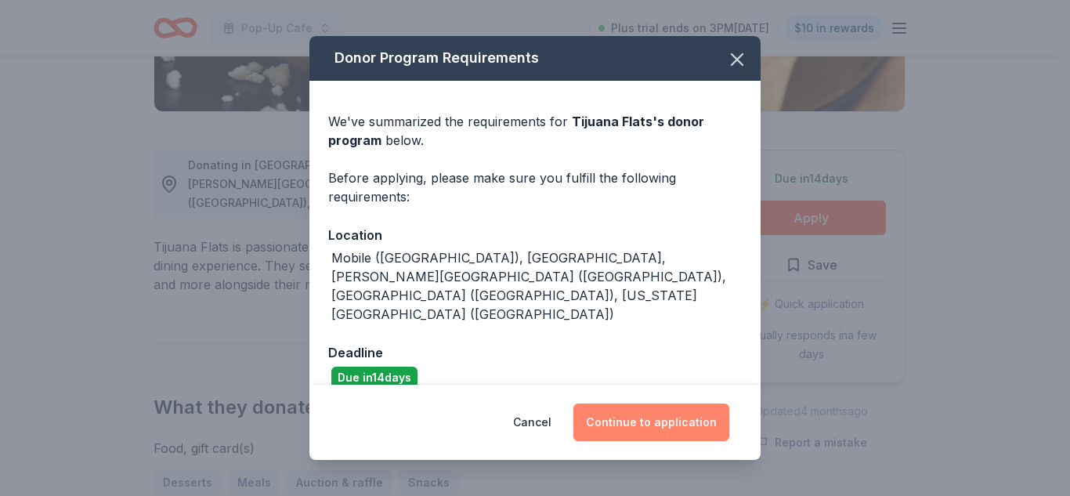
click at [649, 416] on button "Continue to application" at bounding box center [651, 422] width 156 height 38
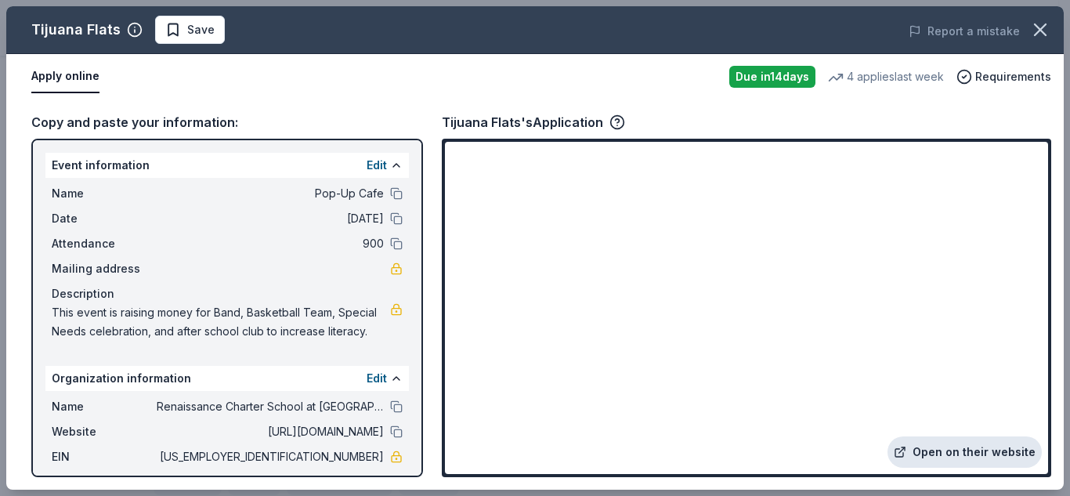
click at [984, 454] on link "Open on their website" at bounding box center [964, 451] width 154 height 31
click at [178, 28] on span "Save" at bounding box center [189, 29] width 49 height 19
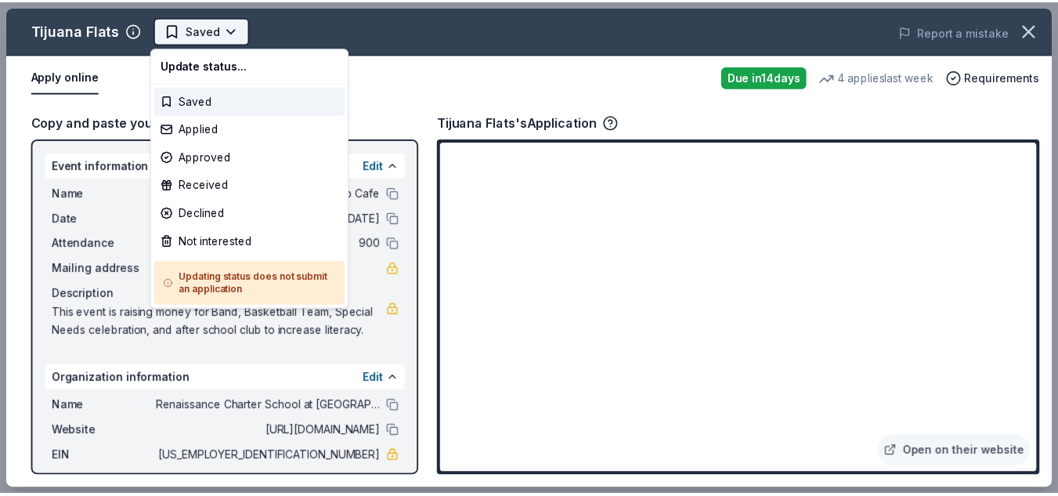
scroll to position [0, 0]
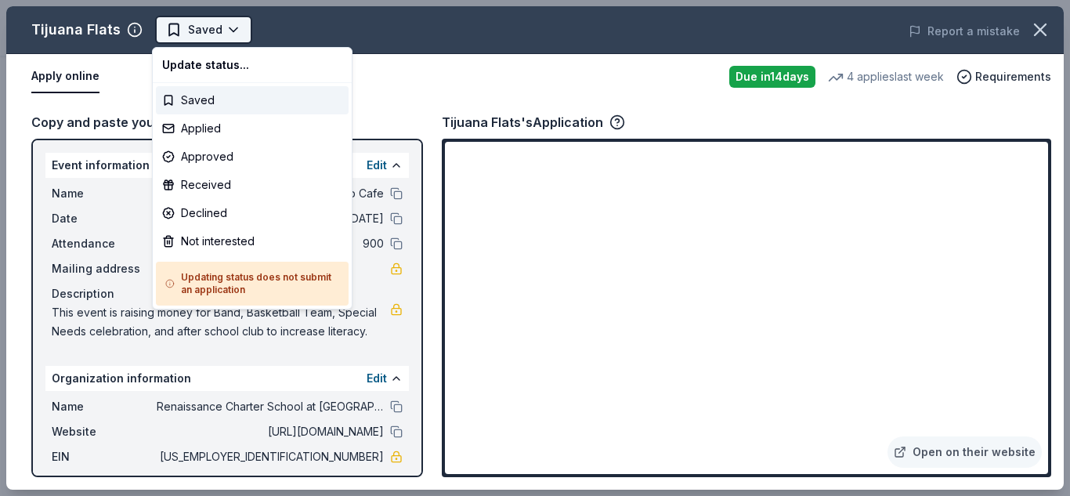
click at [226, 27] on body "Pop-Up Cafe Saved Apply Due [DATE] Share Tijuana Flats New 4 applies last week …" at bounding box center [529, 248] width 1058 height 496
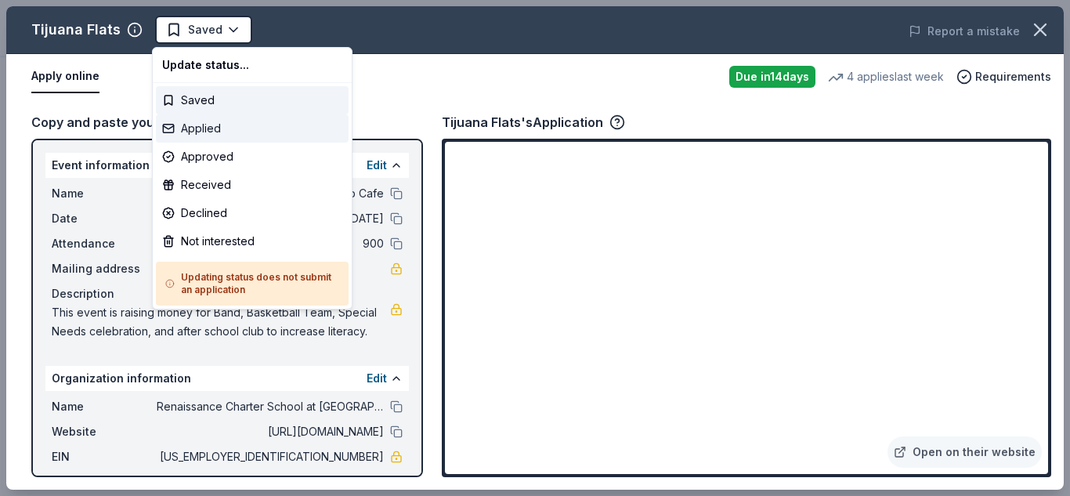
click at [250, 129] on div "Applied" at bounding box center [252, 128] width 193 height 28
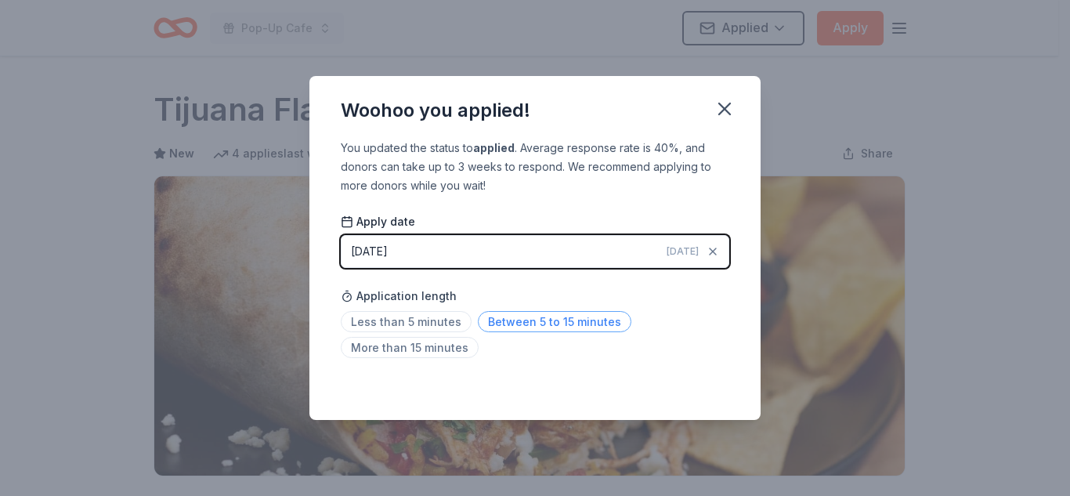
click at [567, 315] on span "Between 5 to 15 minutes" at bounding box center [555, 321] width 154 height 21
click at [406, 320] on span "Less than 5 minutes" at bounding box center [406, 321] width 131 height 21
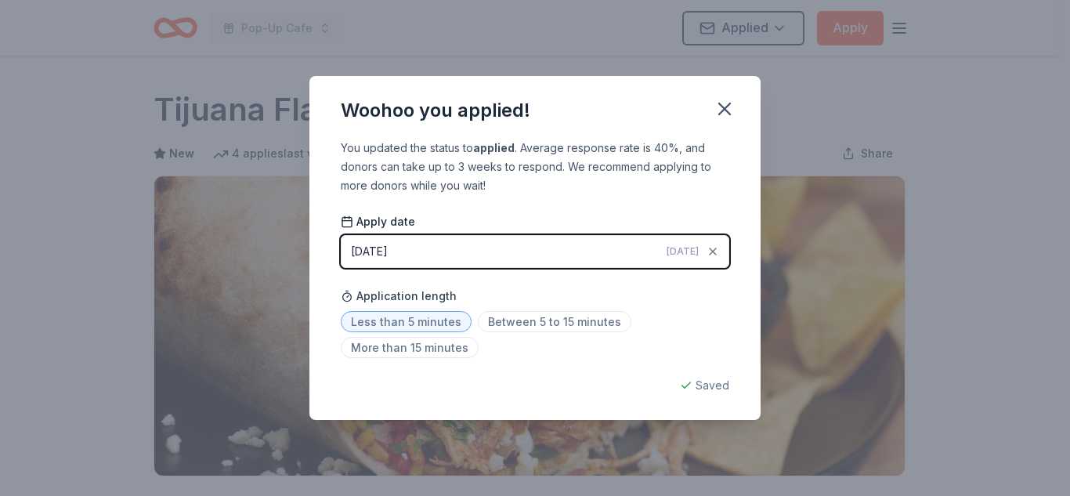
click at [702, 391] on div "Saved" at bounding box center [535, 385] width 388 height 19
click at [725, 112] on icon "button" at bounding box center [725, 109] width 22 height 22
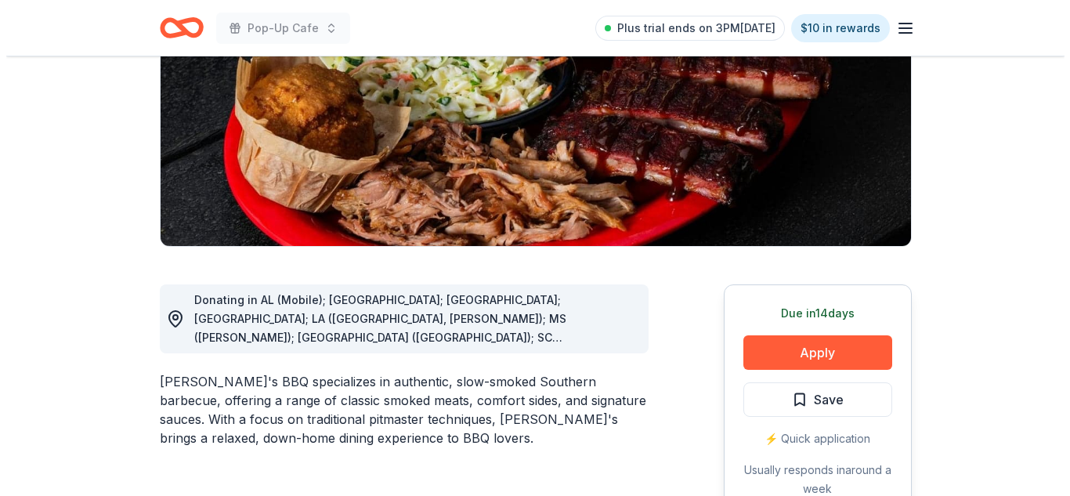
scroll to position [344, 0]
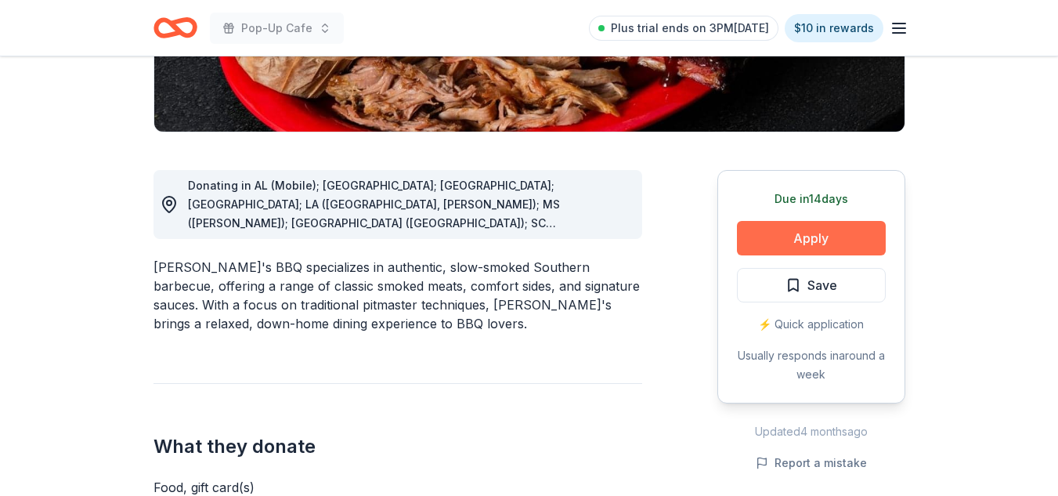
click at [846, 229] on button "Apply" at bounding box center [811, 238] width 149 height 34
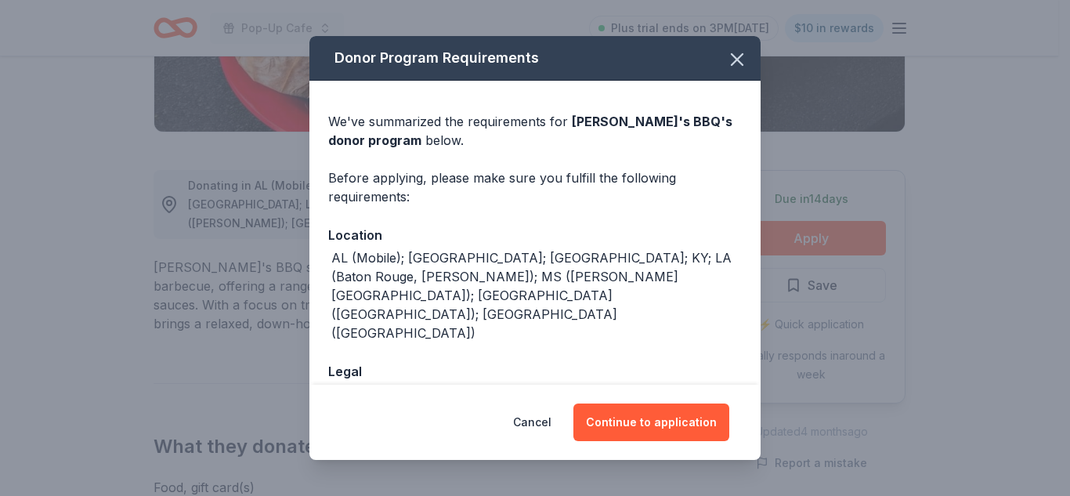
scroll to position [46, 0]
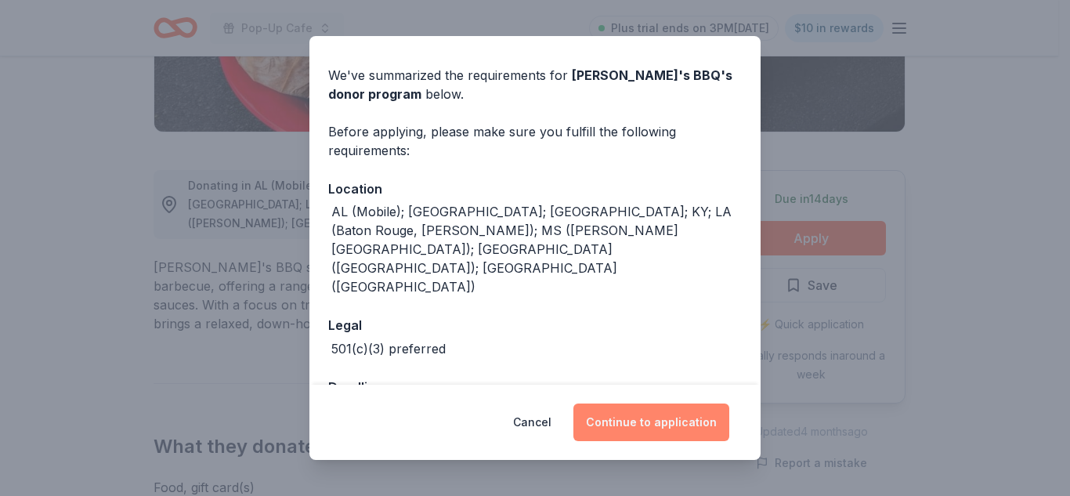
click at [661, 424] on button "Continue to application" at bounding box center [651, 422] width 156 height 38
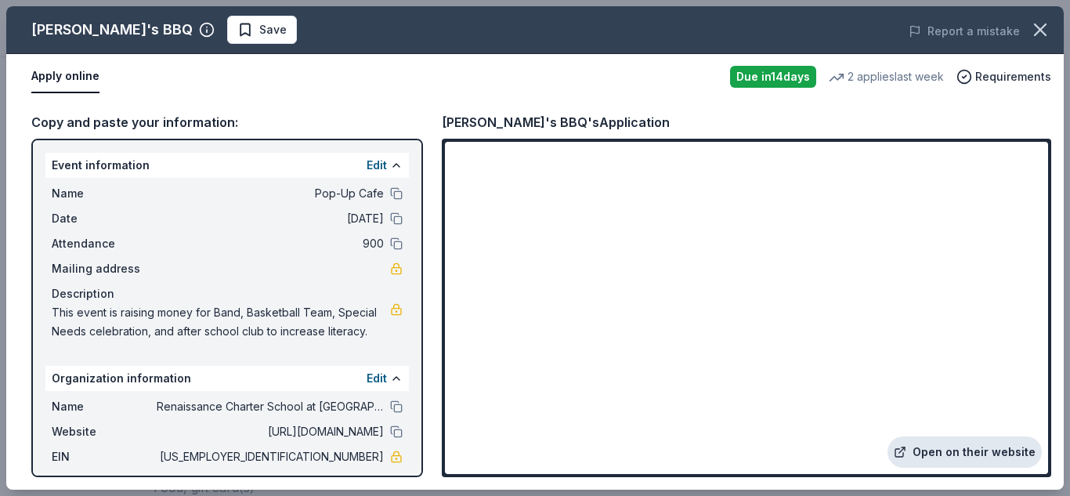
click at [966, 458] on link "Open on their website" at bounding box center [964, 451] width 154 height 31
click at [259, 28] on span "Save" at bounding box center [272, 29] width 27 height 19
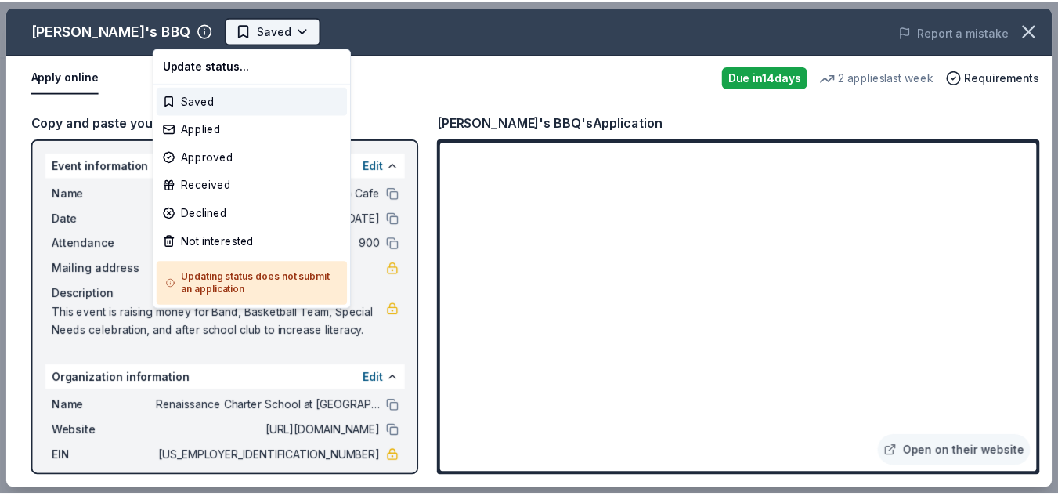
scroll to position [0, 0]
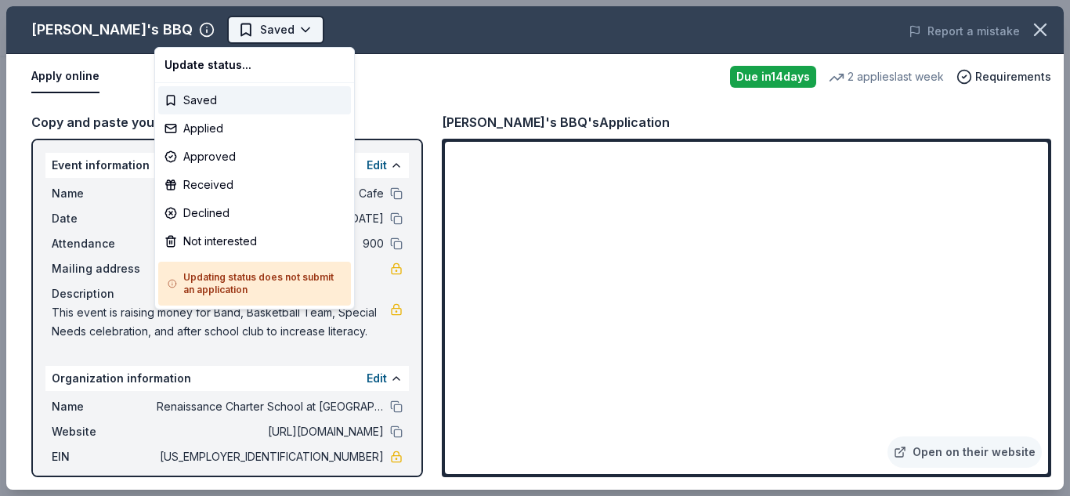
click at [229, 31] on body "Pop-Up Cafe Saved Apply Due in 14 days Share Sonny's BBQ New 2 applies last wee…" at bounding box center [529, 248] width 1058 height 496
click at [219, 127] on div "Applied" at bounding box center [254, 128] width 193 height 28
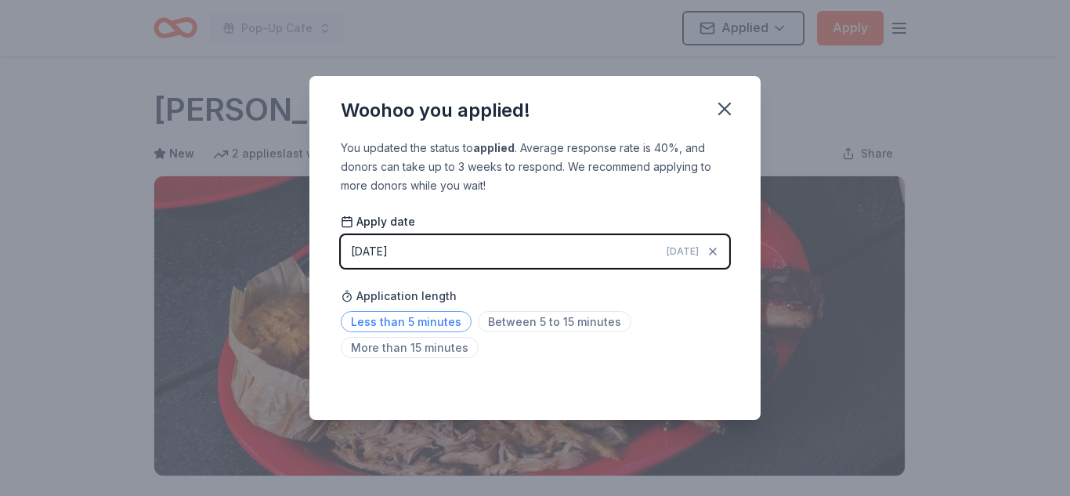
click at [443, 322] on span "Less than 5 minutes" at bounding box center [406, 321] width 131 height 21
click at [728, 116] on icon "button" at bounding box center [725, 109] width 22 height 22
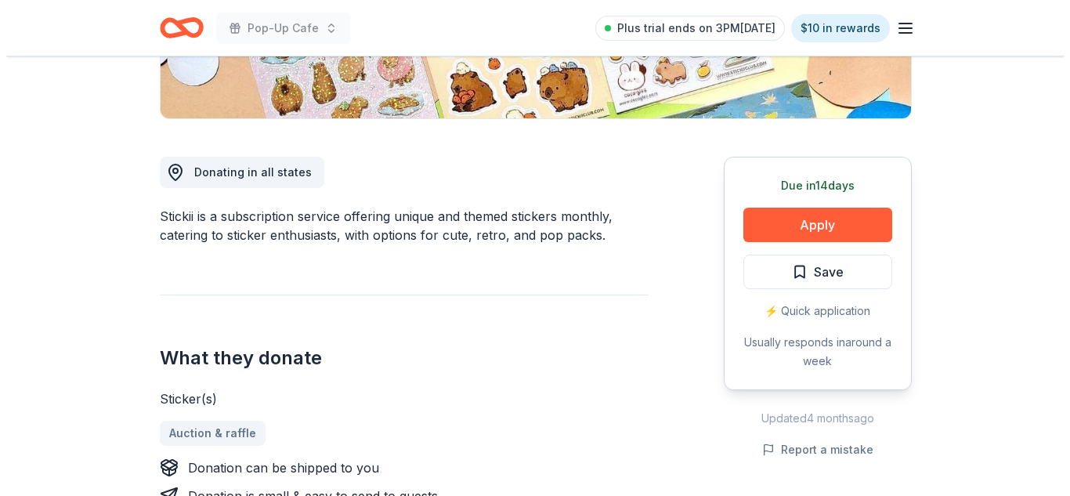
scroll to position [354, 0]
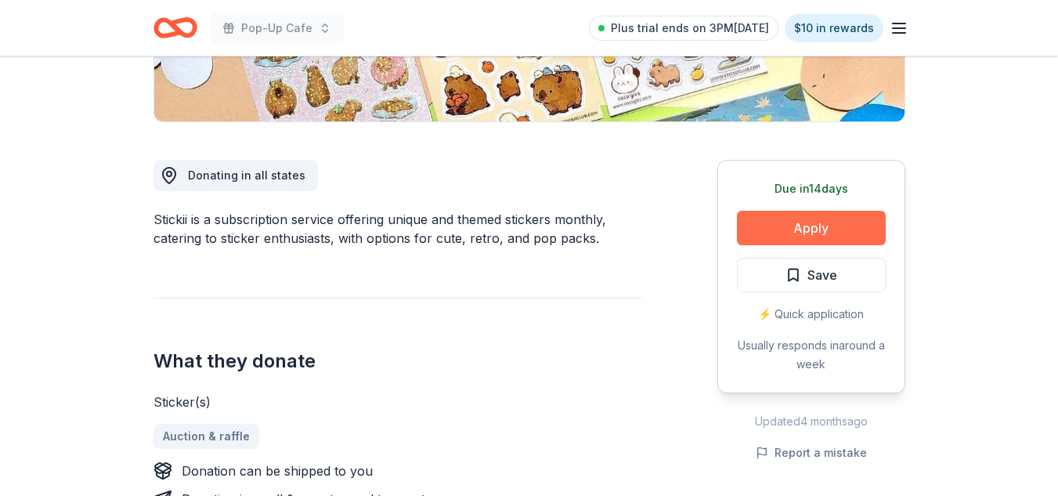
click at [808, 231] on button "Apply" at bounding box center [811, 228] width 149 height 34
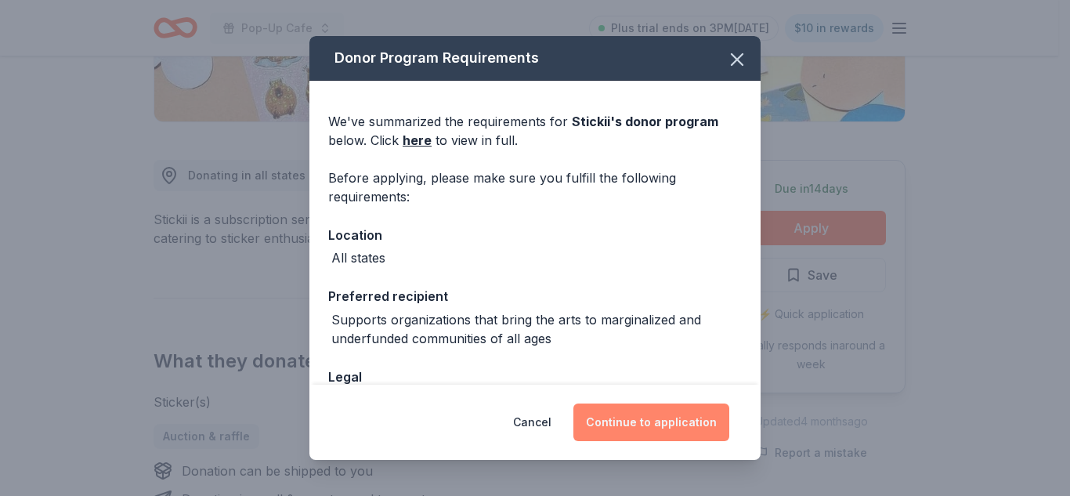
click at [679, 436] on button "Continue to application" at bounding box center [651, 422] width 156 height 38
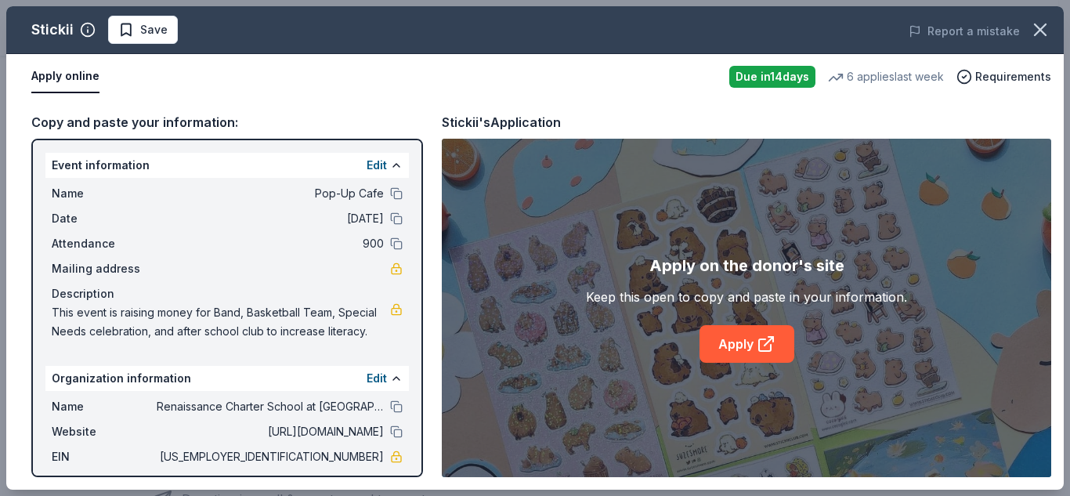
scroll to position [91, 0]
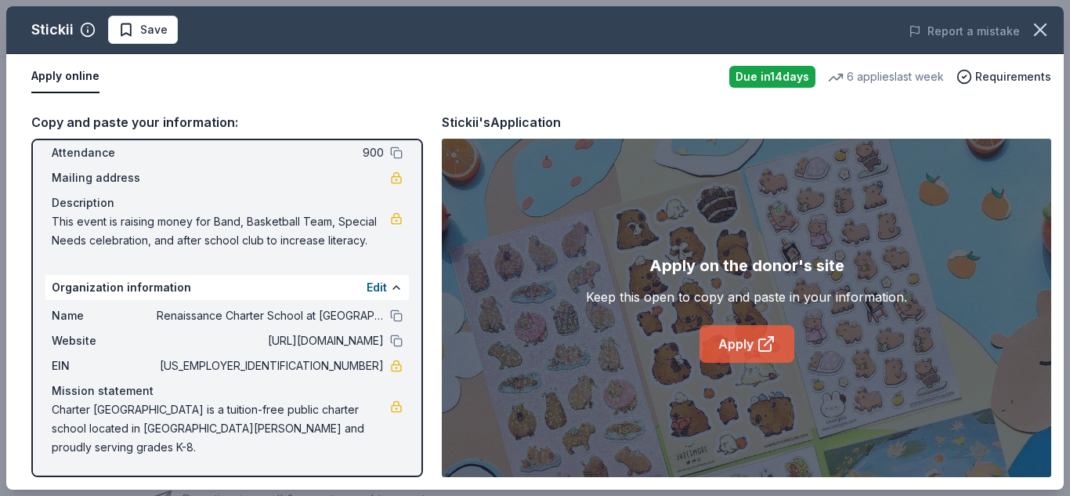
click at [745, 345] on link "Apply" at bounding box center [746, 344] width 95 height 38
click at [143, 23] on span "Save" at bounding box center [153, 29] width 27 height 19
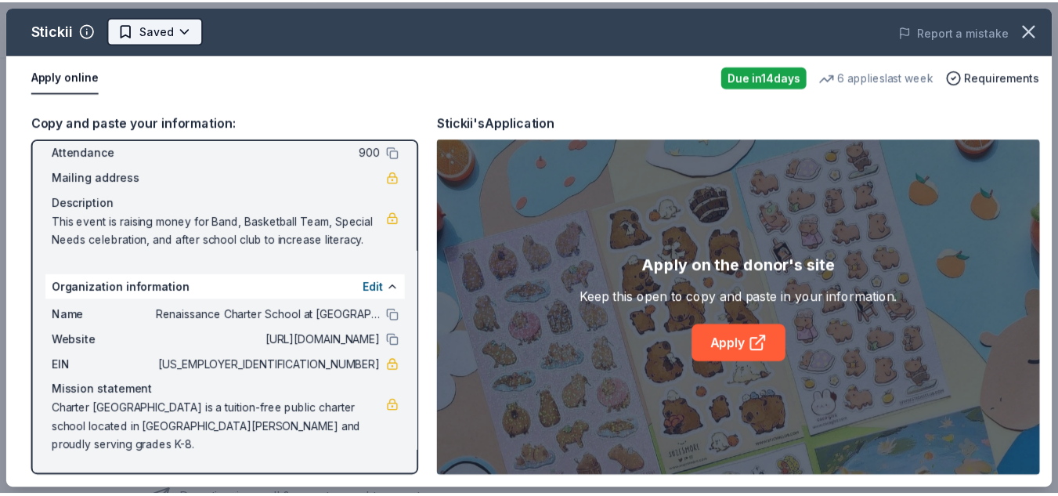
scroll to position [0, 0]
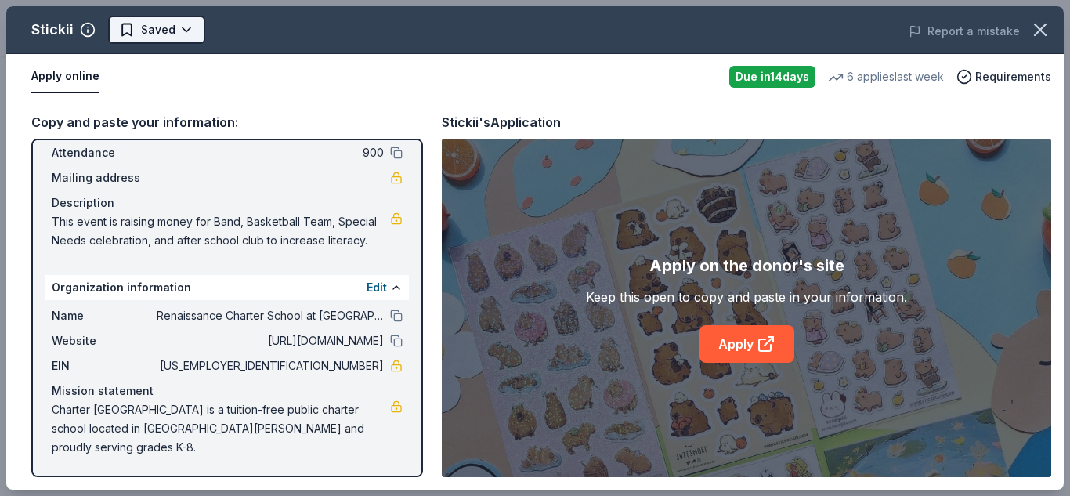
click at [186, 38] on html "Pop-Up Cafe Plus trial ends on 3PM, 10/1 $10 in rewards Due in 14 days Share St…" at bounding box center [535, 248] width 1070 height 496
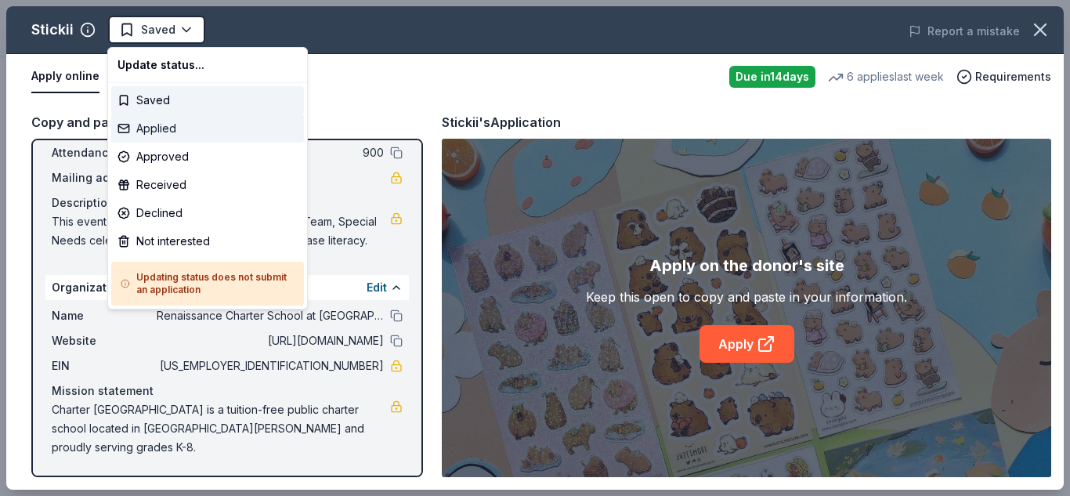
click at [198, 128] on div "Applied" at bounding box center [207, 128] width 193 height 28
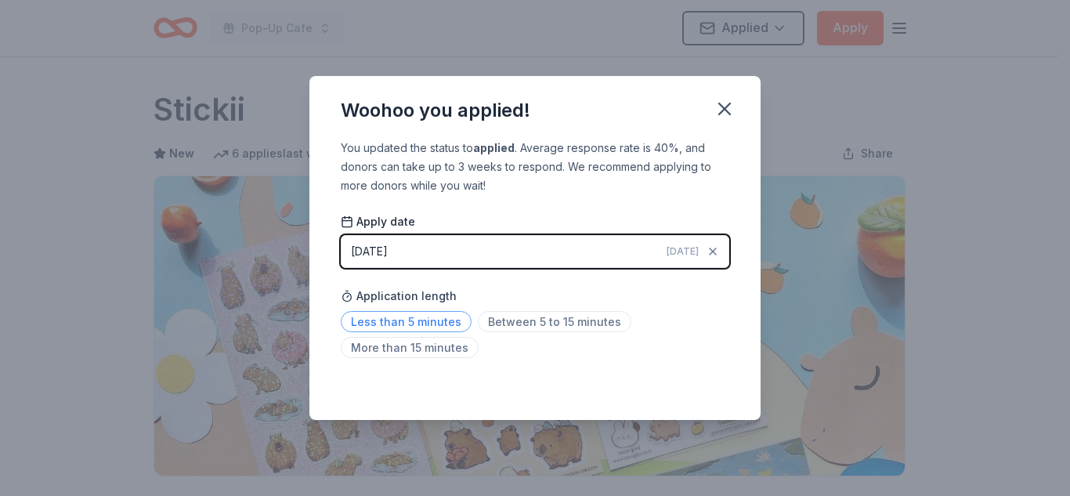
click at [410, 318] on span "Less than 5 minutes" at bounding box center [406, 321] width 131 height 21
click at [729, 101] on icon "button" at bounding box center [725, 109] width 22 height 22
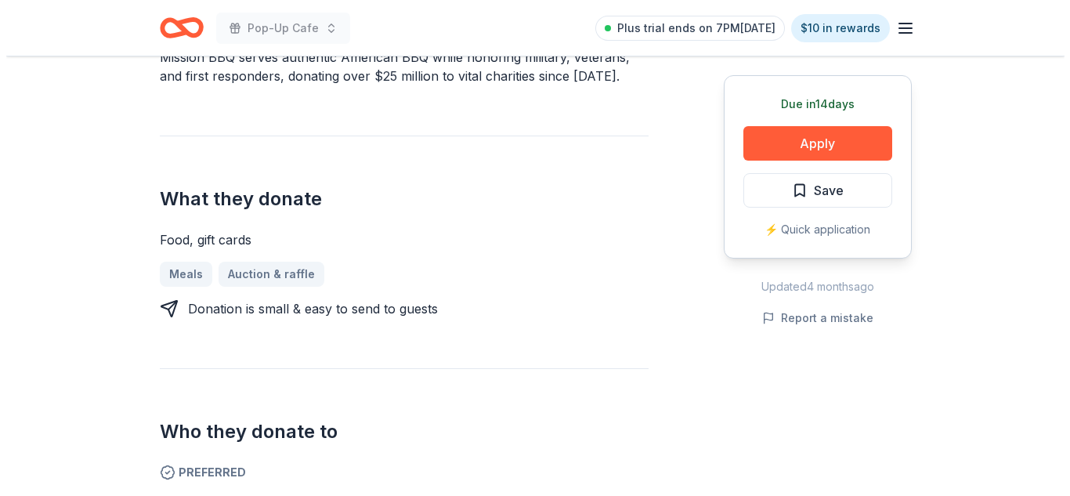
scroll to position [561, 0]
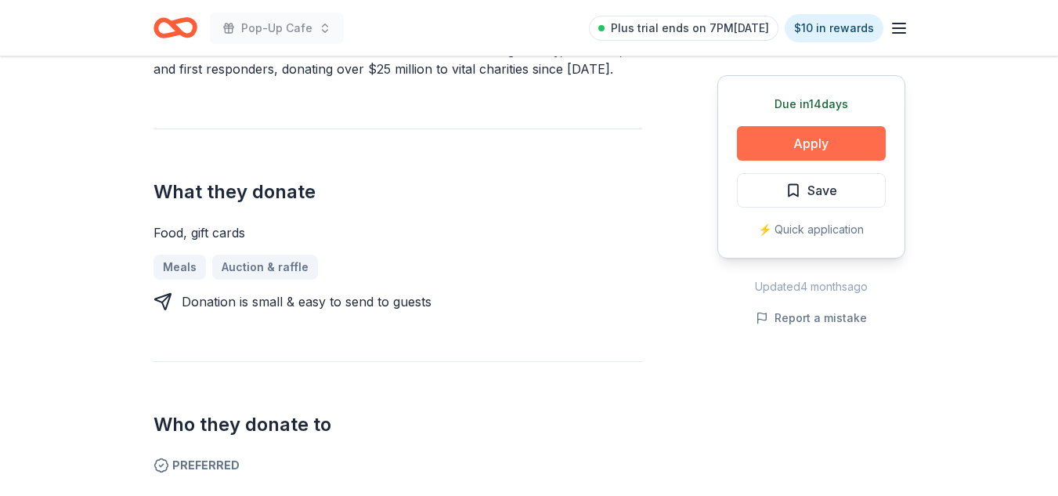
click at [782, 134] on button "Apply" at bounding box center [811, 143] width 149 height 34
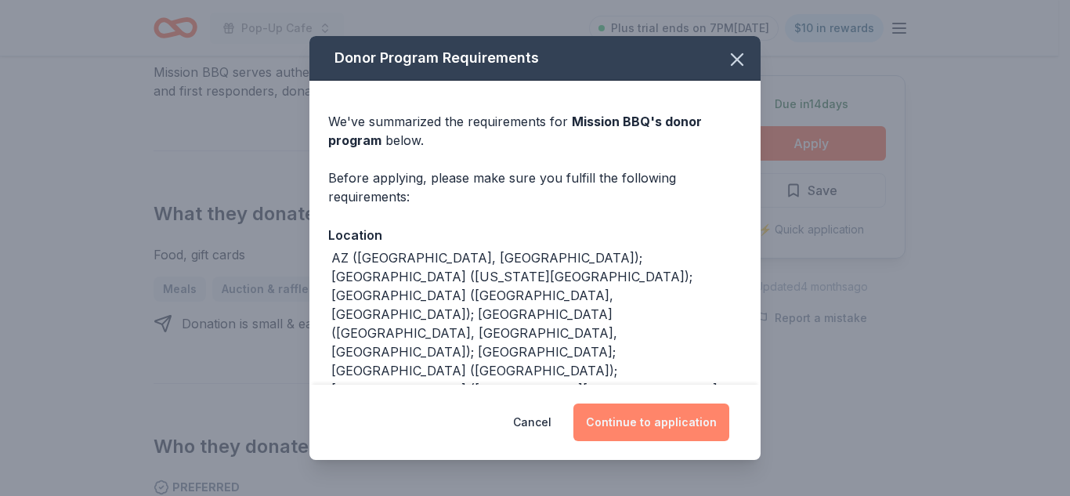
click at [683, 419] on button "Continue to application" at bounding box center [651, 422] width 156 height 38
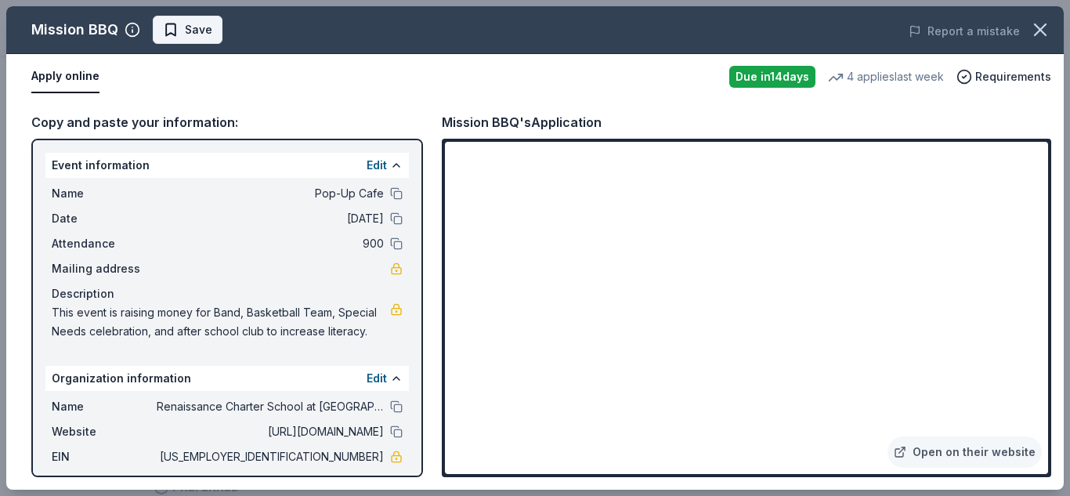
click at [182, 31] on span "Save" at bounding box center [187, 29] width 49 height 19
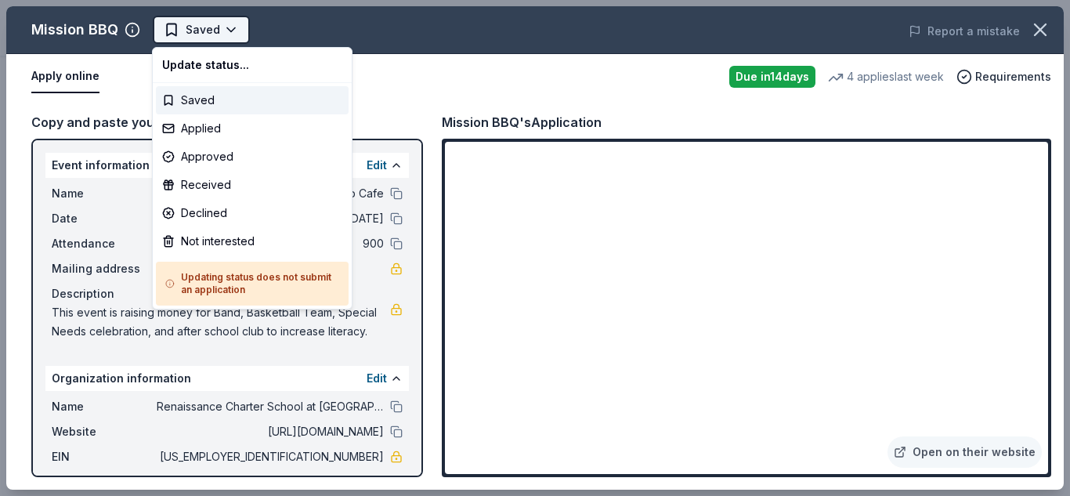
click at [234, 32] on body "Pop-Up Cafe Saved Apply Due [DATE] Share Mission BBQ New 4 applies last week ap…" at bounding box center [529, 248] width 1058 height 496
click at [241, 152] on div "Approved" at bounding box center [252, 157] width 193 height 28
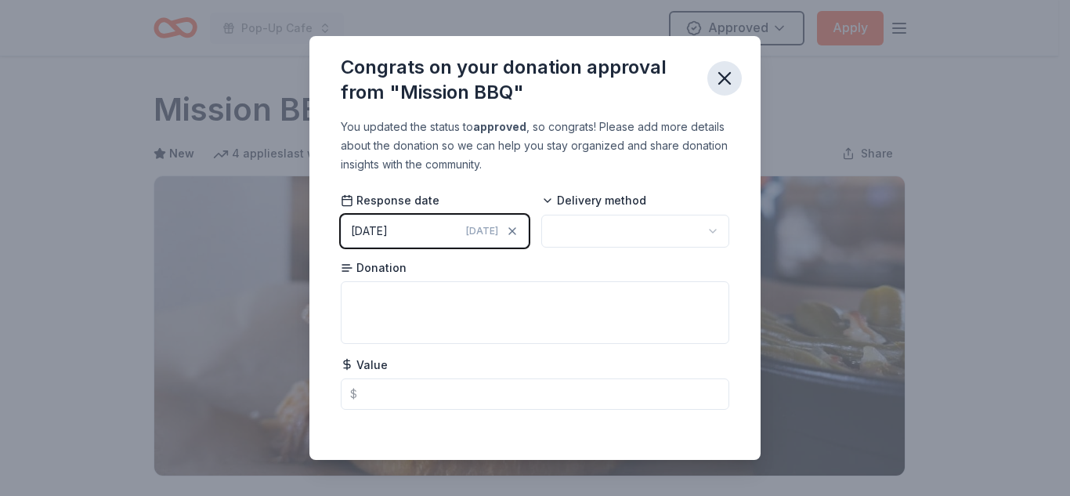
click at [733, 77] on icon "button" at bounding box center [725, 78] width 22 height 22
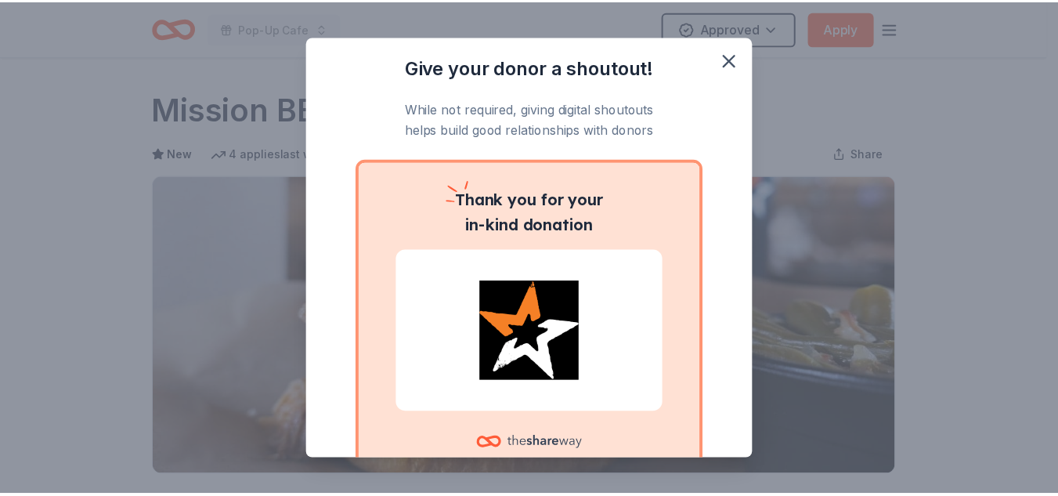
scroll to position [112, 0]
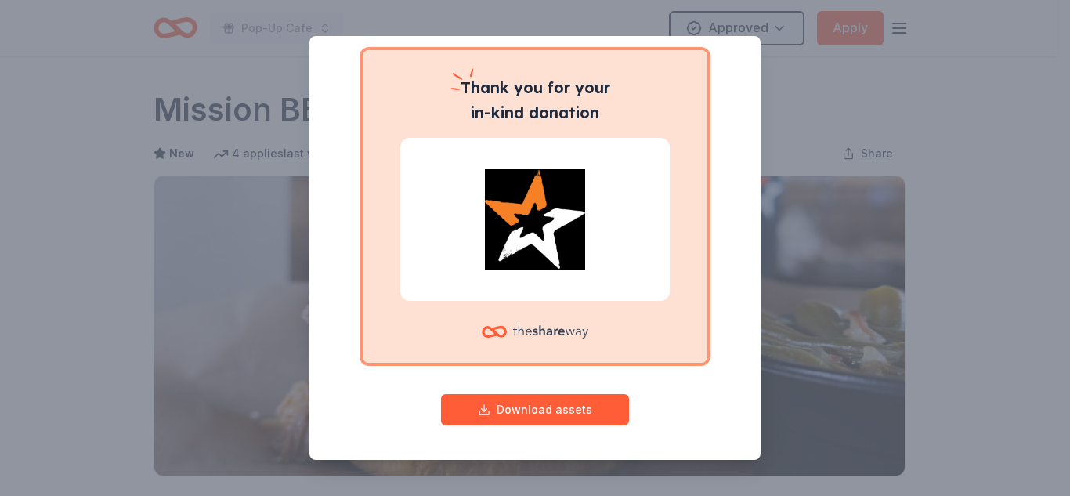
click at [811, 122] on div "Give your donor a shoutout! While not required, giving digital shoutouts helps …" at bounding box center [535, 248] width 1070 height 496
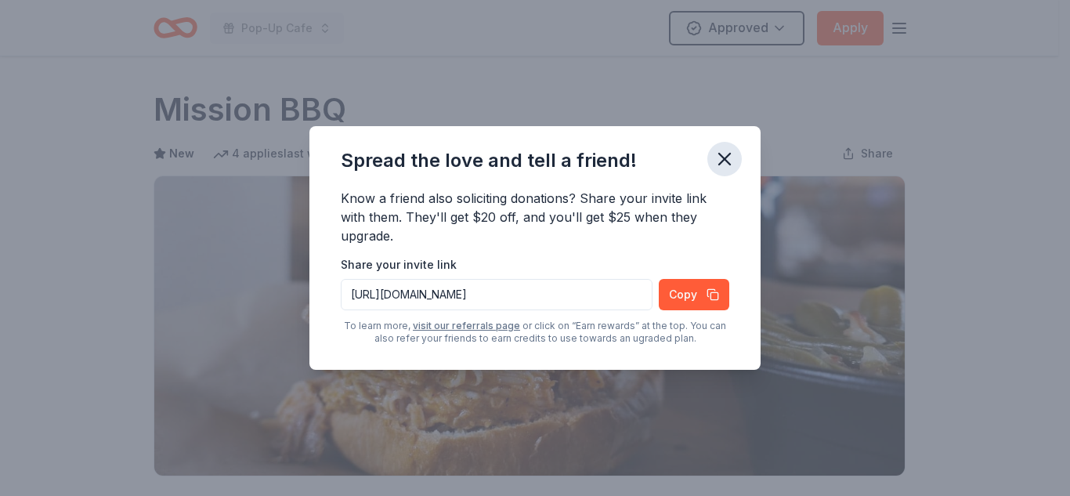
click at [724, 164] on icon "button" at bounding box center [725, 159] width 22 height 22
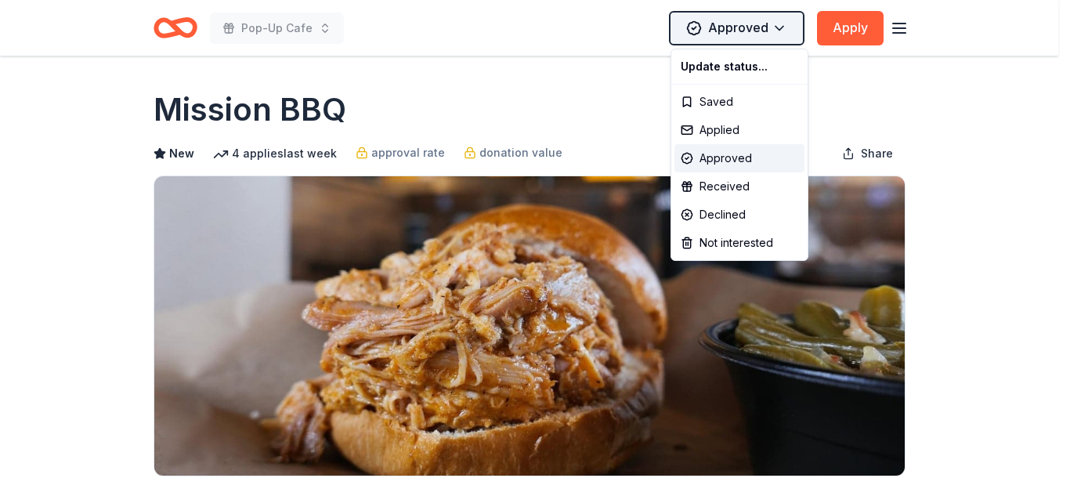
click at [782, 27] on html "Pop-Up Cafe Approved Apply Due in 14 days Share Mission BBQ New 4 applies last …" at bounding box center [535, 248] width 1070 height 496
click at [724, 130] on div "Applied" at bounding box center [739, 130] width 130 height 28
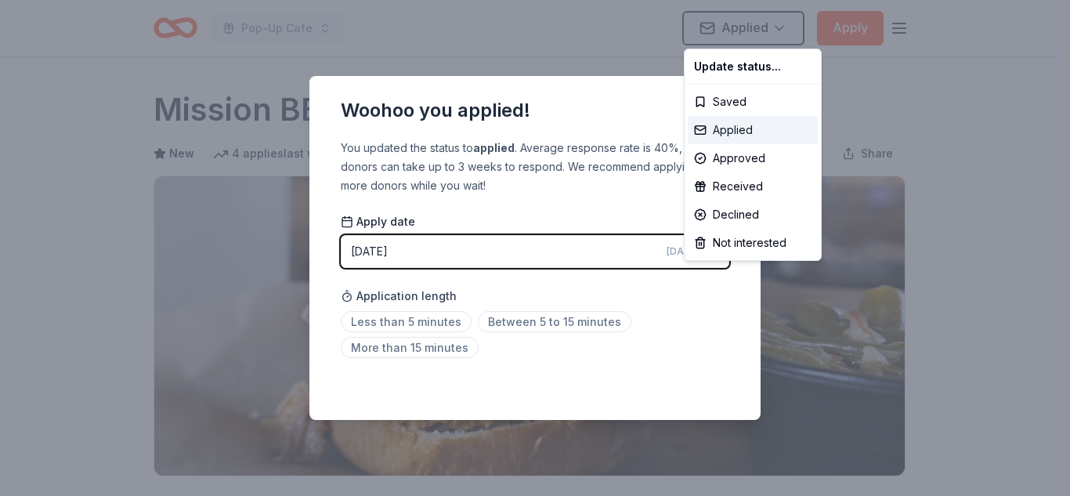
click at [740, 130] on div "Applied" at bounding box center [753, 130] width 130 height 28
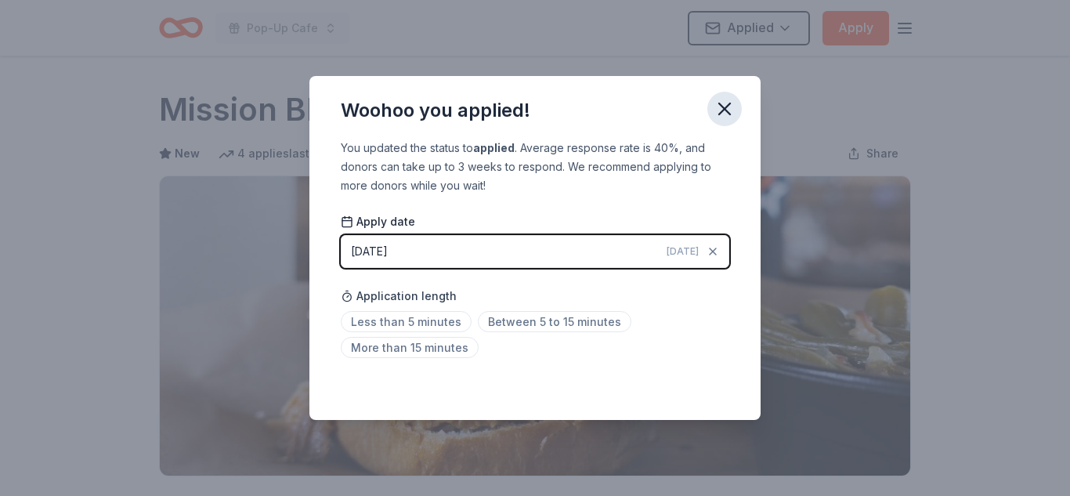
click at [728, 105] on icon "button" at bounding box center [724, 108] width 11 height 11
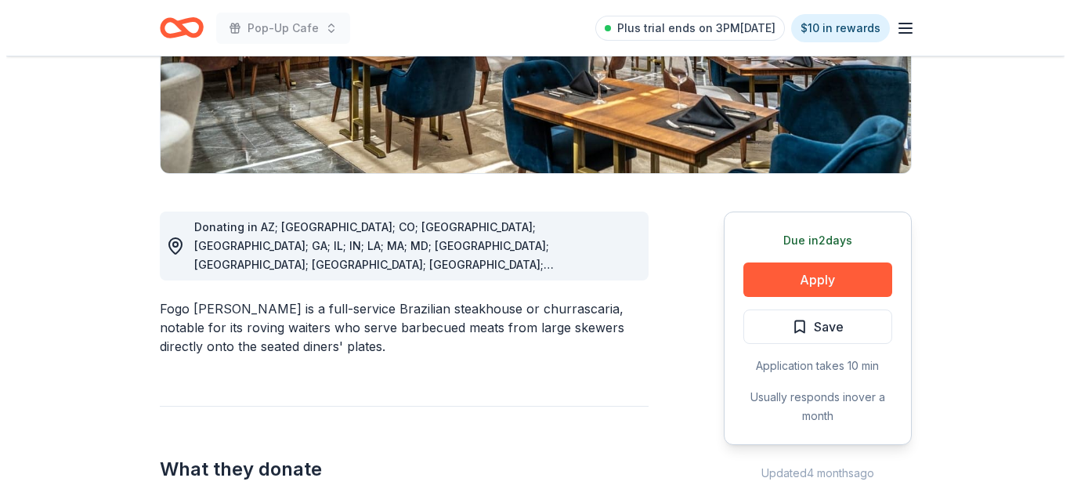
scroll to position [434, 0]
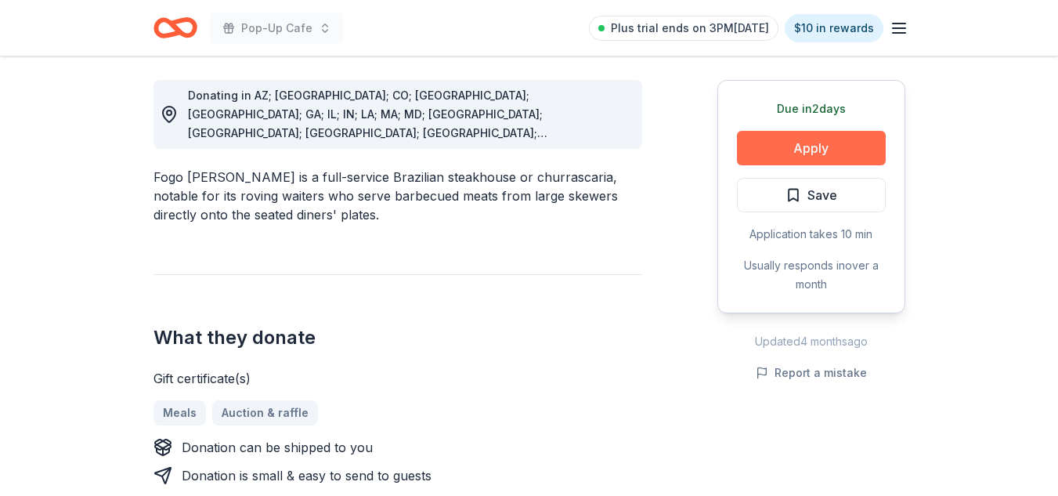
click at [804, 143] on button "Apply" at bounding box center [811, 148] width 149 height 34
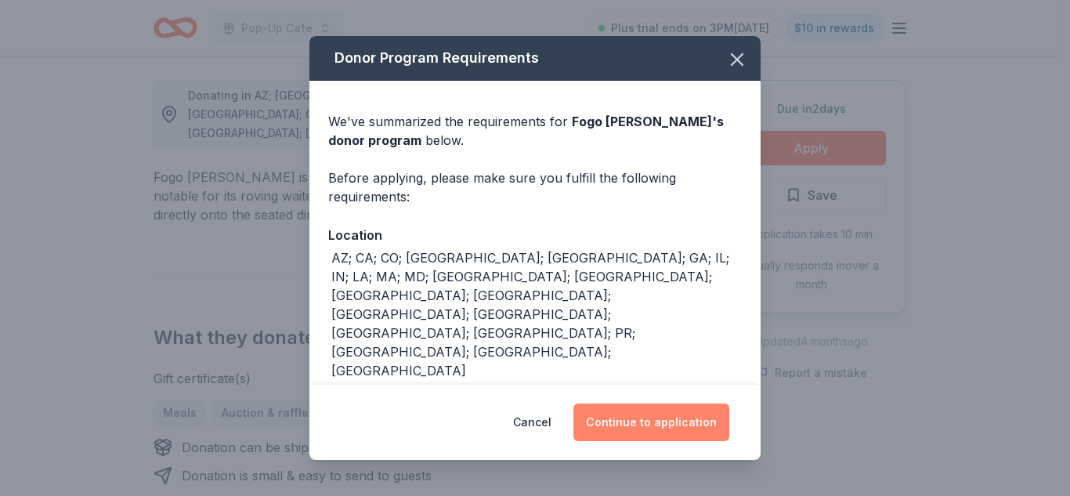
click at [636, 419] on button "Continue to application" at bounding box center [651, 422] width 156 height 38
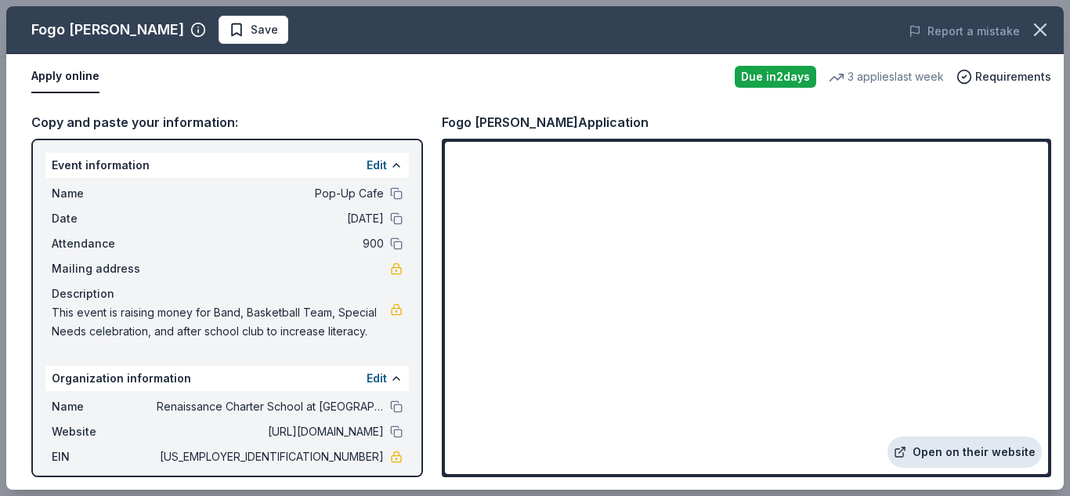
click at [945, 456] on link "Open on their website" at bounding box center [964, 451] width 154 height 31
click at [251, 30] on span "Save" at bounding box center [264, 29] width 27 height 19
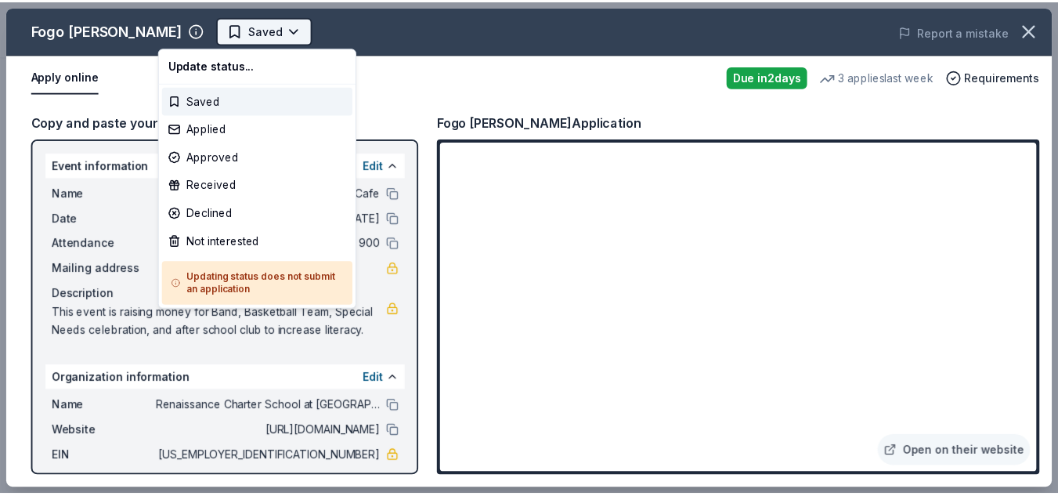
scroll to position [0, 0]
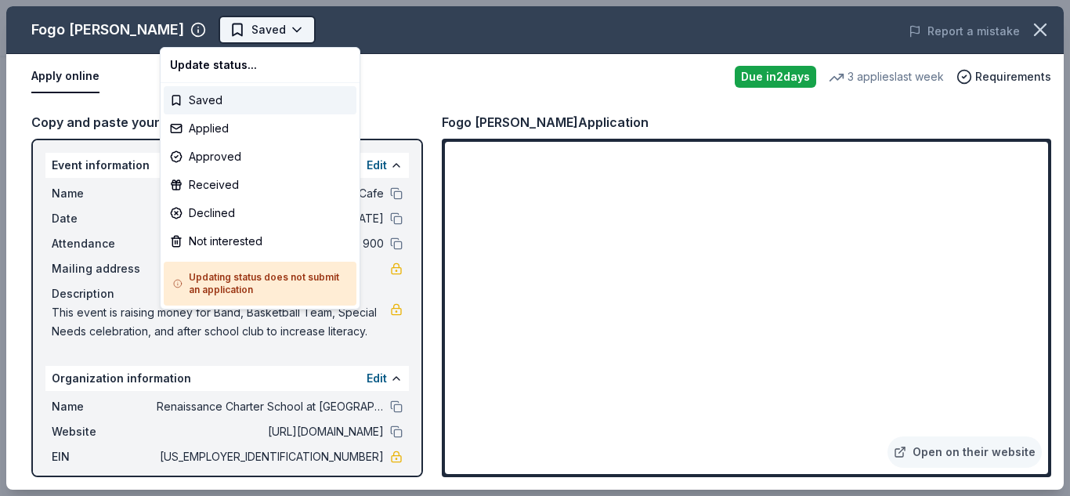
click at [240, 28] on body "Pop-Up Cafe Saved Apply Due in 2 days Share Fogo de Chao New • 2 reviews 3 appl…" at bounding box center [529, 248] width 1058 height 496
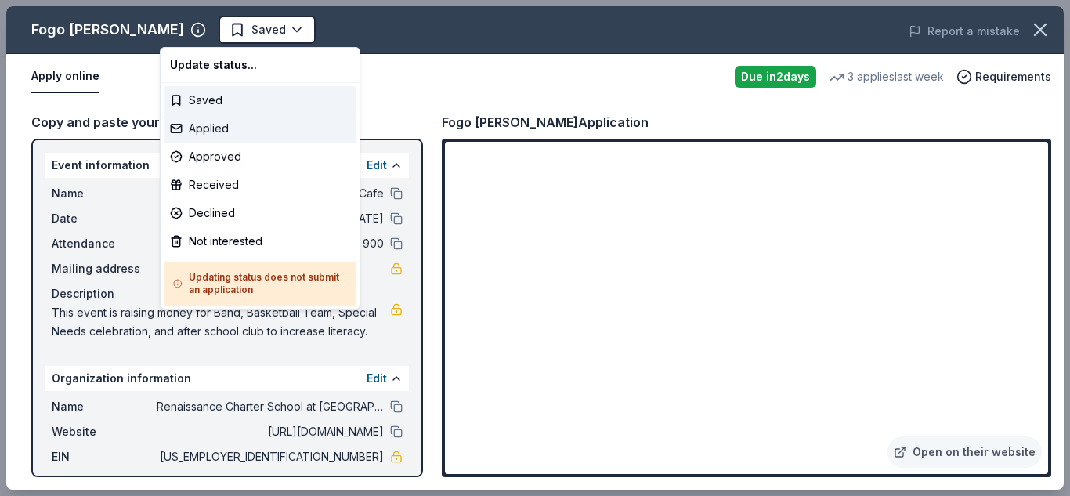
click at [235, 131] on div "Applied" at bounding box center [260, 128] width 193 height 28
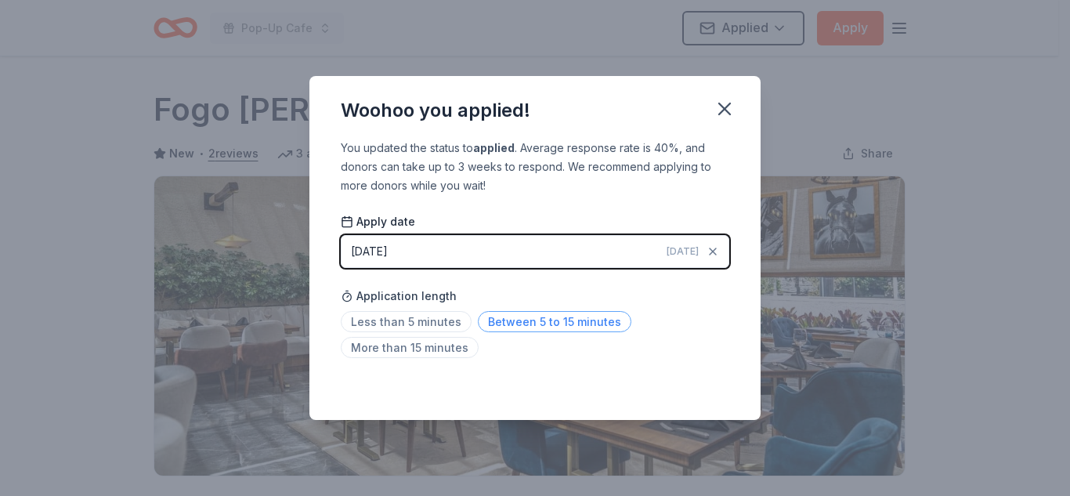
click at [533, 313] on span "Between 5 to 15 minutes" at bounding box center [555, 321] width 154 height 21
click at [728, 113] on icon "button" at bounding box center [724, 108] width 11 height 11
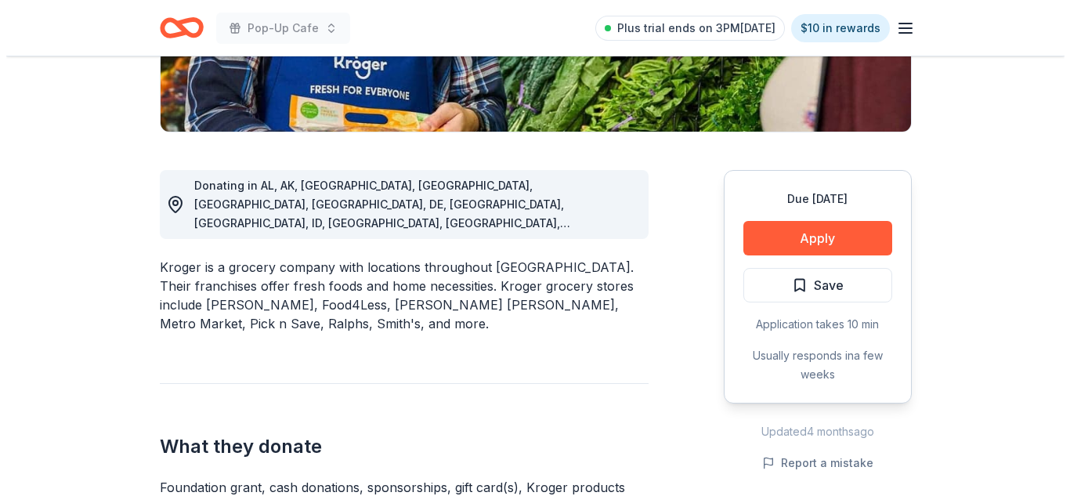
scroll to position [374, 0]
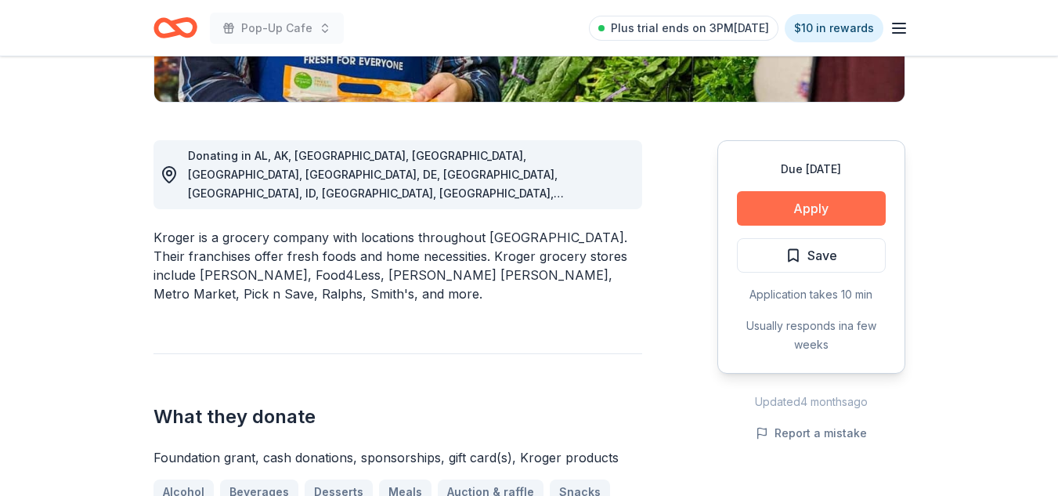
click at [786, 198] on button "Apply" at bounding box center [811, 208] width 149 height 34
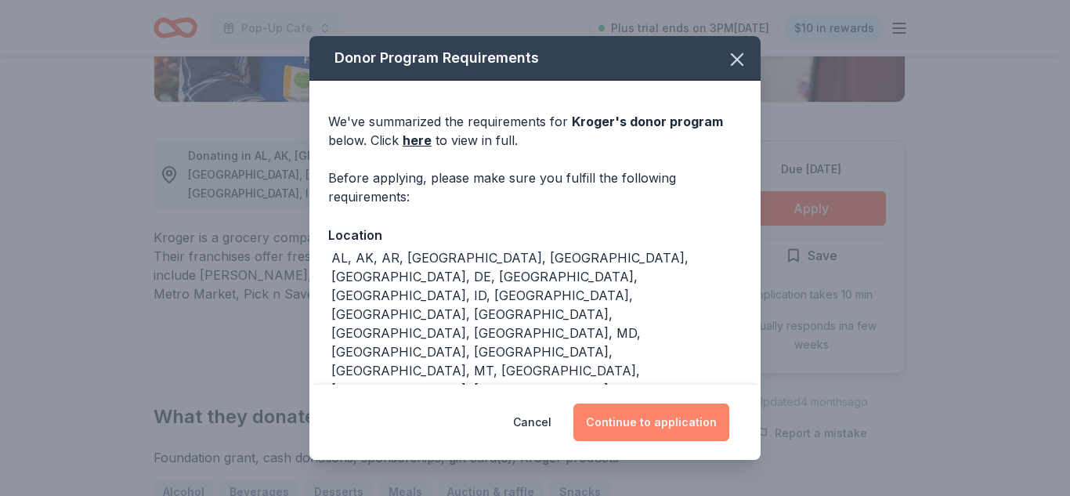
click at [629, 428] on button "Continue to application" at bounding box center [651, 422] width 156 height 38
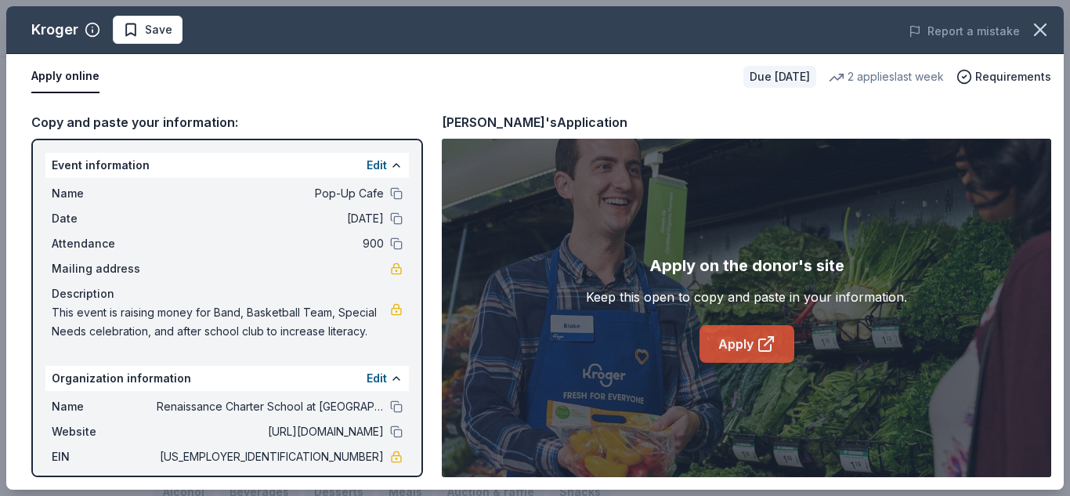
click at [735, 325] on link "Apply" at bounding box center [746, 344] width 95 height 38
